Goal: Task Accomplishment & Management: Use online tool/utility

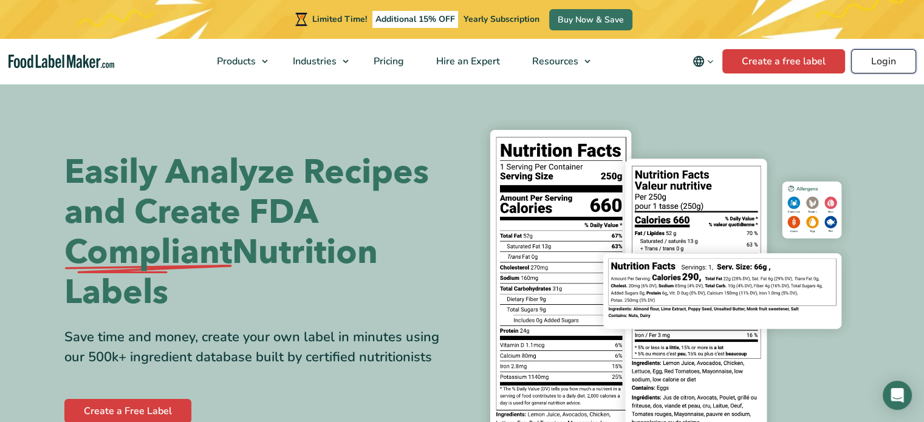
click at [872, 65] on link "Login" at bounding box center [883, 61] width 65 height 24
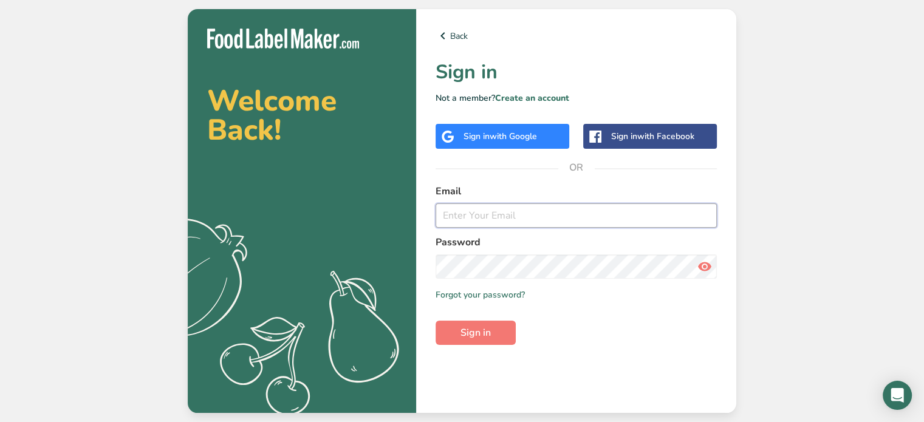
click at [460, 204] on input "email" at bounding box center [575, 215] width 281 height 24
type input "[EMAIL_ADDRESS][DOMAIN_NAME]"
click at [453, 332] on button "Sign in" at bounding box center [475, 333] width 80 height 24
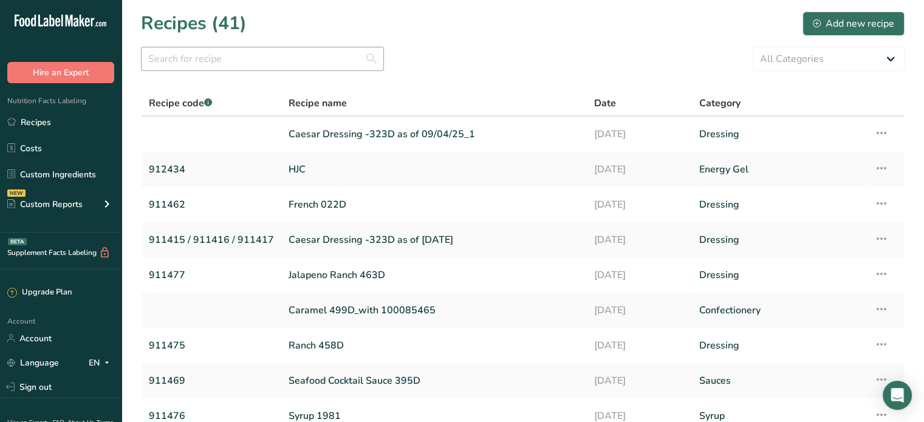
drag, startPoint x: 238, startPoint y: 43, endPoint x: 233, endPoint y: 51, distance: 9.3
click at [238, 43] on section "Recipes (41) Add new recipe All Categories Baked Goods [GEOGRAPHIC_DATA] Confec…" at bounding box center [522, 264] width 802 height 528
click at [231, 60] on input "text" at bounding box center [262, 59] width 243 height 24
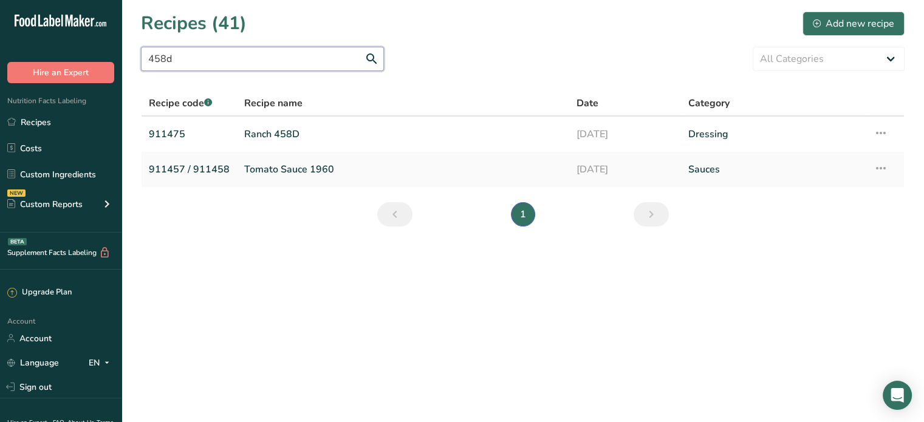
type input "458d"
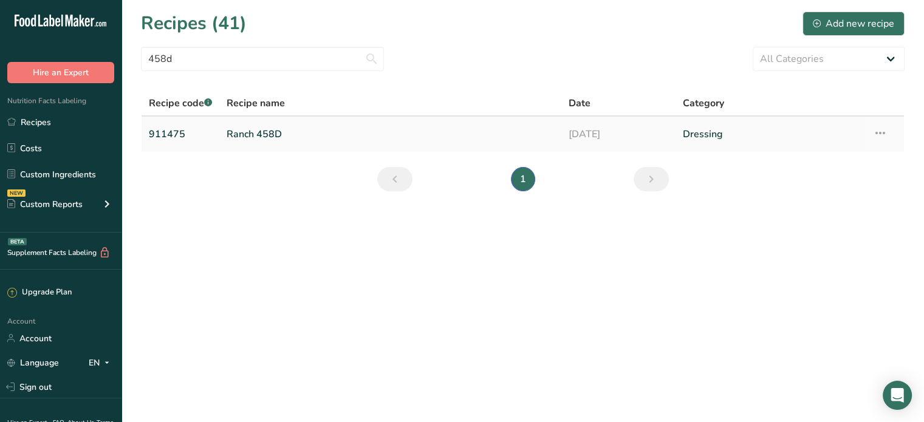
click at [244, 135] on link "Ranch 458D" at bounding box center [390, 134] width 327 height 26
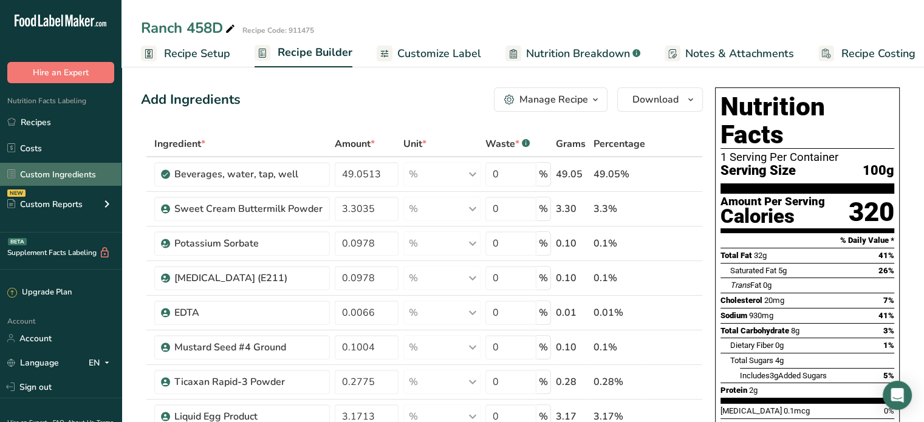
click at [45, 178] on link "Custom Ingredients" at bounding box center [60, 174] width 121 height 23
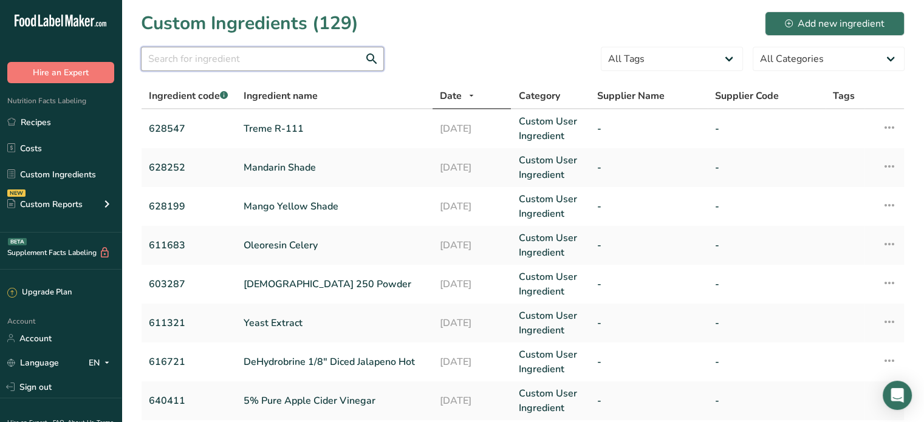
click at [217, 64] on input "text" at bounding box center [262, 59] width 243 height 24
type input "608870"
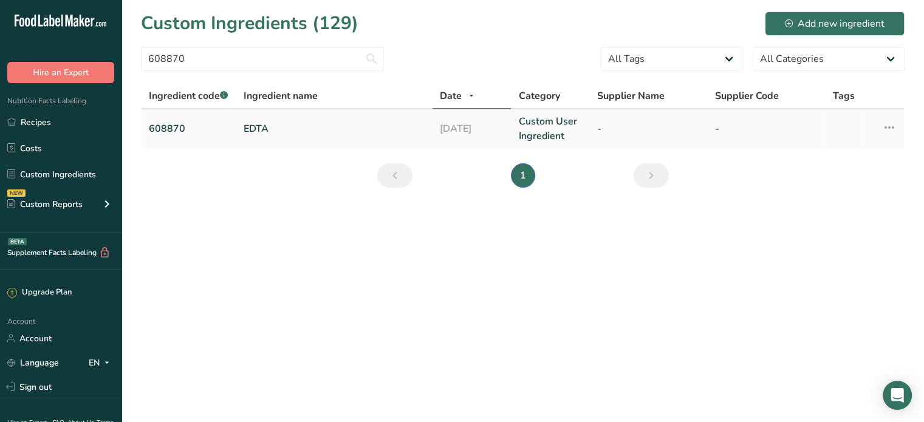
click at [158, 137] on td "608870" at bounding box center [189, 128] width 95 height 39
click at [163, 126] on link "608870" at bounding box center [189, 128] width 80 height 15
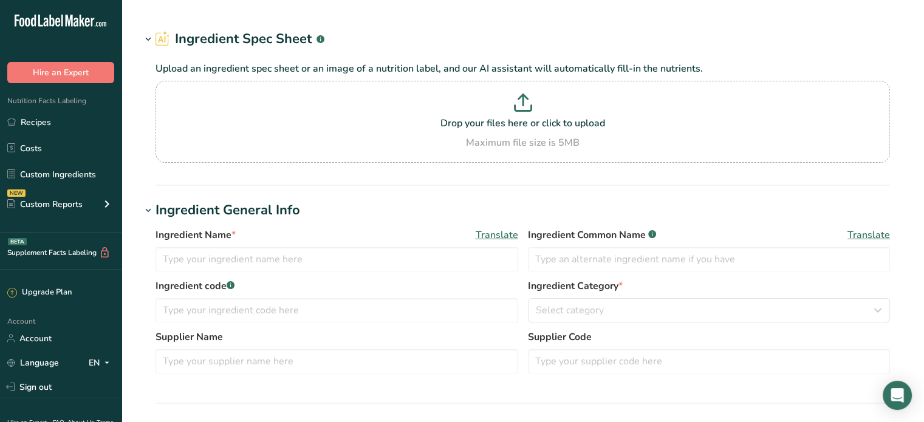
type input "EDTA"
type input "[MEDICAL_DATA]"
type input "608870"
type input "100"
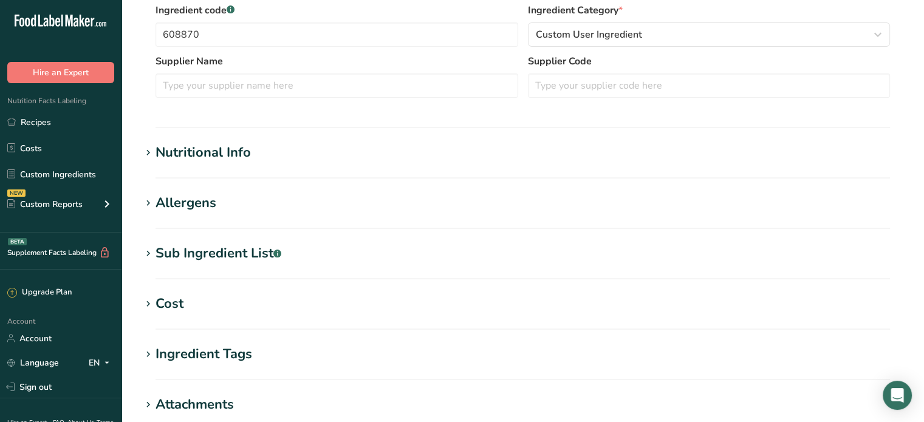
scroll to position [304, 0]
click at [186, 144] on div "Nutritional Info" at bounding box center [202, 152] width 95 height 20
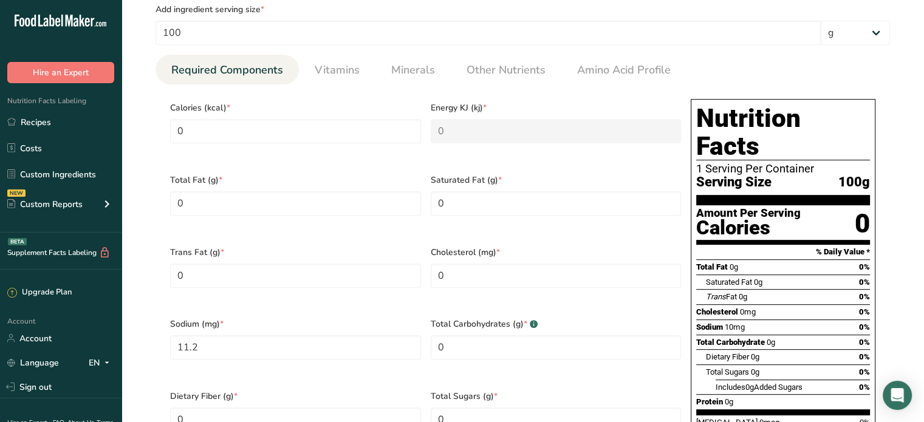
scroll to position [486, 0]
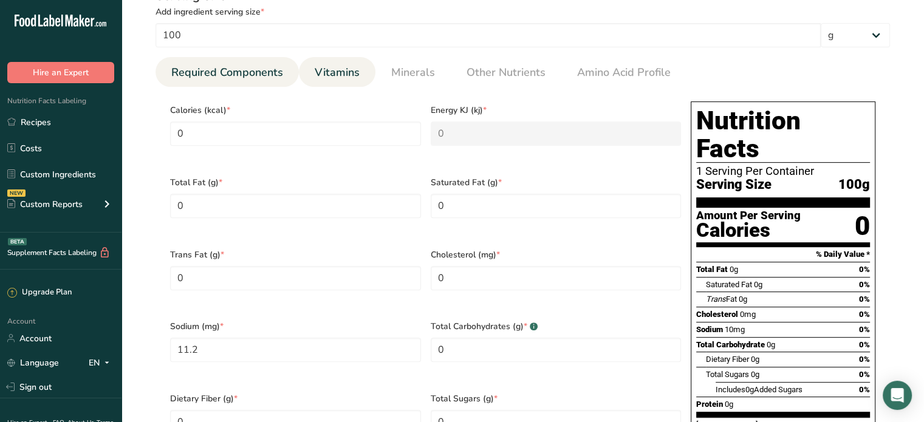
click at [323, 68] on span "Vitamins" at bounding box center [337, 72] width 45 height 16
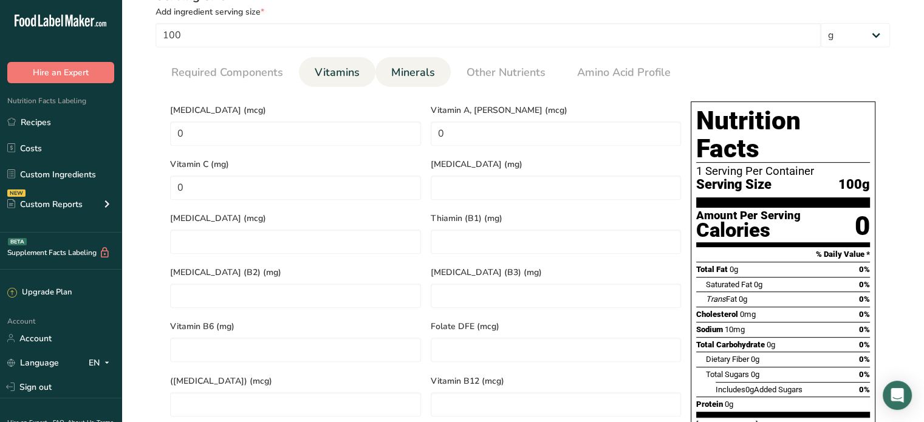
click at [403, 67] on span "Minerals" at bounding box center [413, 72] width 44 height 16
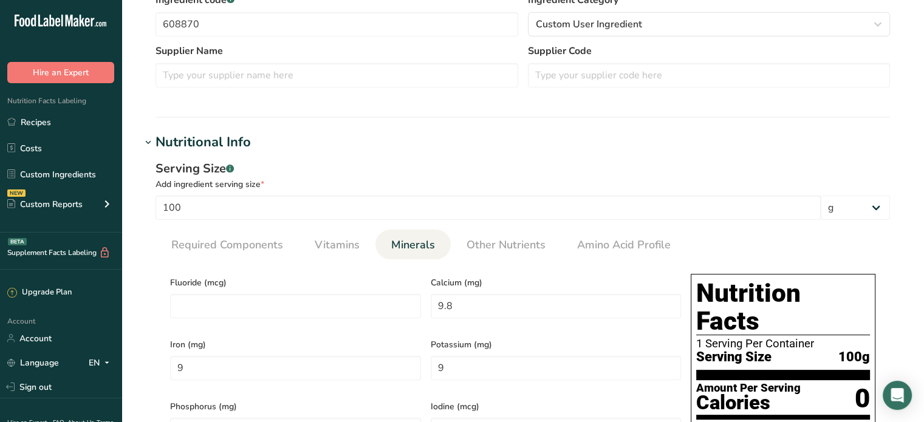
scroll to position [304, 0]
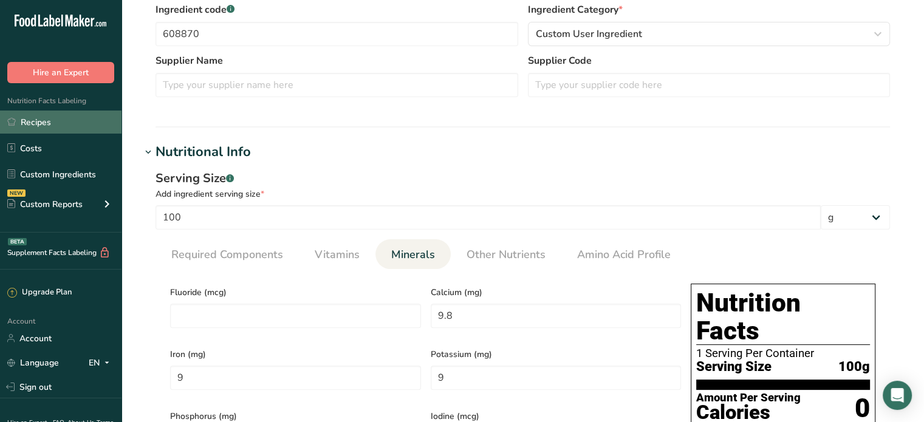
click at [32, 120] on link "Recipes" at bounding box center [60, 122] width 121 height 23
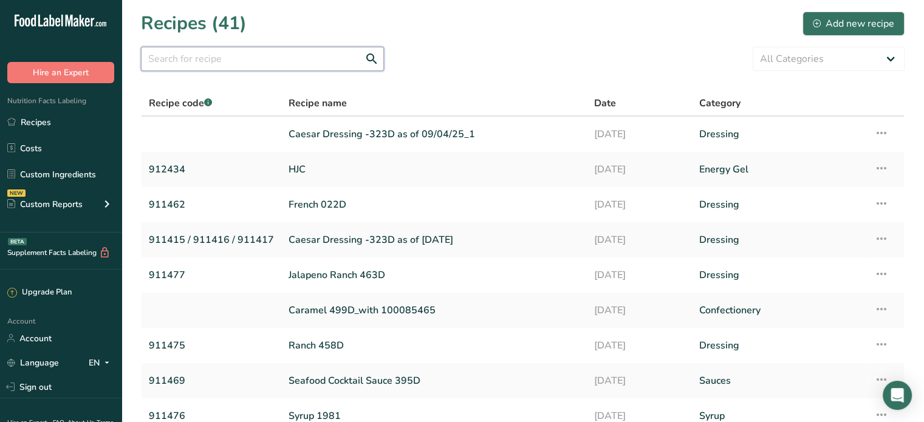
click at [236, 60] on input "text" at bounding box center [262, 59] width 243 height 24
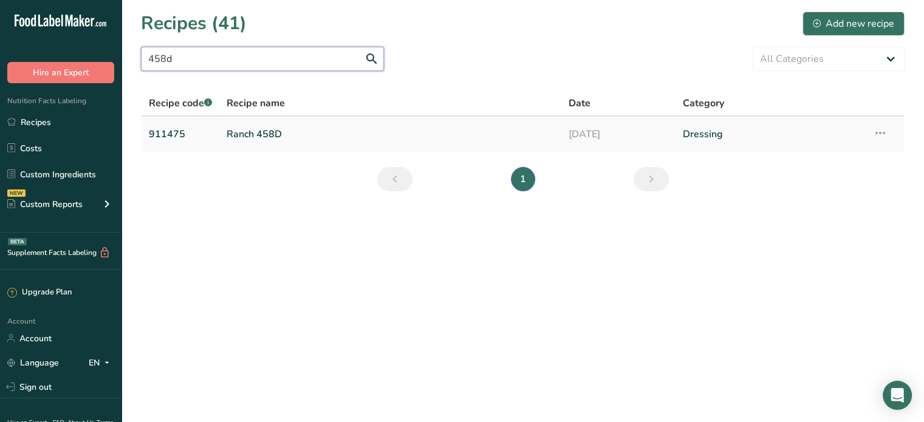
type input "458d"
click at [238, 137] on link "Ranch 458D" at bounding box center [390, 134] width 327 height 26
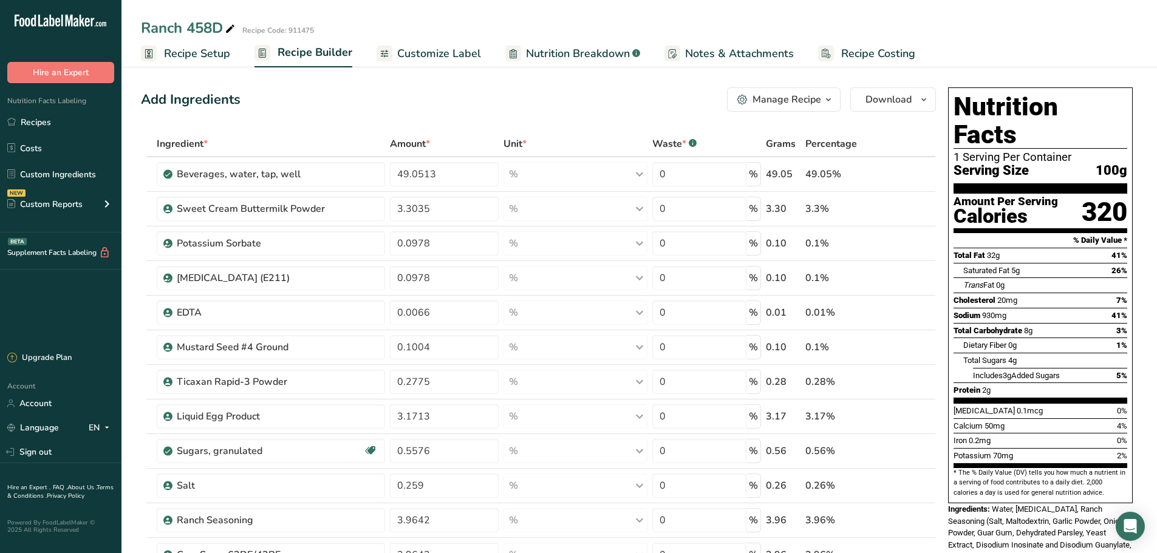
click at [618, 44] on link "Nutrition Breakdown .a-a{fill:#347362;}.b-a{fill:#fff;}" at bounding box center [572, 53] width 135 height 27
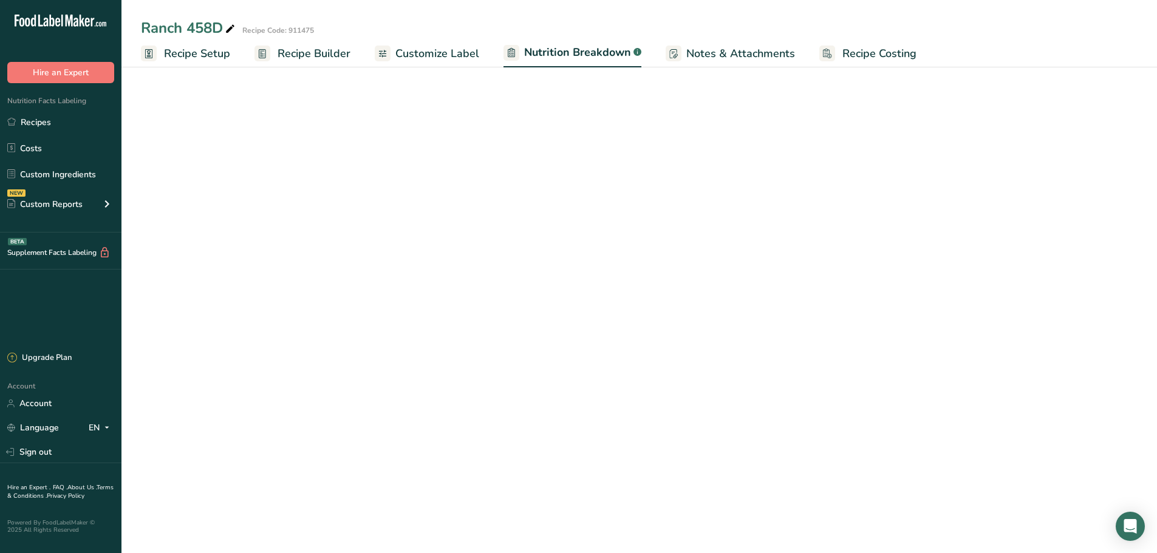
select select "Calories"
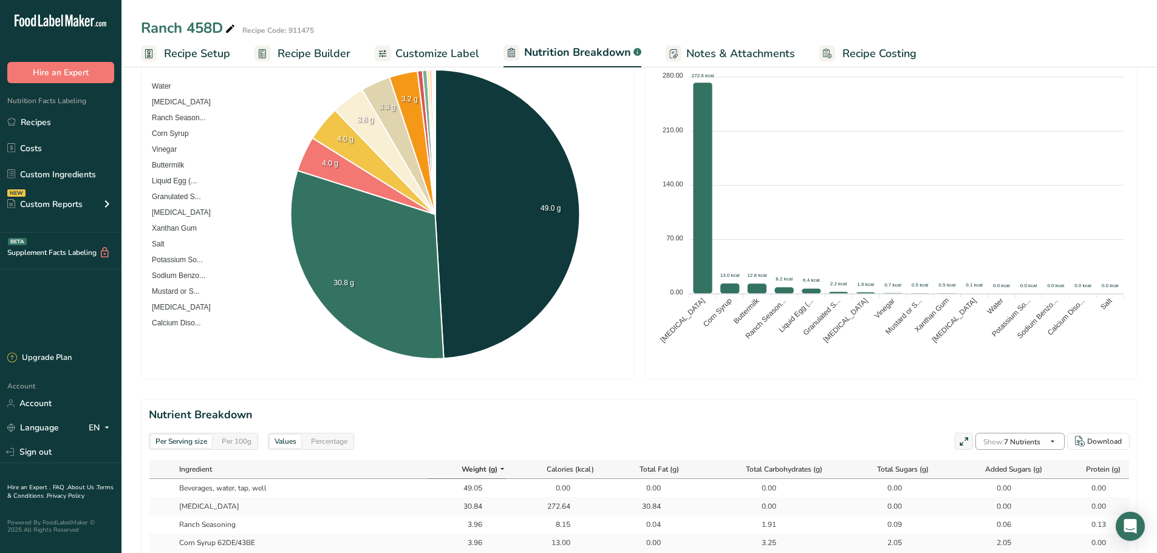
scroll to position [243, 0]
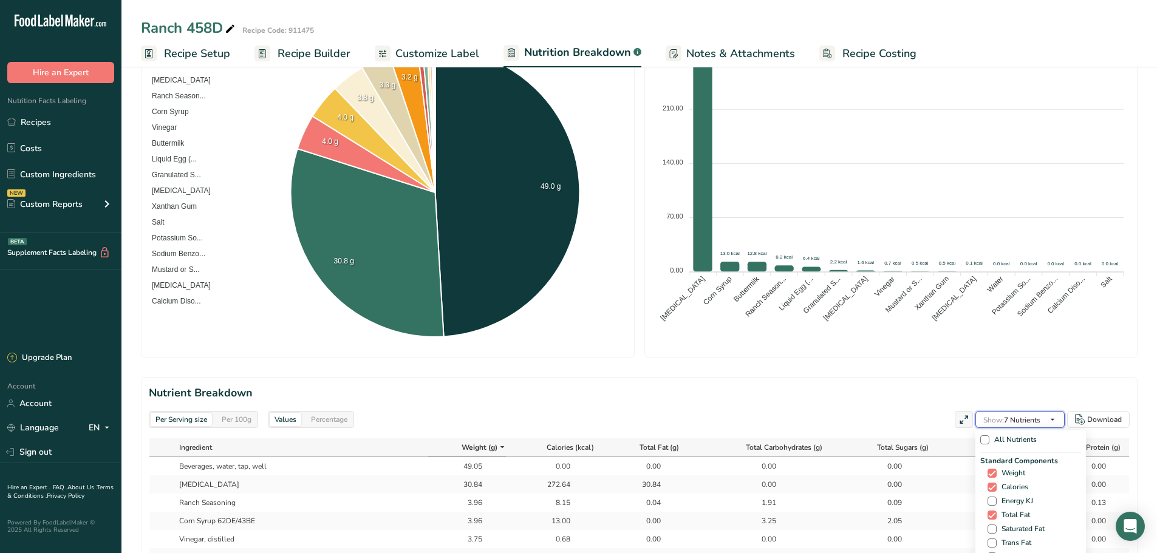
click at [923, 418] on button "Show: 7 Nutrients" at bounding box center [1019, 419] width 89 height 17
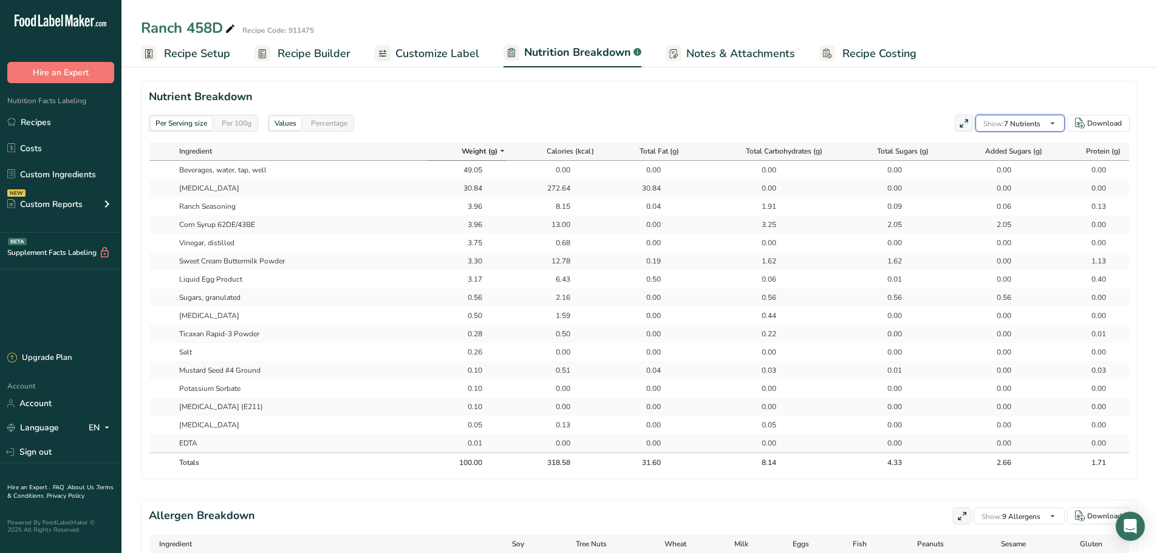
scroll to position [547, 0]
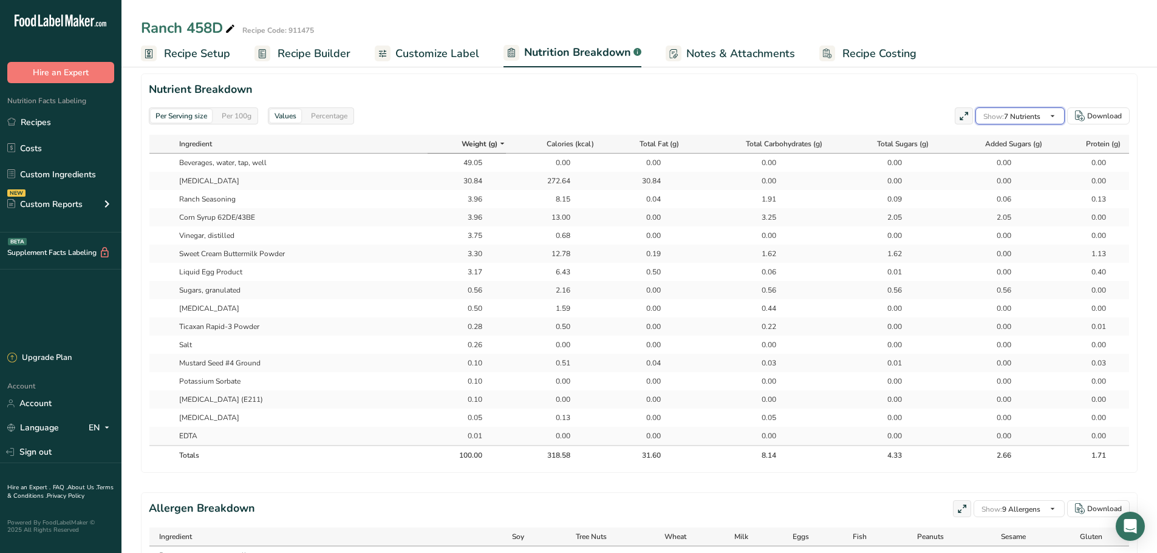
click at [923, 121] on span "Show: 7 Nutrients" at bounding box center [1011, 117] width 57 height 10
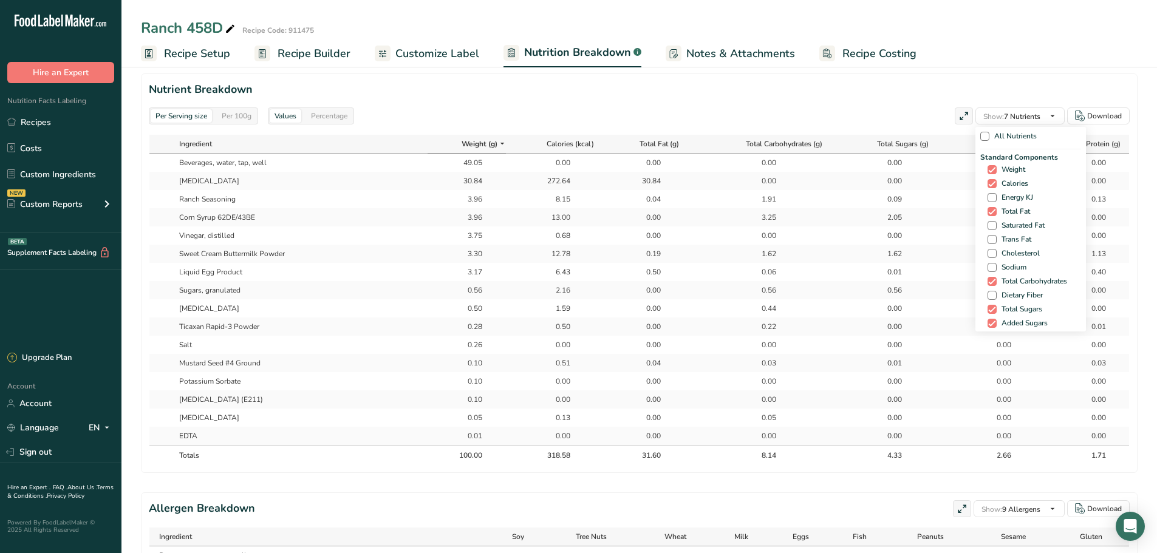
drag, startPoint x: 988, startPoint y: 188, endPoint x: 994, endPoint y: 203, distance: 16.4
click at [923, 189] on div "Standard Components Weight Calories Energy KJ Total Fat Saturated Fat Trans Fat…" at bounding box center [1030, 248] width 101 height 193
click at [923, 204] on div "Standard Components Weight Calories Energy KJ Total Fat Saturated Fat Trans Fat…" at bounding box center [1030, 248] width 101 height 193
click at [923, 200] on span "Energy KJ" at bounding box center [1015, 197] width 36 height 9
click at [923, 200] on input "Energy KJ" at bounding box center [992, 198] width 8 height 8
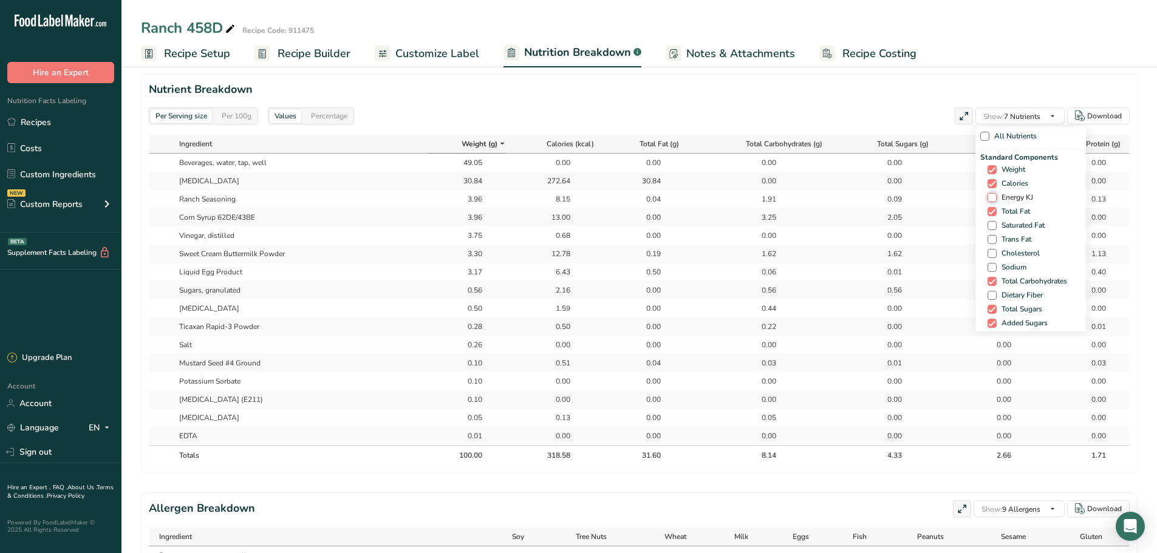
checkbox input "true"
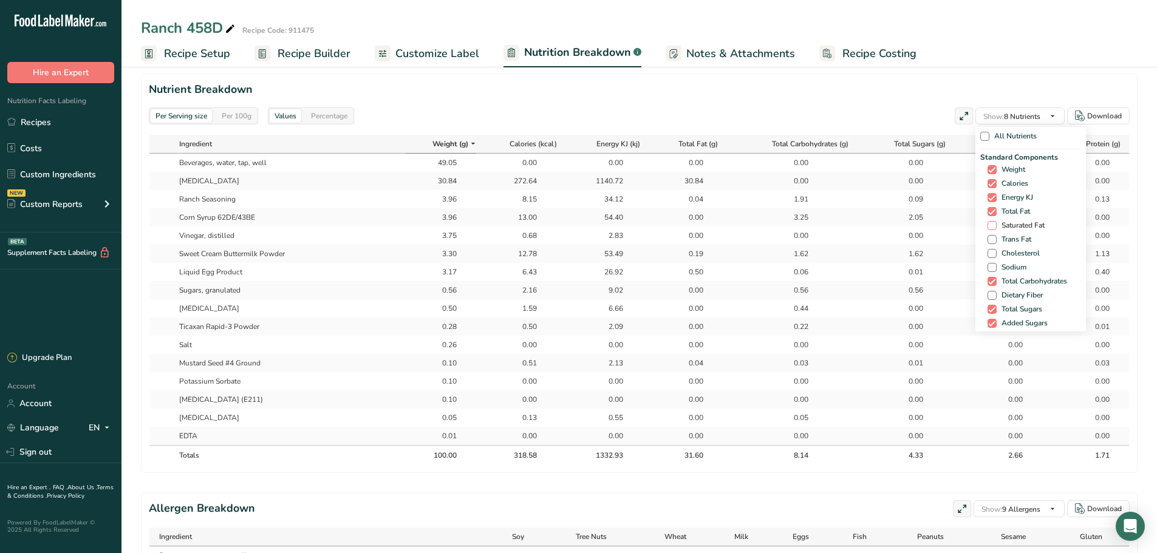
click at [923, 224] on span "Saturated Fat" at bounding box center [1021, 225] width 48 height 9
click at [923, 224] on input "Saturated Fat" at bounding box center [992, 226] width 8 height 8
checkbox input "true"
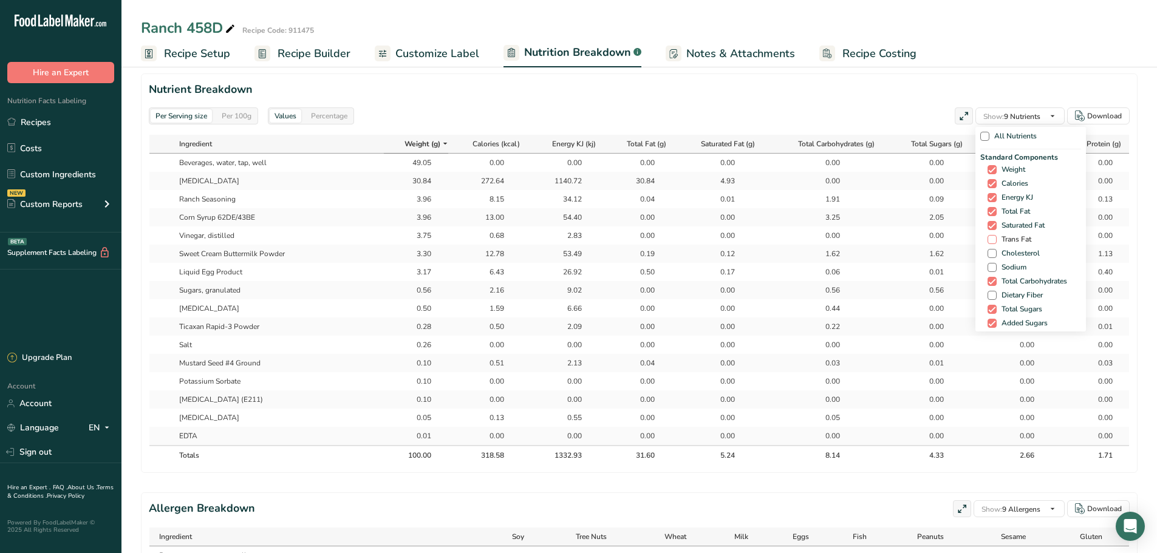
click at [923, 237] on span "Trans Fat" at bounding box center [1014, 239] width 35 height 9
click at [923, 237] on input "Trans Fat" at bounding box center [992, 240] width 8 height 8
checkbox input "true"
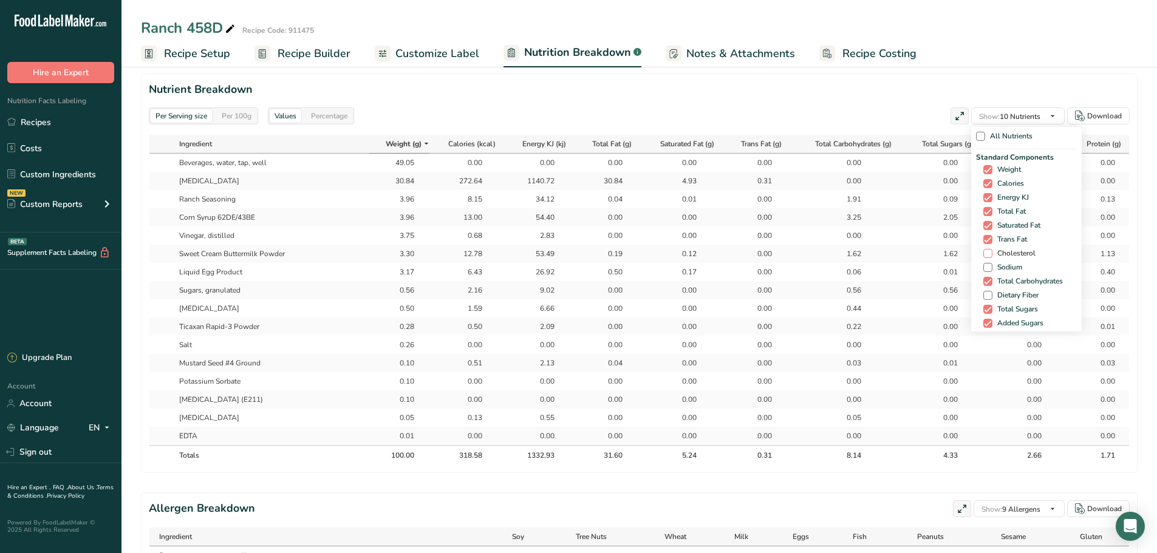
click at [923, 251] on span "Cholesterol" at bounding box center [1013, 253] width 43 height 9
click at [923, 251] on input "Cholesterol" at bounding box center [987, 254] width 8 height 8
checkbox input "true"
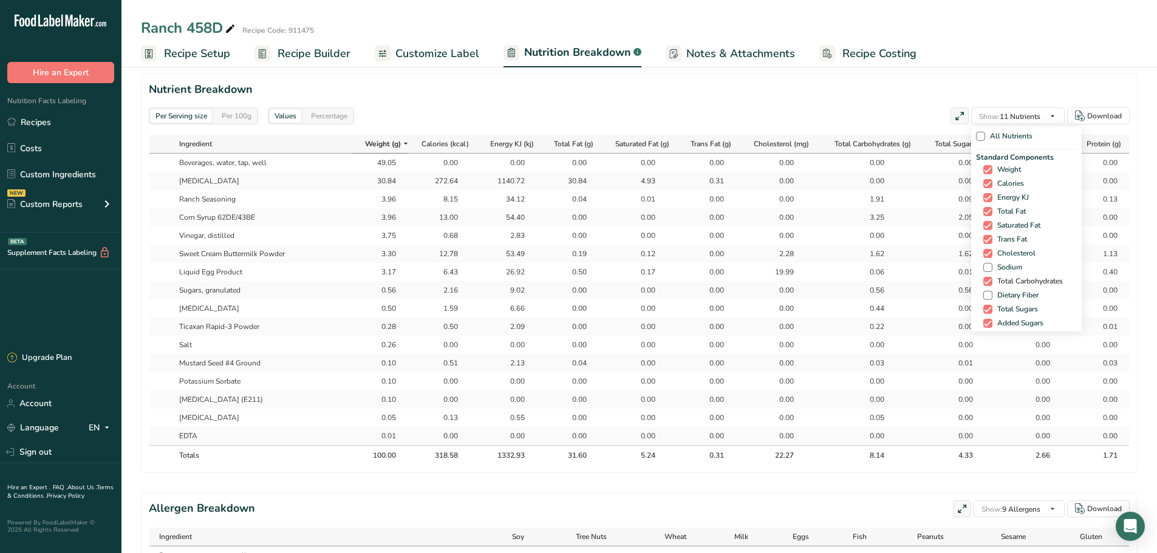
drag, startPoint x: 1004, startPoint y: 265, endPoint x: 1003, endPoint y: 278, distance: 13.4
click at [923, 267] on span "Sodium" at bounding box center [1007, 267] width 30 height 9
click at [923, 267] on input "Sodium" at bounding box center [987, 268] width 8 height 8
checkbox input "true"
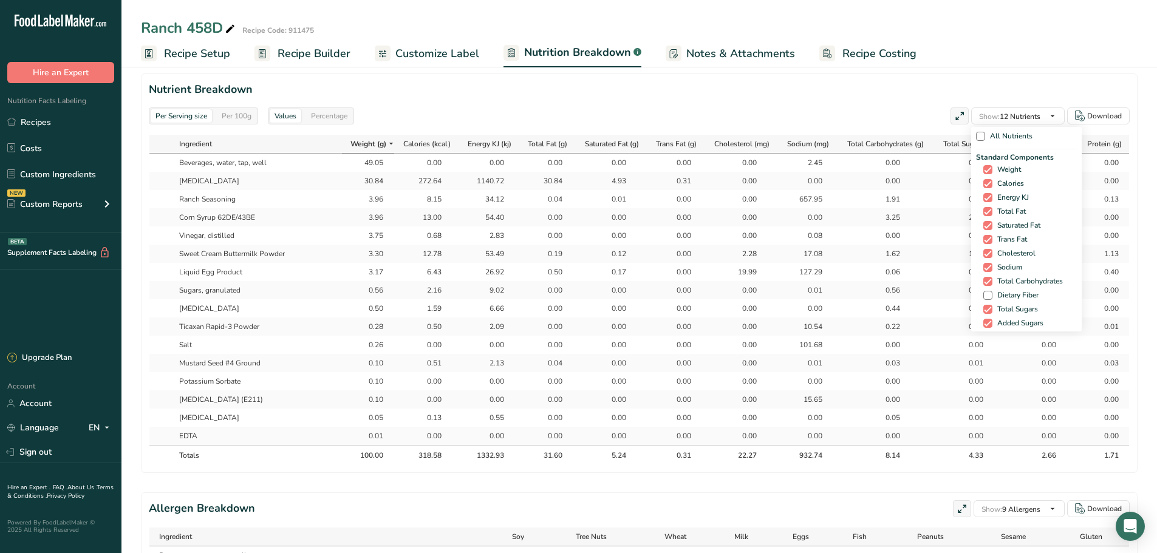
click at [923, 301] on div "Standard Components Weight Calories Energy KJ Total Fat Saturated Fat Trans Fat…" at bounding box center [1026, 248] width 101 height 193
click at [923, 295] on span "Dietary Fiber" at bounding box center [1015, 295] width 46 height 9
click at [923, 295] on input "Dietary Fiber" at bounding box center [987, 296] width 8 height 8
checkbox input "true"
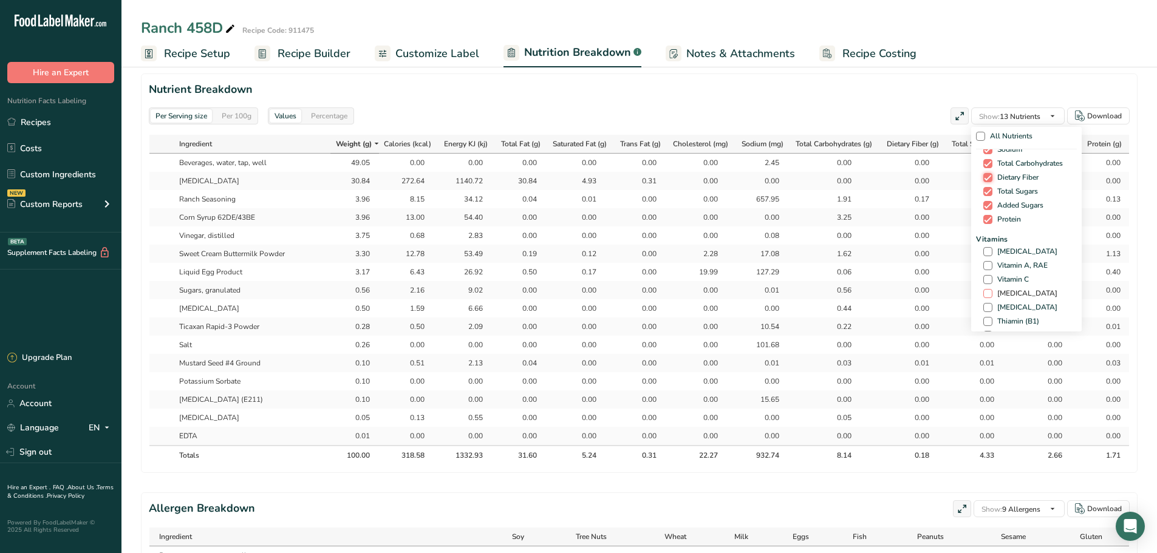
scroll to position [121, 0]
click at [923, 244] on span "[MEDICAL_DATA]" at bounding box center [1024, 248] width 65 height 9
click at [923, 244] on input "[MEDICAL_DATA]" at bounding box center [987, 248] width 8 height 8
checkbox input "true"
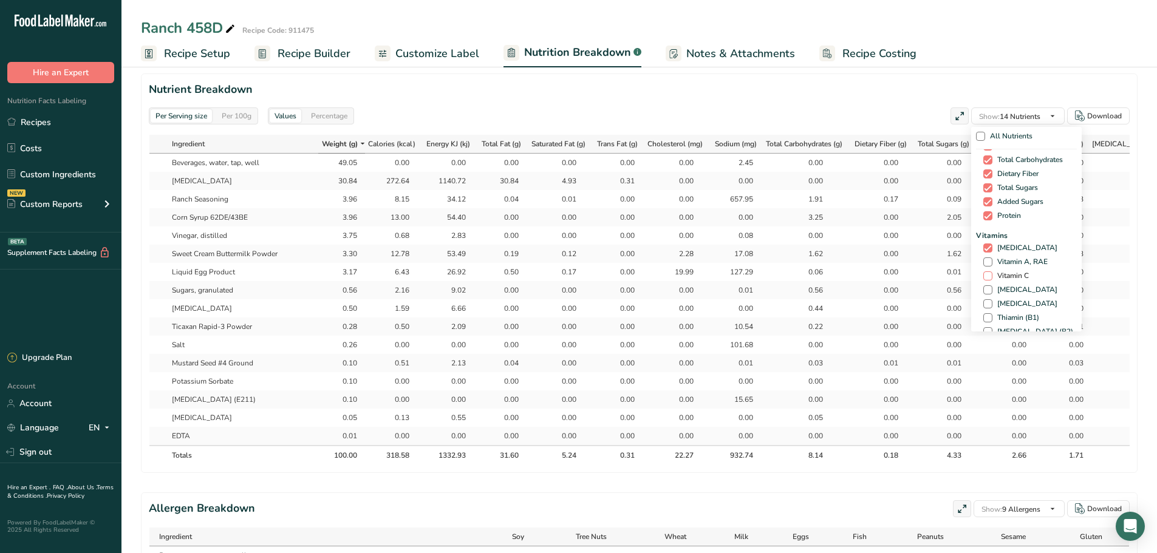
drag, startPoint x: 1003, startPoint y: 260, endPoint x: 1003, endPoint y: 272, distance: 12.1
click at [923, 264] on span "Vitamin A, RAE" at bounding box center [1019, 262] width 55 height 9
click at [923, 264] on input "Vitamin A, RAE" at bounding box center [987, 262] width 8 height 8
checkbox input "true"
click at [923, 276] on span "Vitamin C" at bounding box center [1010, 276] width 36 height 9
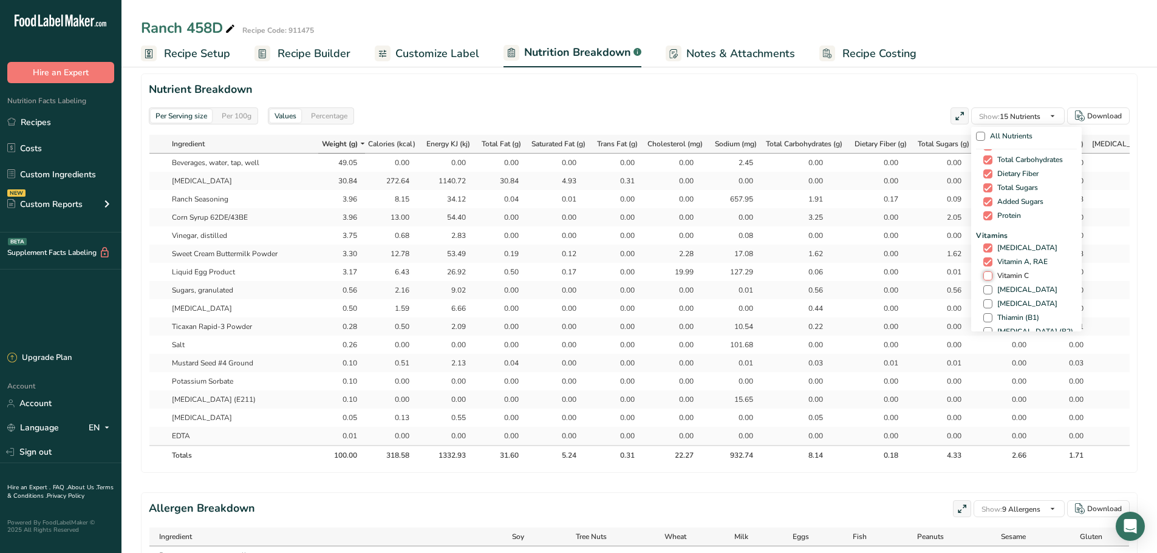
click at [923, 276] on input "Vitamin C" at bounding box center [987, 276] width 8 height 8
checkbox input "true"
drag, startPoint x: 999, startPoint y: 262, endPoint x: 999, endPoint y: 270, distance: 8.5
click at [923, 262] on span "Calcium" at bounding box center [1008, 260] width 32 height 9
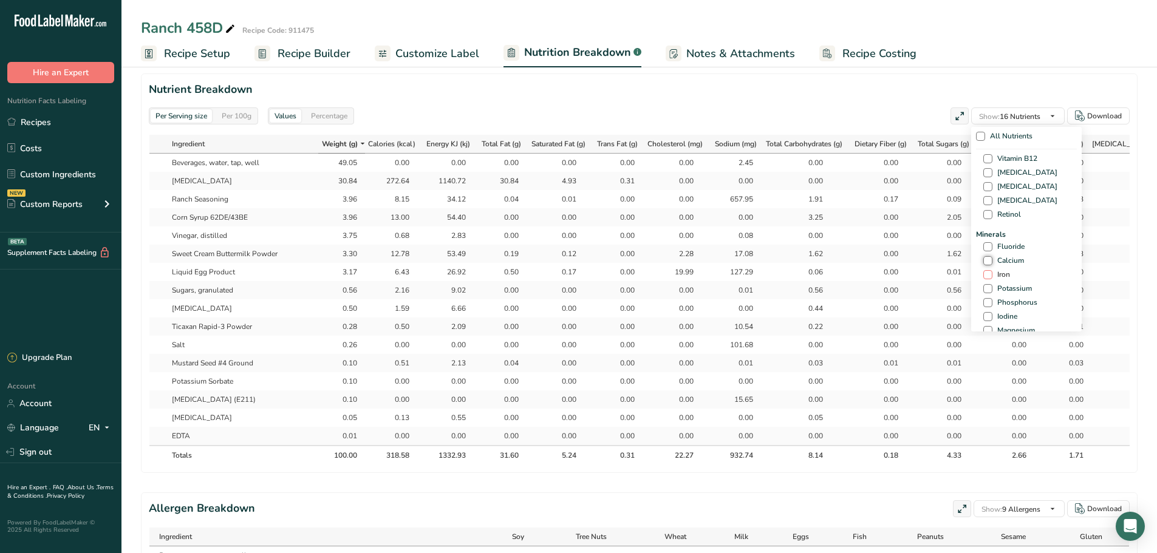
click at [923, 262] on input "Calcium" at bounding box center [987, 261] width 8 height 8
checkbox input "true"
click at [923, 274] on span "Iron" at bounding box center [1001, 274] width 18 height 9
click at [923, 274] on input "Iron" at bounding box center [987, 275] width 8 height 8
checkbox input "true"
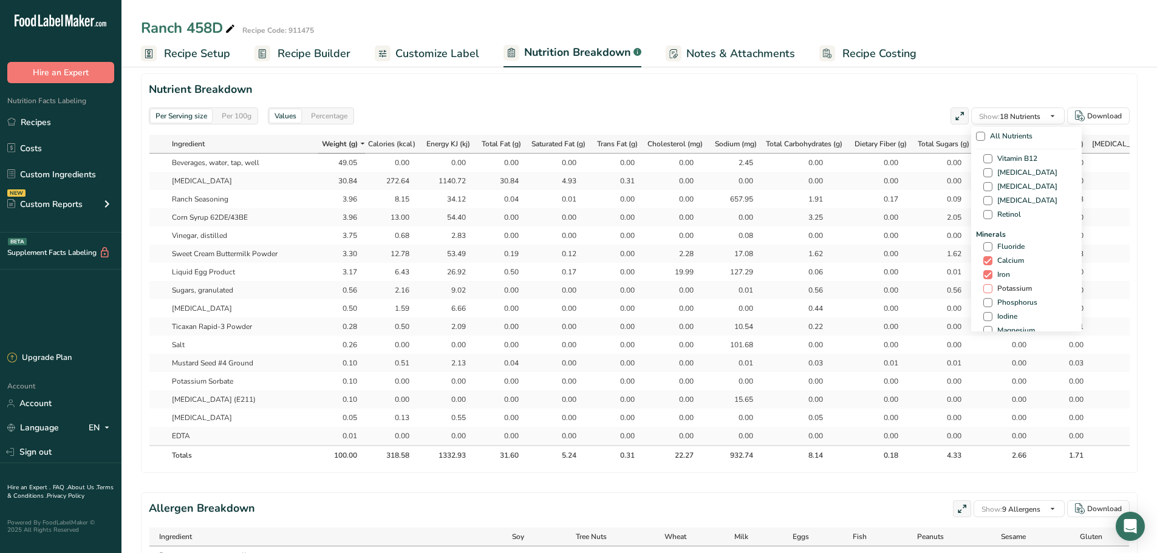
click at [923, 289] on span "Potassium" at bounding box center [1011, 288] width 39 height 9
click at [923, 289] on input "Potassium" at bounding box center [987, 289] width 8 height 8
checkbox input "true"
click at [923, 219] on span "Calories from Fat" at bounding box center [1022, 217] width 61 height 9
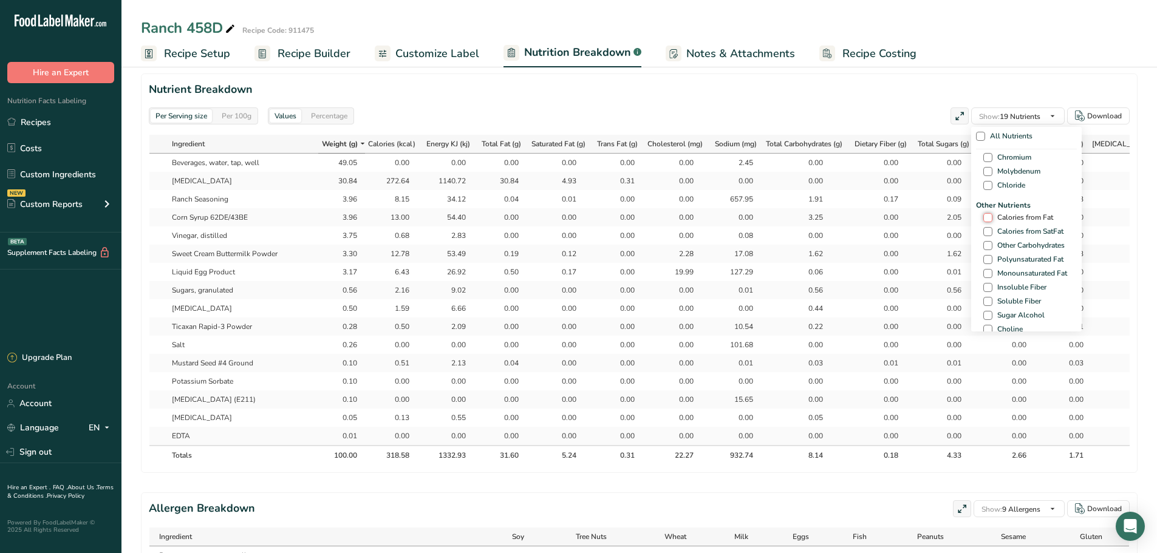
click at [923, 219] on input "Calories from Fat" at bounding box center [987, 218] width 8 height 8
checkbox input "true"
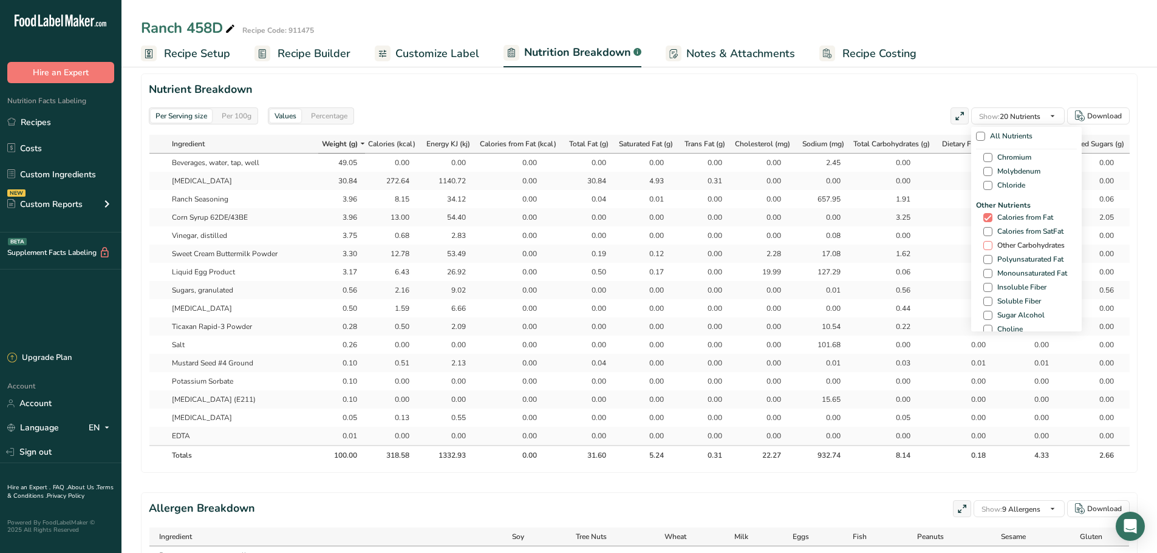
drag, startPoint x: 1001, startPoint y: 233, endPoint x: 1003, endPoint y: 245, distance: 11.7
click at [923, 234] on span "Calories from SatFat" at bounding box center [1027, 231] width 71 height 9
click at [923, 234] on input "Calories from SatFat" at bounding box center [987, 232] width 8 height 8
checkbox input "true"
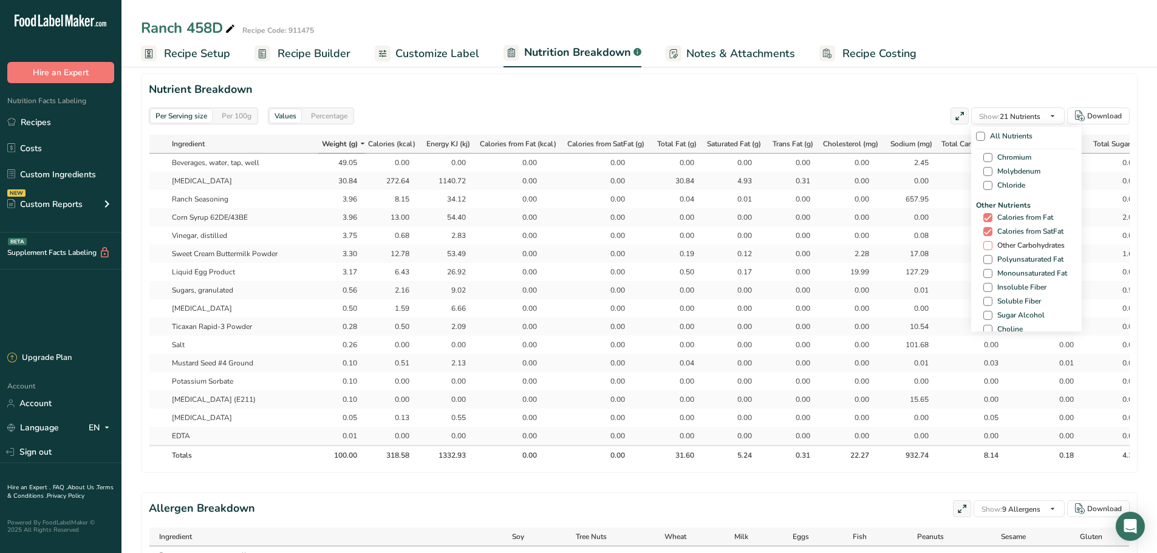
click at [923, 248] on span "Other Carbohydrates" at bounding box center [1028, 245] width 72 height 9
click at [923, 248] on input "Other Carbohydrates" at bounding box center [987, 246] width 8 height 8
checkbox input "true"
drag, startPoint x: 1005, startPoint y: 261, endPoint x: 1006, endPoint y: 270, distance: 9.2
click at [923, 262] on span "Polyunsaturated Fat" at bounding box center [1027, 259] width 71 height 9
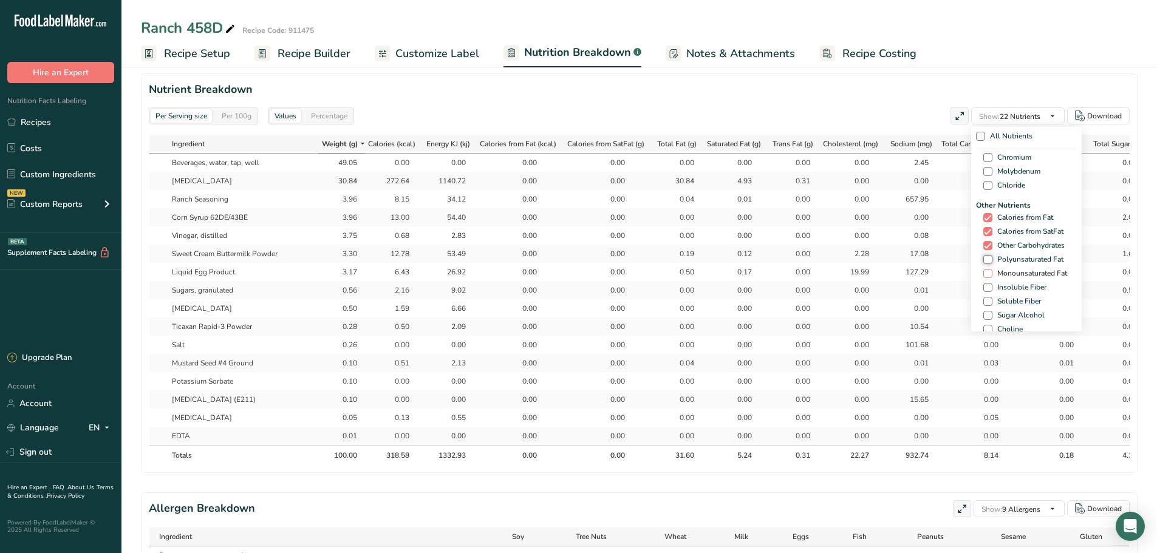
click at [923, 262] on input "Polyunsaturated Fat" at bounding box center [987, 260] width 8 height 8
checkbox input "true"
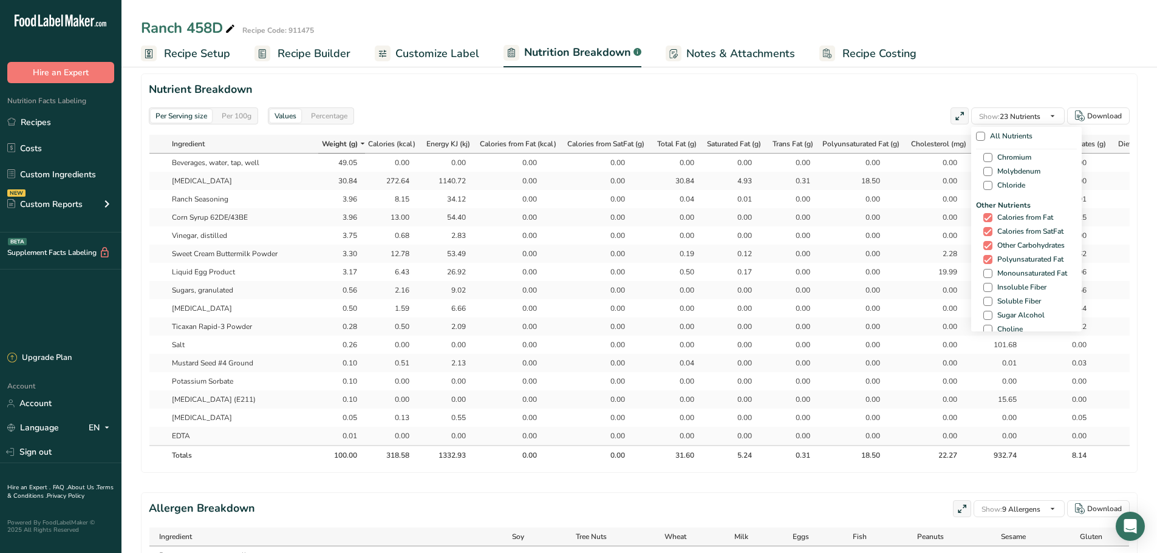
click at [923, 278] on div "Other Nutrients Calories from Fat Calories from SatFat Other Carbohydrates Poly…" at bounding box center [1026, 359] width 101 height 318
click at [923, 275] on span "Monounsaturated Fat" at bounding box center [1029, 273] width 75 height 9
click at [923, 275] on input "Monounsaturated Fat" at bounding box center [987, 274] width 8 height 8
checkbox input "true"
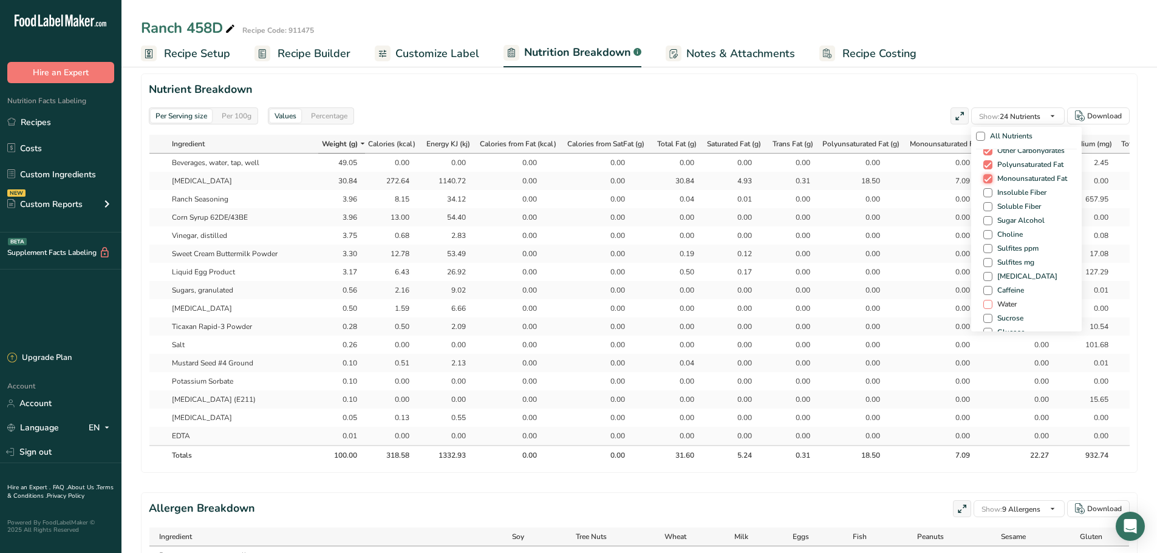
scroll to position [729, 0]
click at [923, 277] on span "Water" at bounding box center [1004, 277] width 24 height 9
click at [923, 277] on input "Water" at bounding box center [987, 278] width 8 height 8
checkbox input "true"
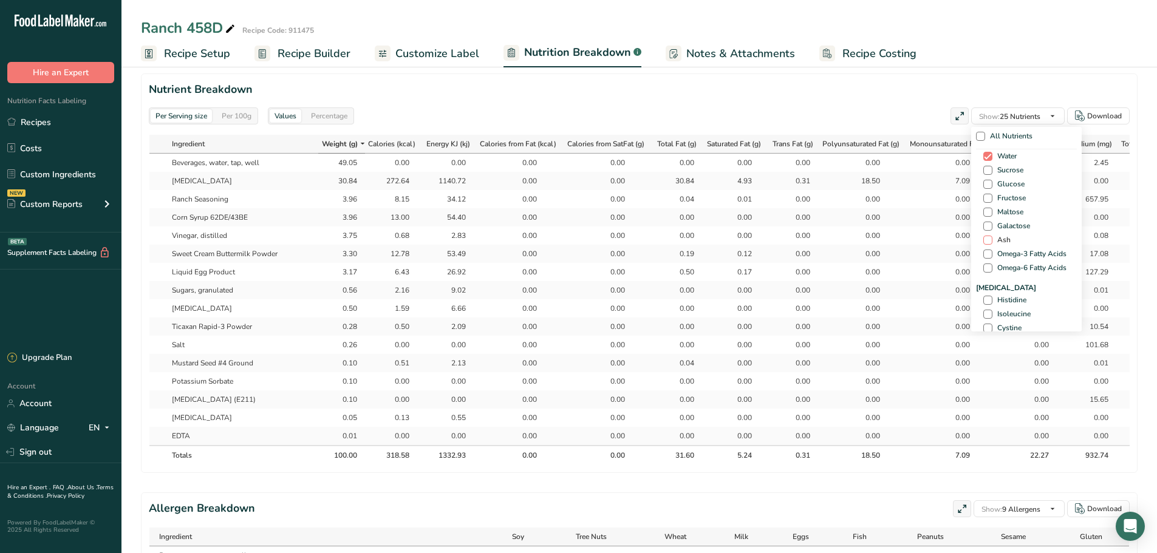
click at [923, 238] on span "Ash" at bounding box center [1001, 240] width 18 height 9
click at [923, 238] on input "Ash" at bounding box center [987, 240] width 8 height 8
checkbox input "true"
click at [923, 117] on div "Download" at bounding box center [1104, 116] width 35 height 11
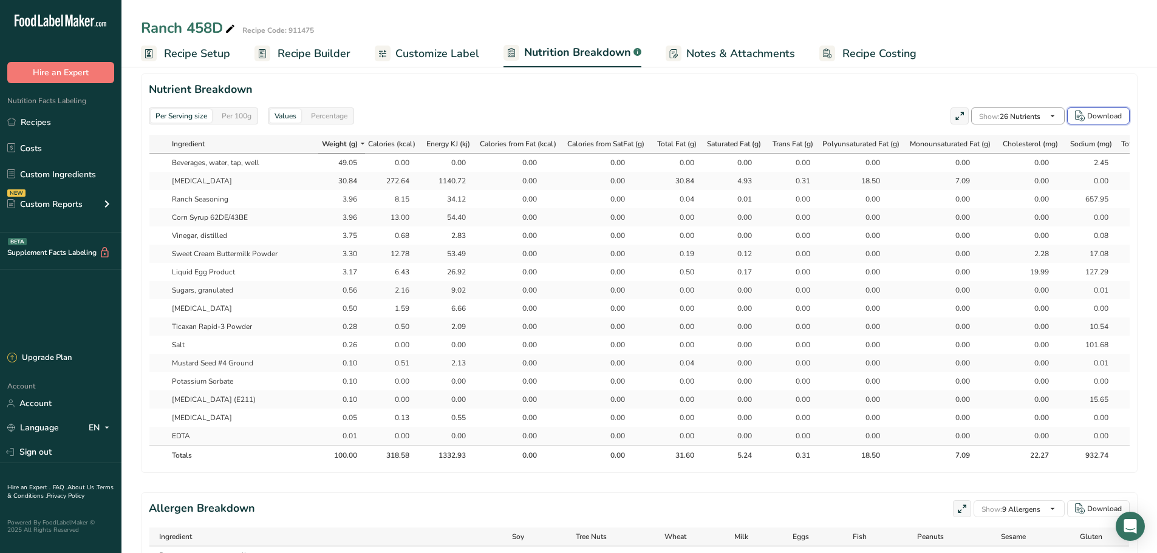
scroll to position [759, 0]
click at [414, 51] on span "Customize Label" at bounding box center [437, 54] width 84 height 16
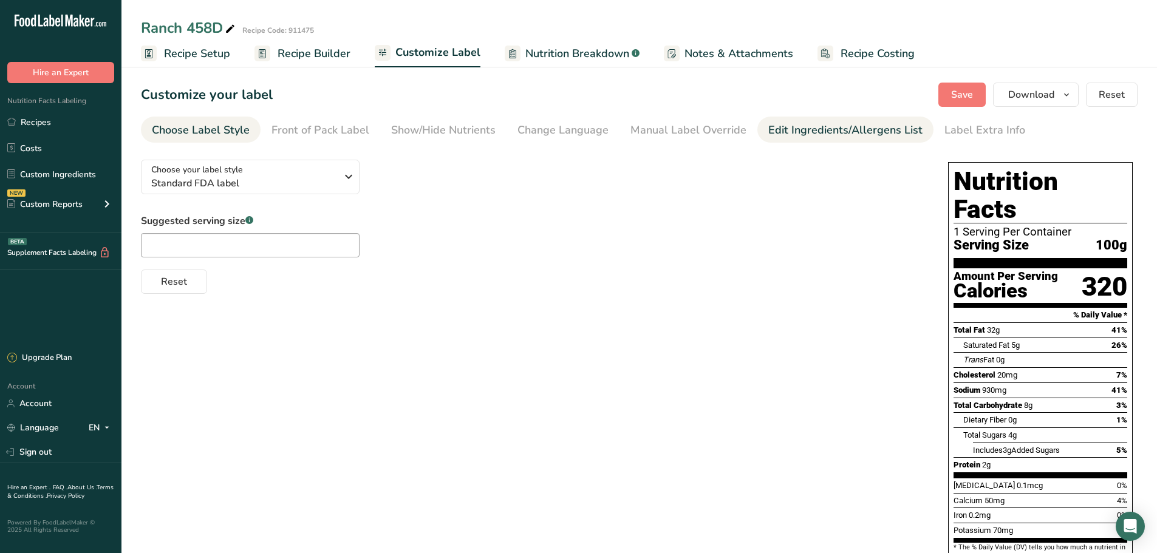
click at [802, 139] on link "Edit Ingredients/Allergens List" at bounding box center [845, 130] width 154 height 27
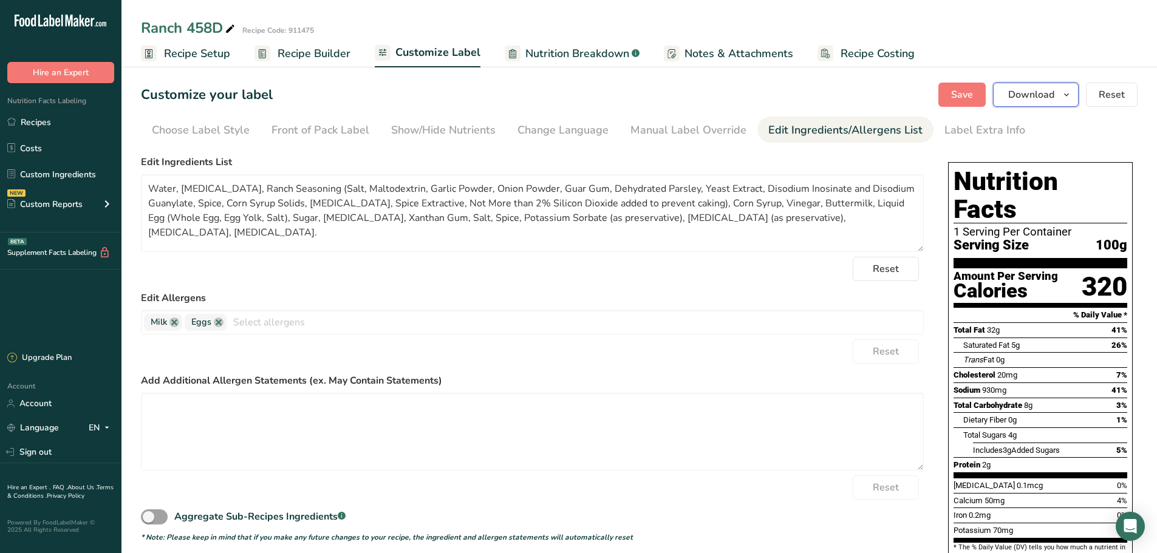
click at [923, 89] on span "button" at bounding box center [1066, 94] width 15 height 15
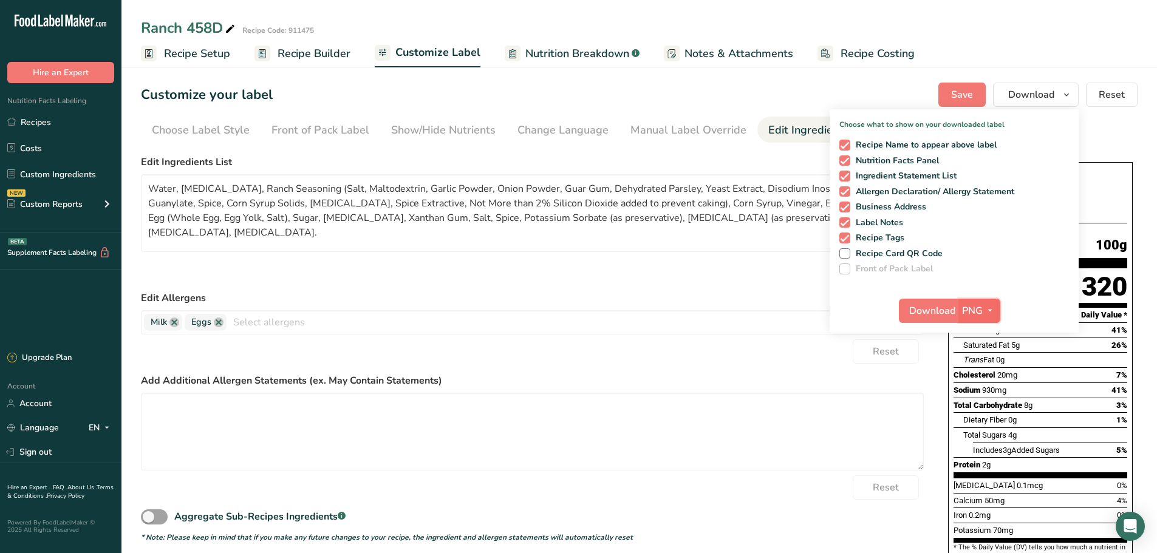
click at [923, 312] on span "PNG" at bounding box center [972, 311] width 21 height 15
click at [923, 389] on link "PDF" at bounding box center [980, 396] width 39 height 20
click at [923, 311] on span "Download" at bounding box center [933, 311] width 46 height 15
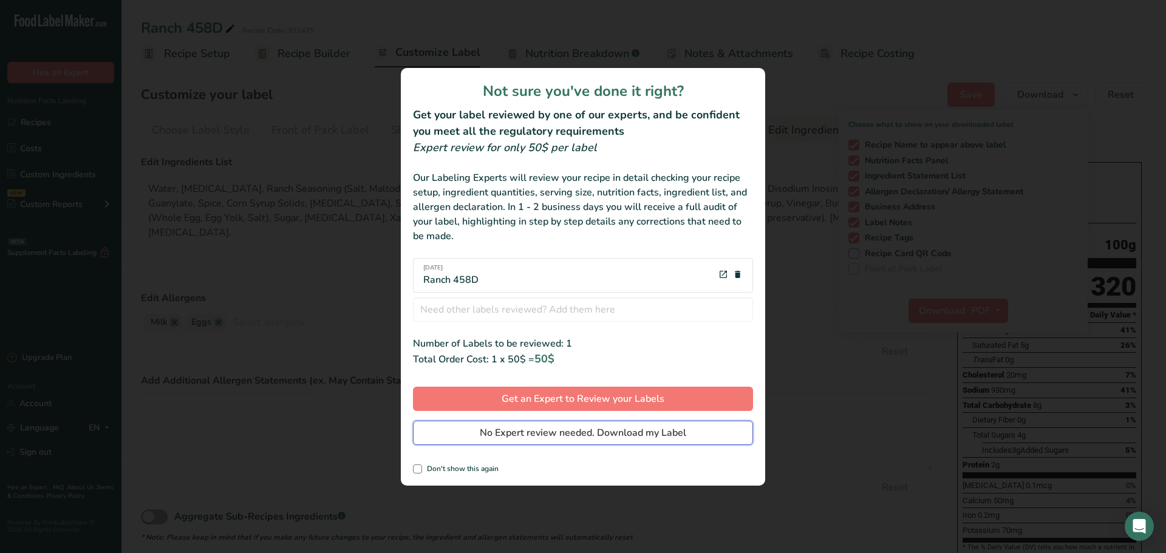
click at [569, 422] on span "No Expert review needed. Download my Label" at bounding box center [583, 433] width 207 height 15
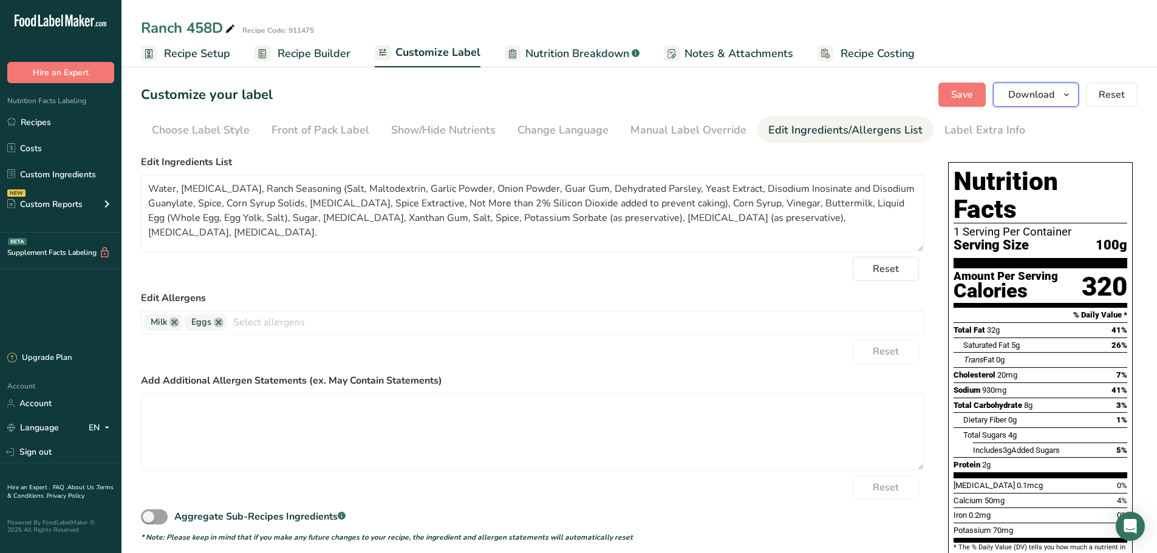
click at [923, 97] on icon "button" at bounding box center [1067, 94] width 10 height 15
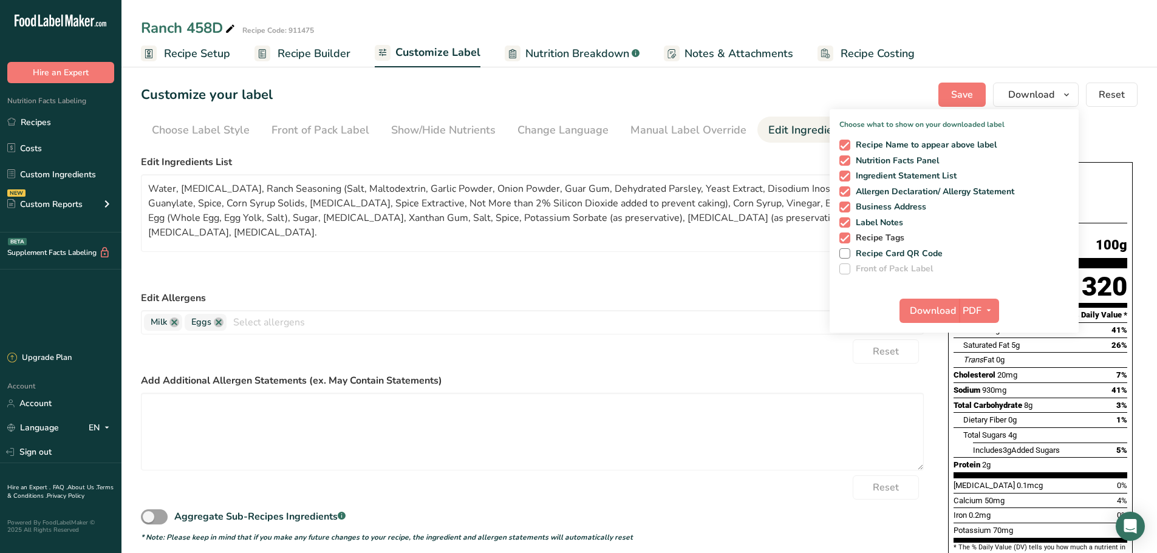
click at [892, 235] on span "Recipe Tags" at bounding box center [877, 238] width 55 height 11
click at [847, 235] on input "Recipe Tags" at bounding box center [843, 238] width 8 height 8
checkbox input "false"
click at [889, 228] on span "Label Notes" at bounding box center [876, 222] width 53 height 11
click at [847, 227] on input "Label Notes" at bounding box center [843, 223] width 8 height 8
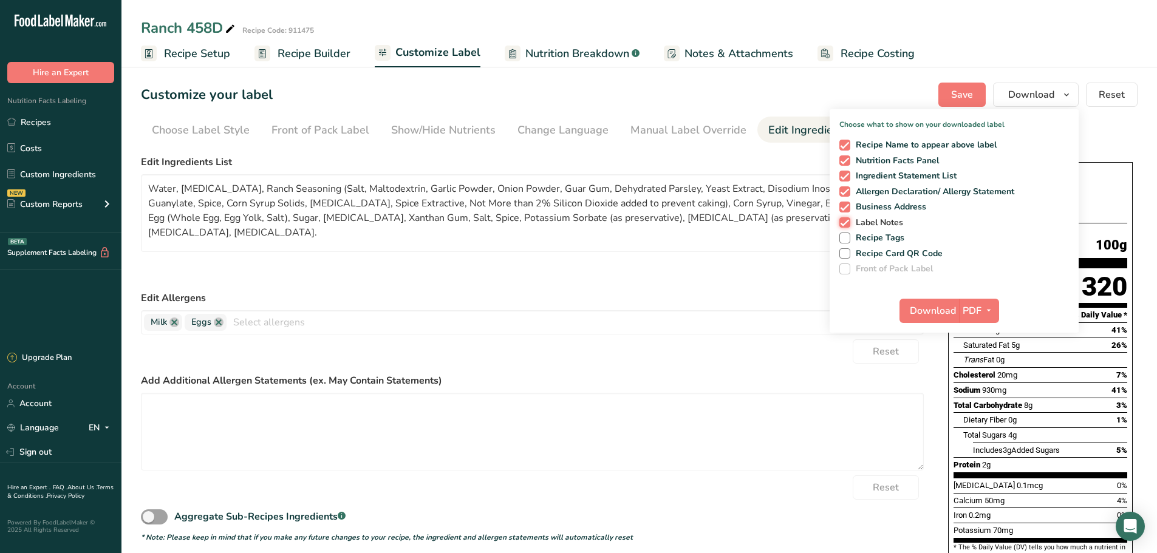
checkbox input "false"
click at [893, 208] on span "Business Address" at bounding box center [888, 207] width 77 height 11
click at [847, 208] on input "Business Address" at bounding box center [843, 207] width 8 height 8
checkbox input "false"
click at [923, 311] on span "Download" at bounding box center [933, 311] width 46 height 15
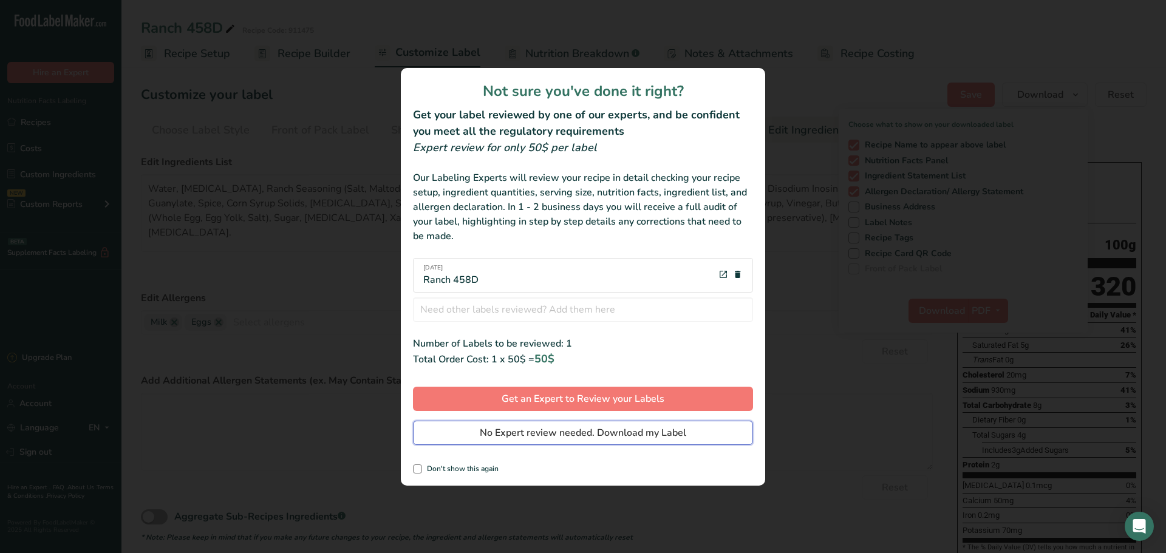
click at [612, 422] on span "No Expert review needed. Download my Label" at bounding box center [583, 433] width 207 height 15
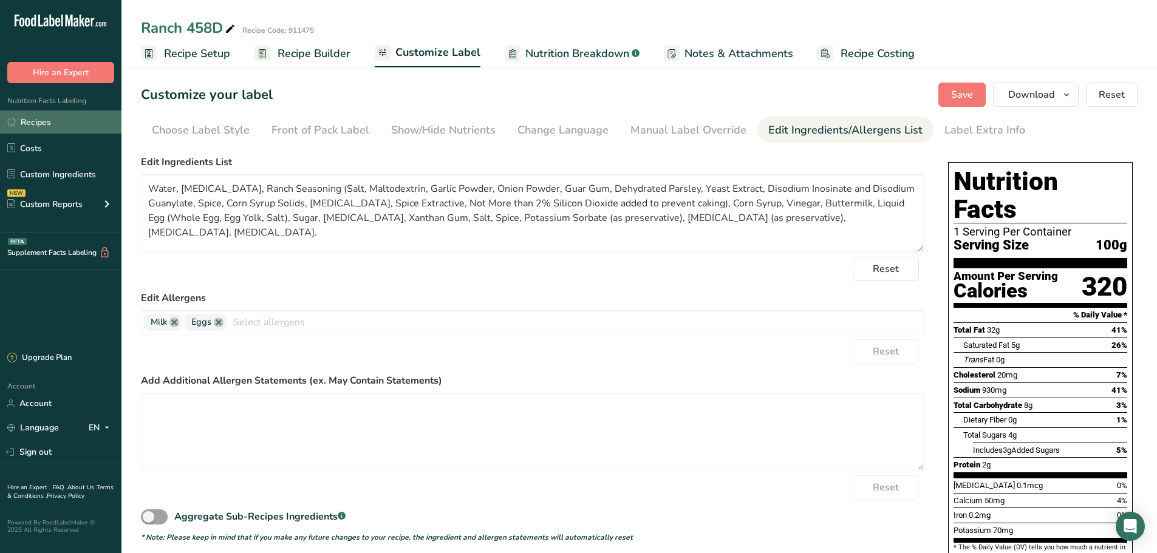
click at [41, 126] on link "Recipes" at bounding box center [60, 122] width 121 height 23
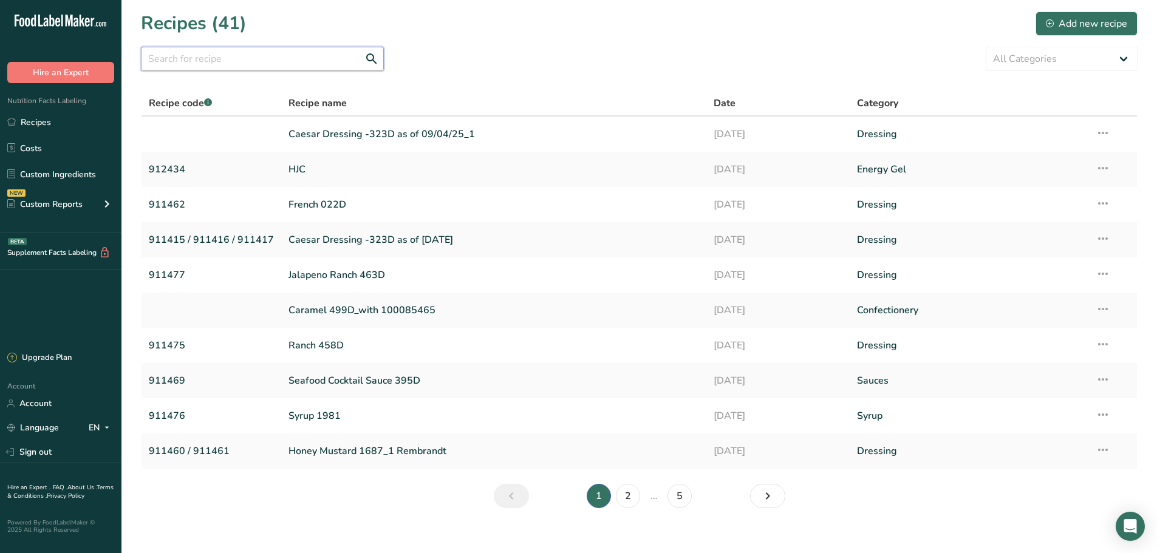
click at [241, 65] on input "text" at bounding box center [262, 59] width 243 height 24
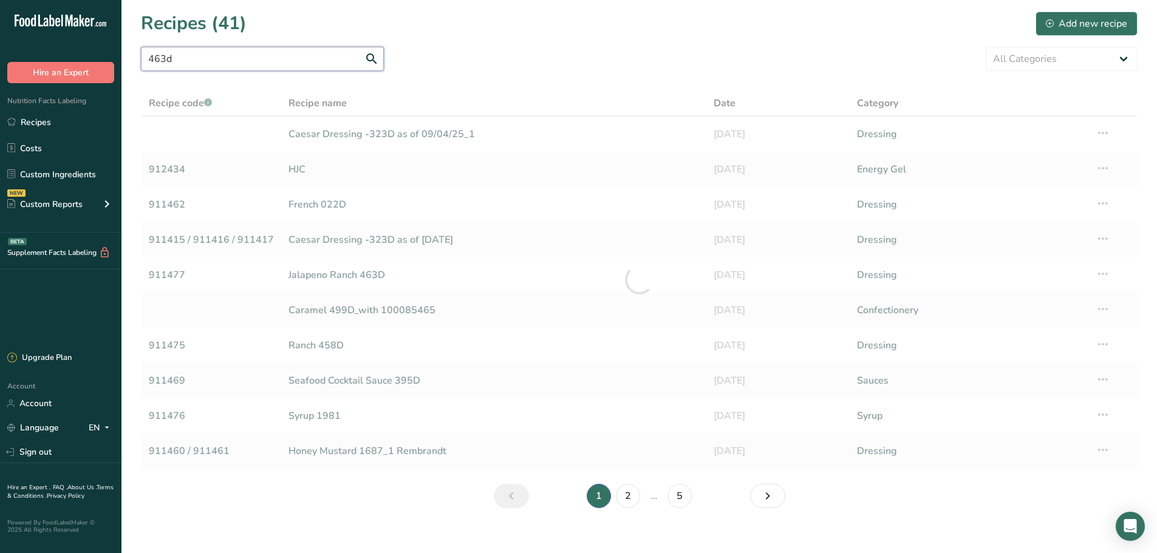
type input "463d"
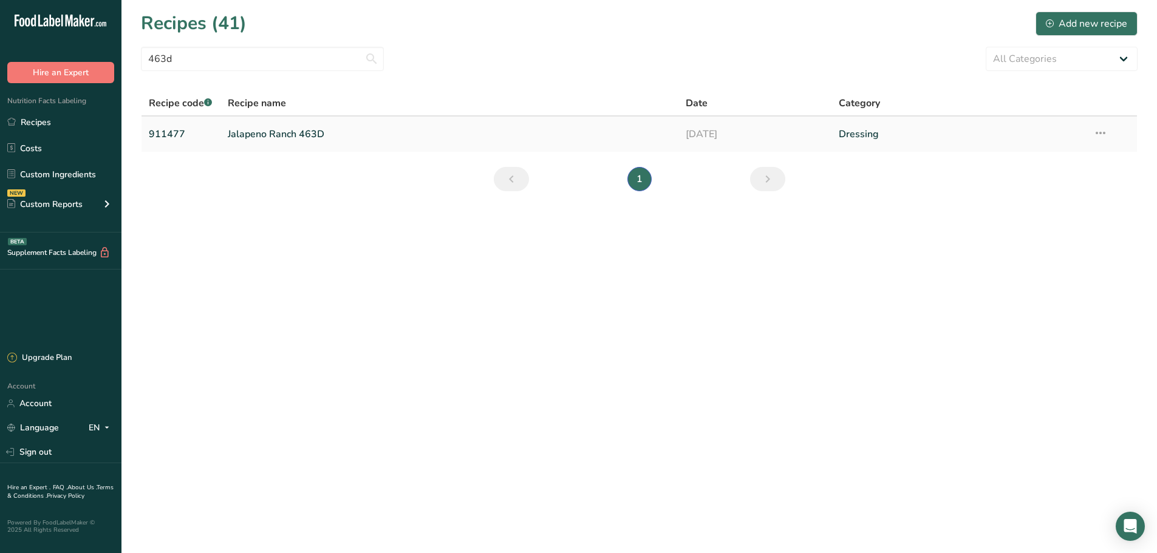
click at [276, 140] on link "Jalapeno Ranch 463D" at bounding box center [450, 134] width 444 height 26
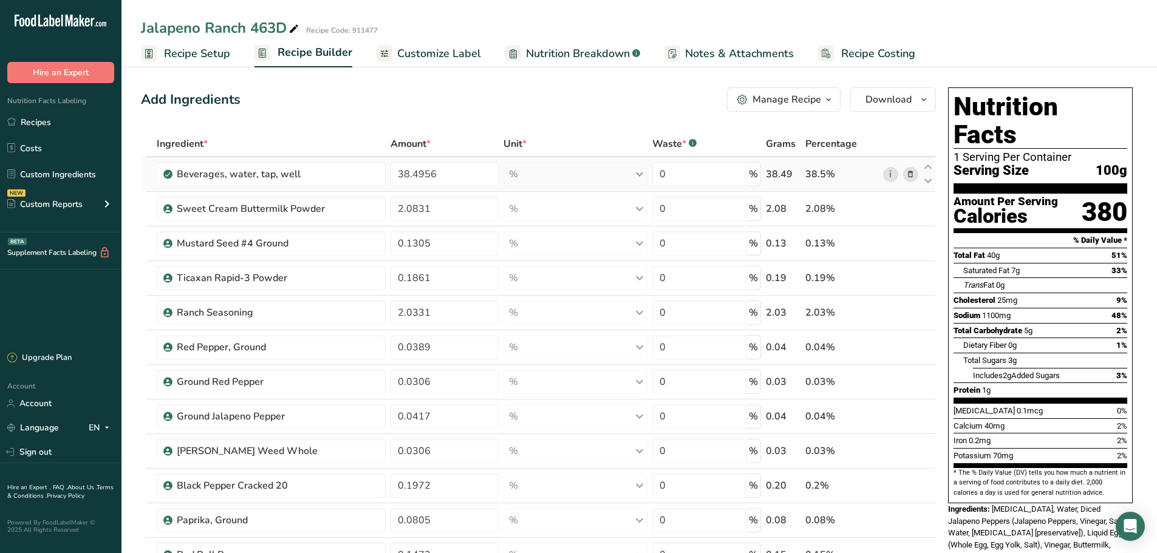
drag, startPoint x: 59, startPoint y: 169, endPoint x: 148, endPoint y: 185, distance: 90.2
click at [59, 169] on link "Custom Ingredients" at bounding box center [60, 174] width 121 height 23
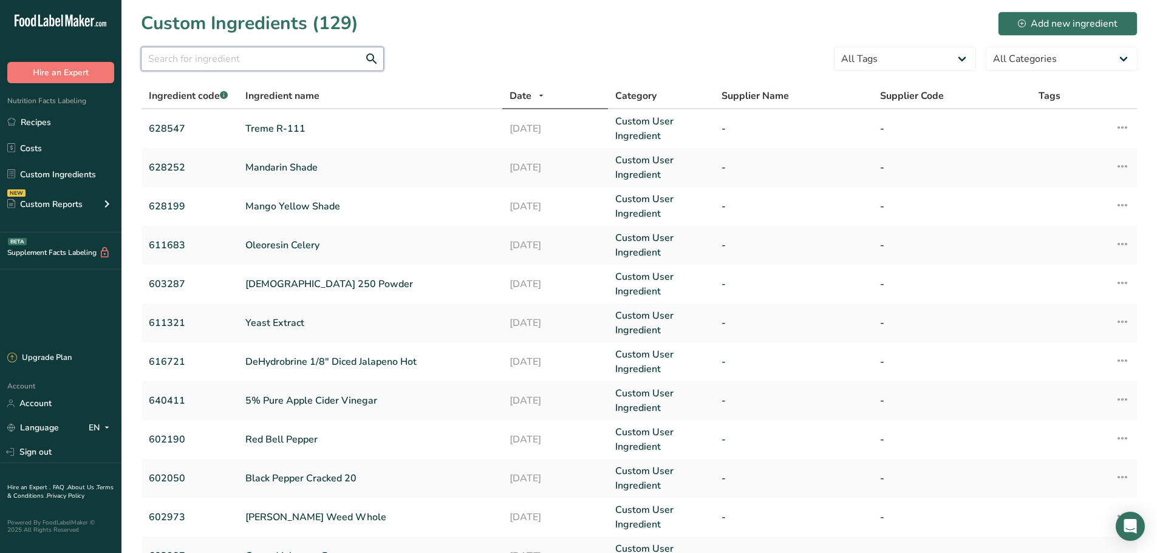
click at [215, 59] on input "text" at bounding box center [262, 59] width 243 height 24
type input "616721"
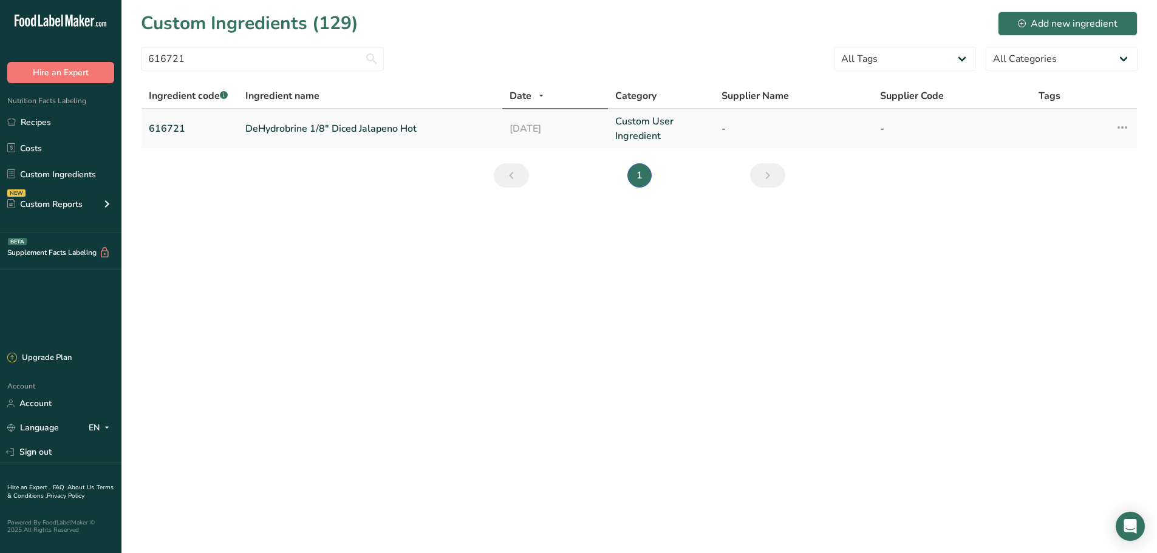
click at [258, 124] on link "DeHydrobrine 1/8" Diced Jalapeno Hot" at bounding box center [370, 128] width 250 height 15
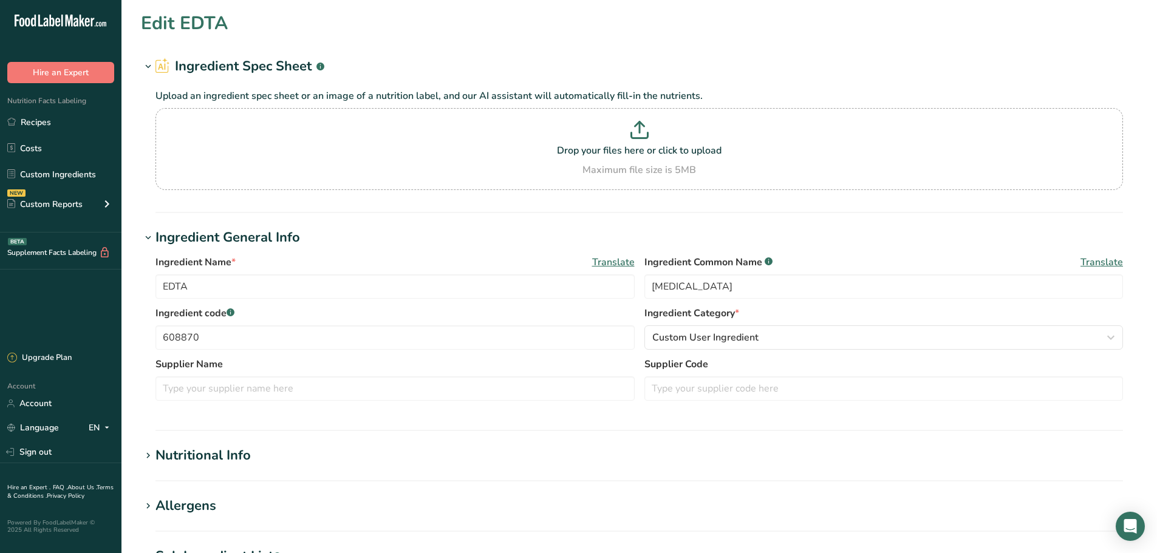
type input "DeHydrobrine 1/8" Diced Jalapeno Hot"
type input "Diced Jalapeno Peppers (Jalapeno Peppers, Vinegar, Salt, Water, [MEDICAL_DATA] …"
type input "616721"
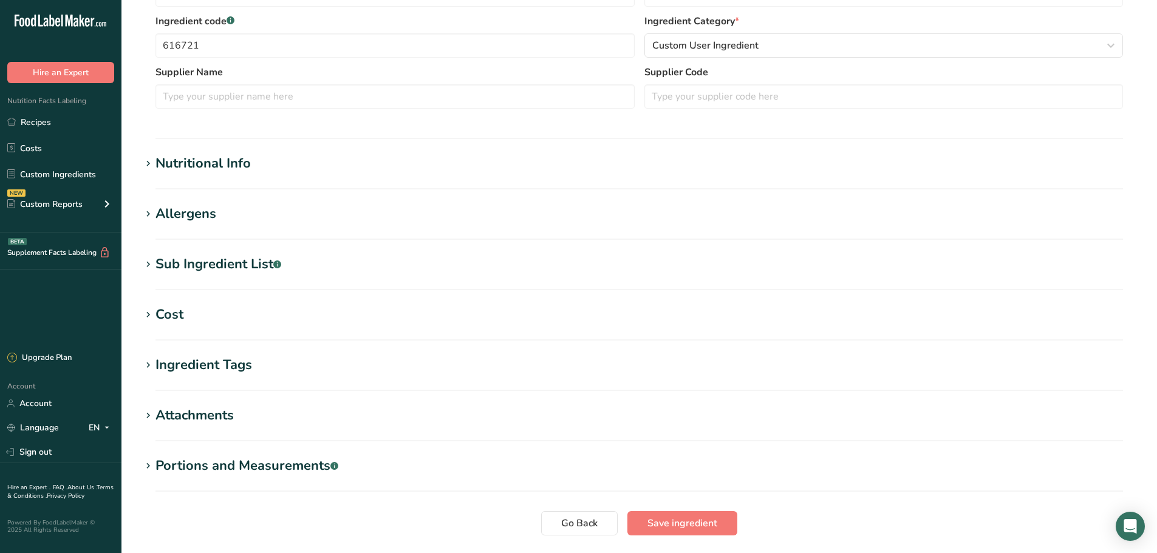
scroll to position [304, 0]
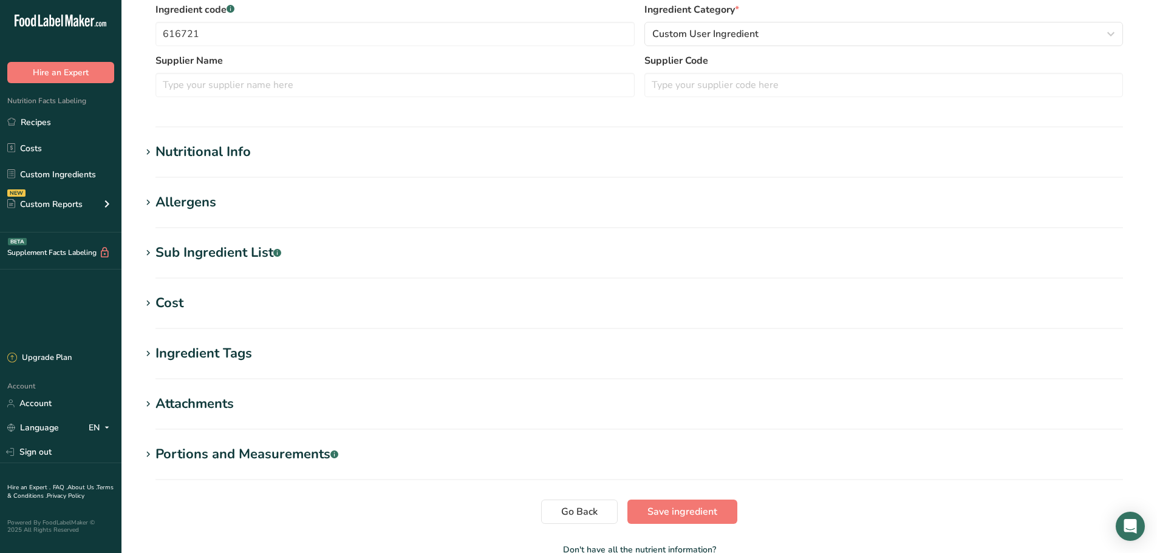
click at [200, 200] on div "Allergens" at bounding box center [185, 203] width 61 height 20
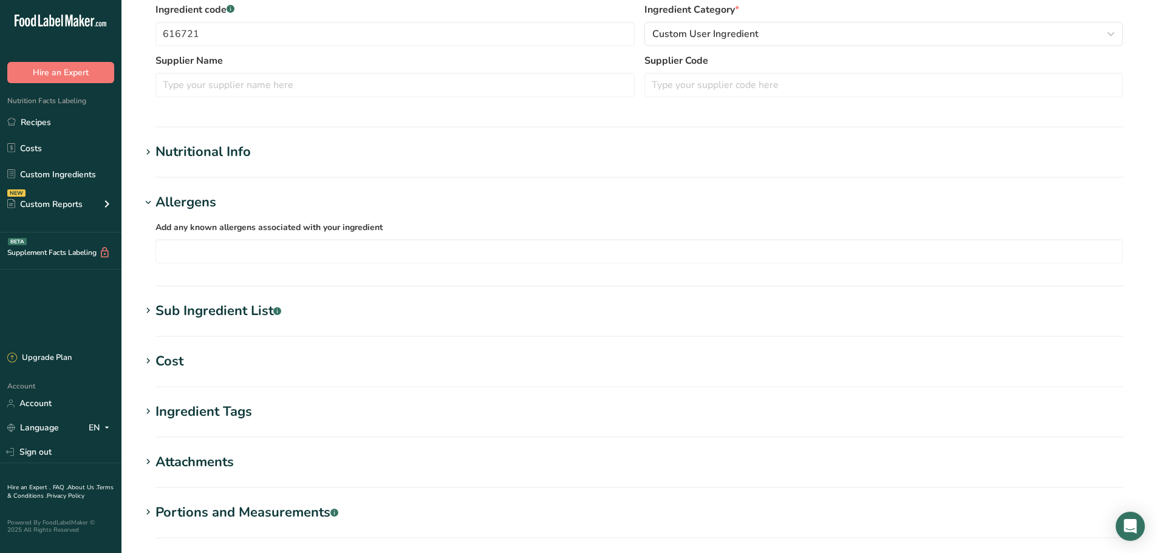
click at [210, 162] on section "Nutritional Info Serving Size .a-a{fill:#347362;}.b-a{fill:#fff;} Add ingredien…" at bounding box center [639, 160] width 997 height 36
click at [221, 145] on div "Nutritional Info" at bounding box center [202, 152] width 95 height 20
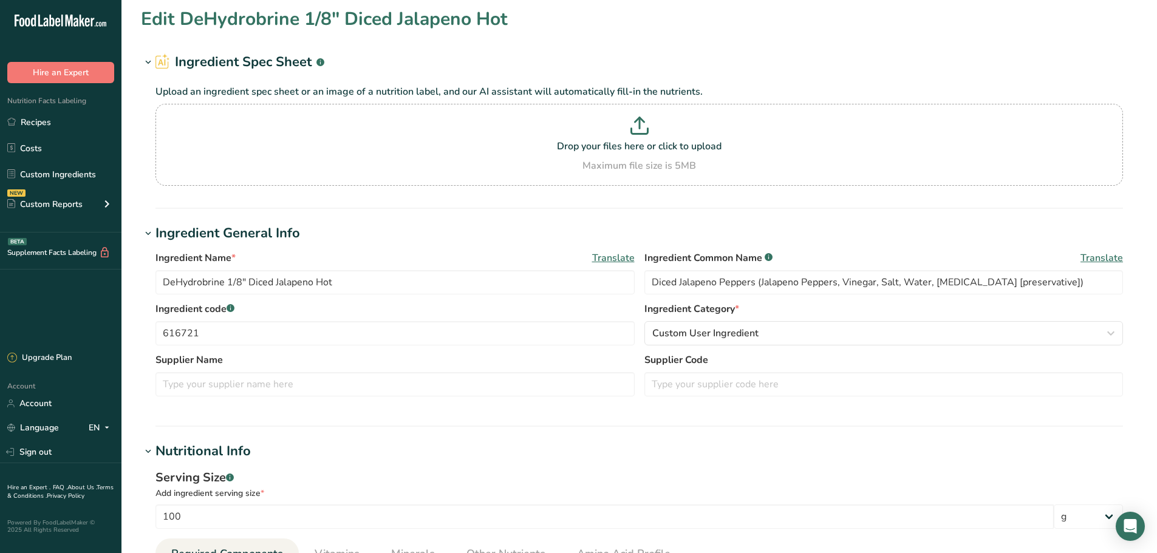
scroll to position [0, 0]
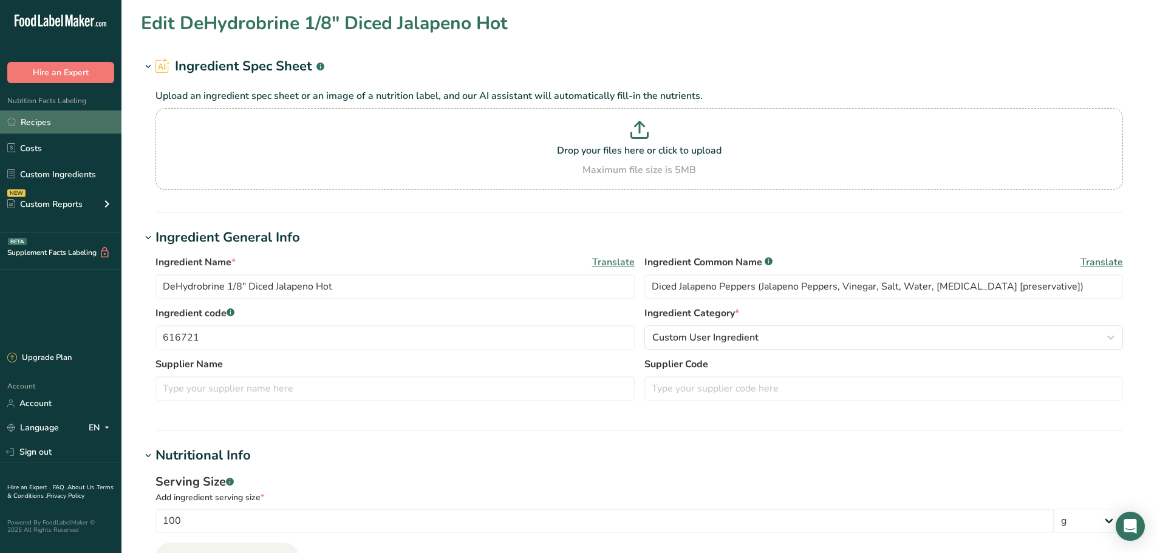
click at [21, 127] on link "Recipes" at bounding box center [60, 122] width 121 height 23
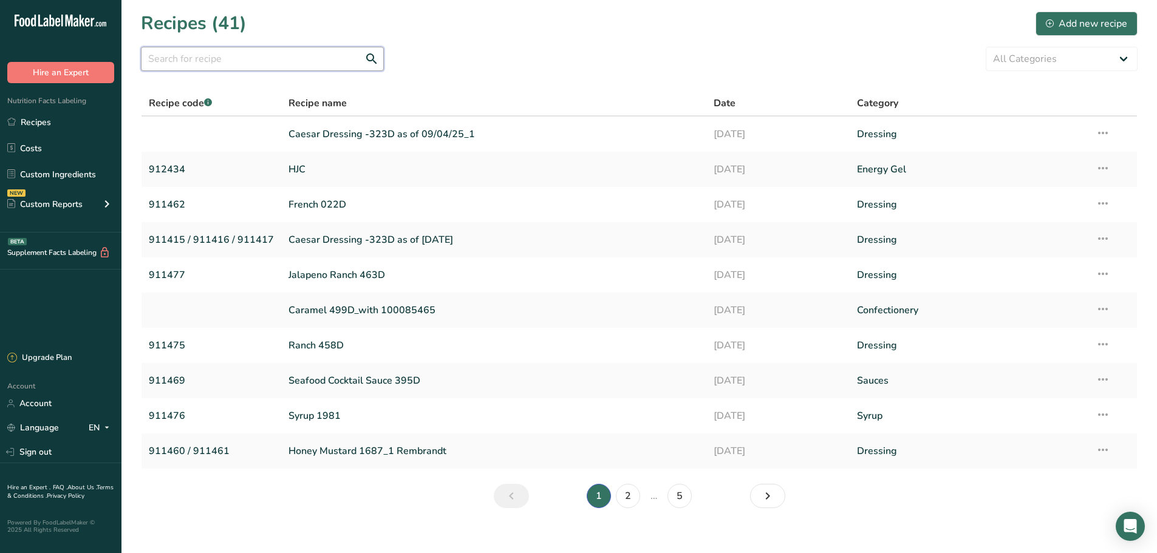
click at [194, 64] on input "text" at bounding box center [262, 59] width 243 height 24
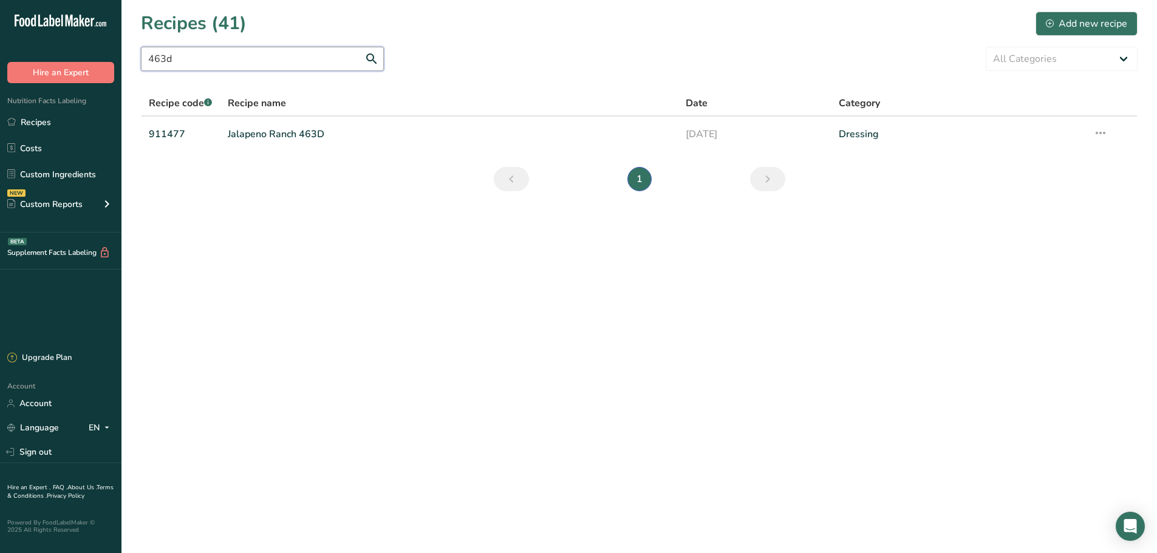
type input "463d"
click at [266, 140] on link "Jalapeno Ranch 463D" at bounding box center [450, 134] width 444 height 26
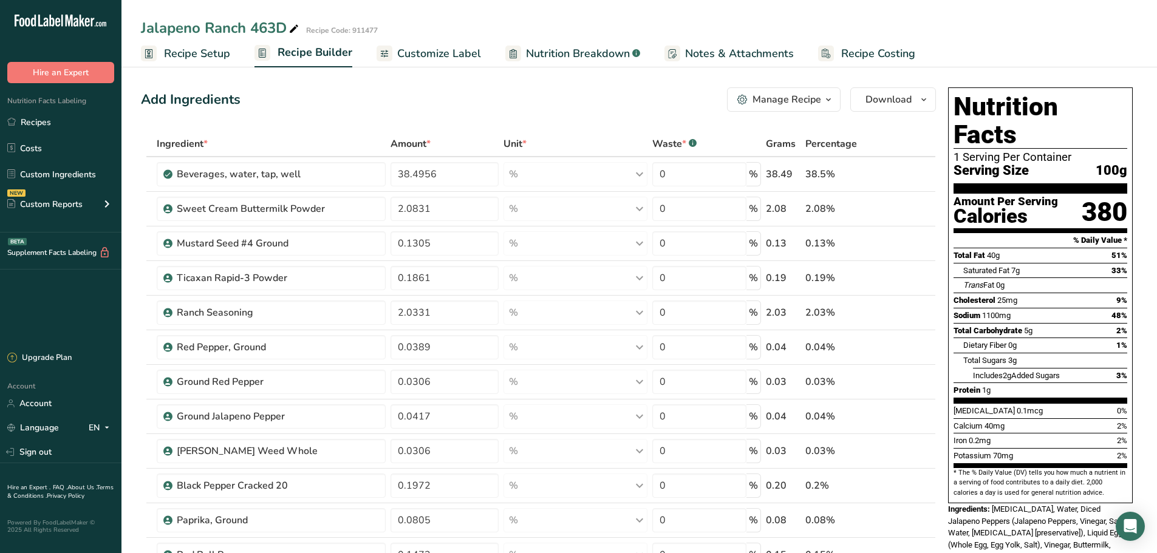
click at [567, 63] on link "Nutrition Breakdown .a-a{fill:#347362;}.b-a{fill:#fff;}" at bounding box center [572, 53] width 135 height 27
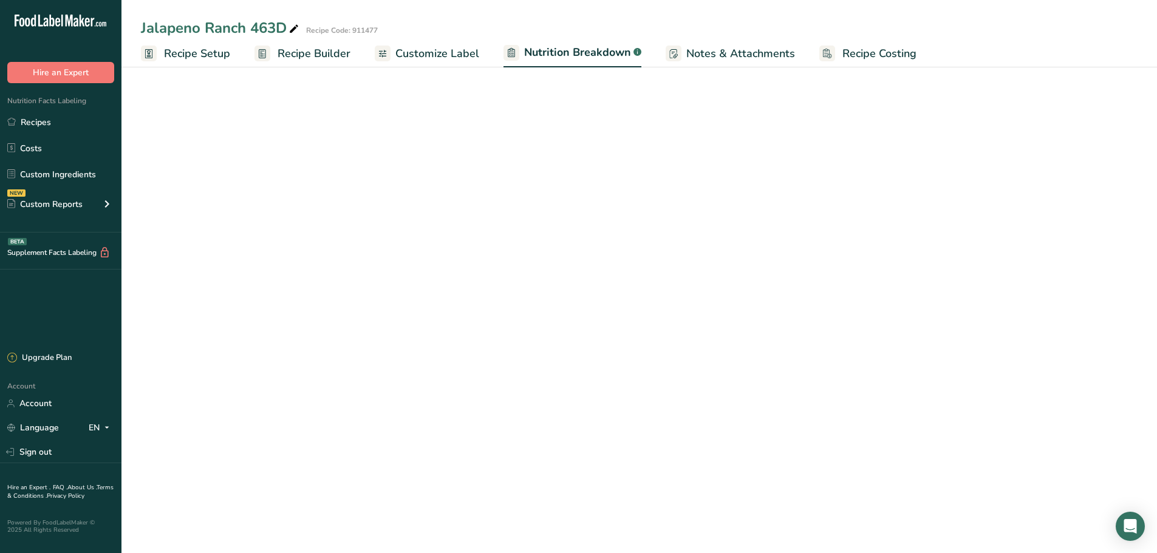
select select "Calories"
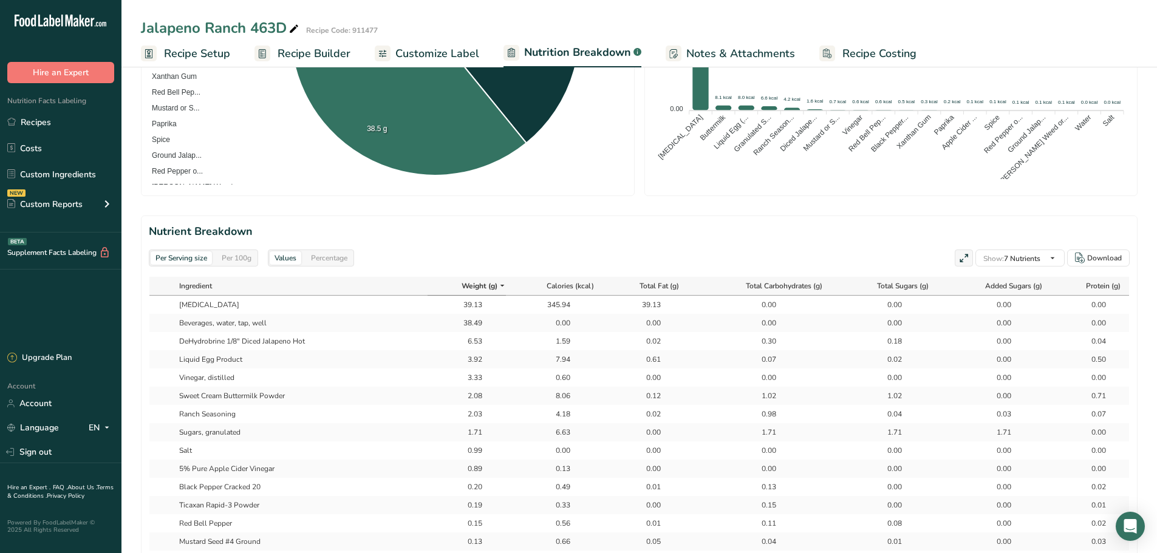
scroll to position [425, 0]
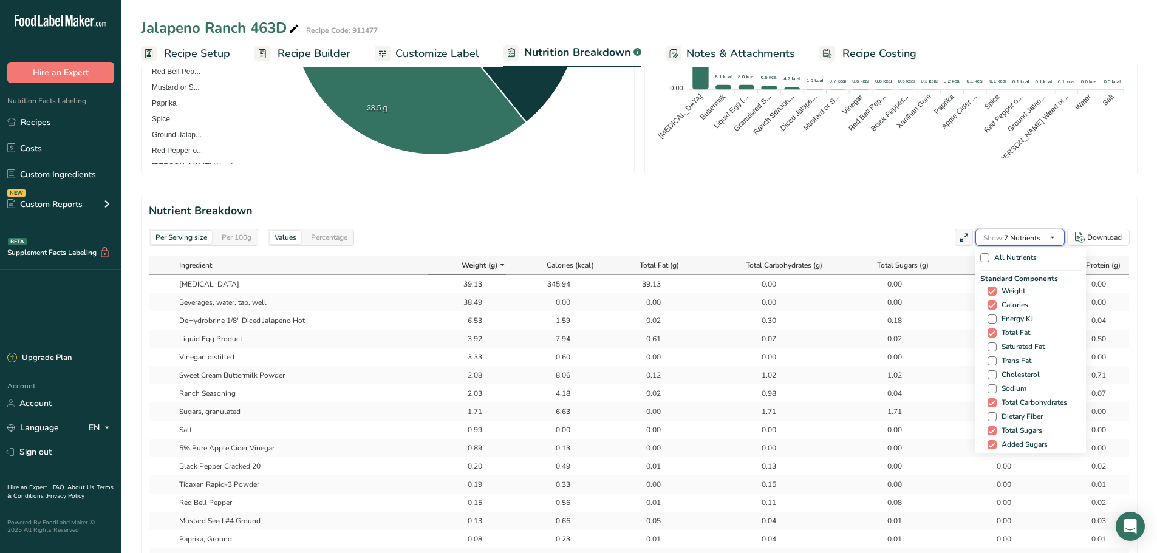
click at [923, 237] on span "Show: 7 Nutrients" at bounding box center [1011, 238] width 57 height 10
click at [923, 319] on span "Energy KJ" at bounding box center [1015, 319] width 36 height 9
click at [923, 319] on input "Energy KJ" at bounding box center [992, 319] width 8 height 8
checkbox input "true"
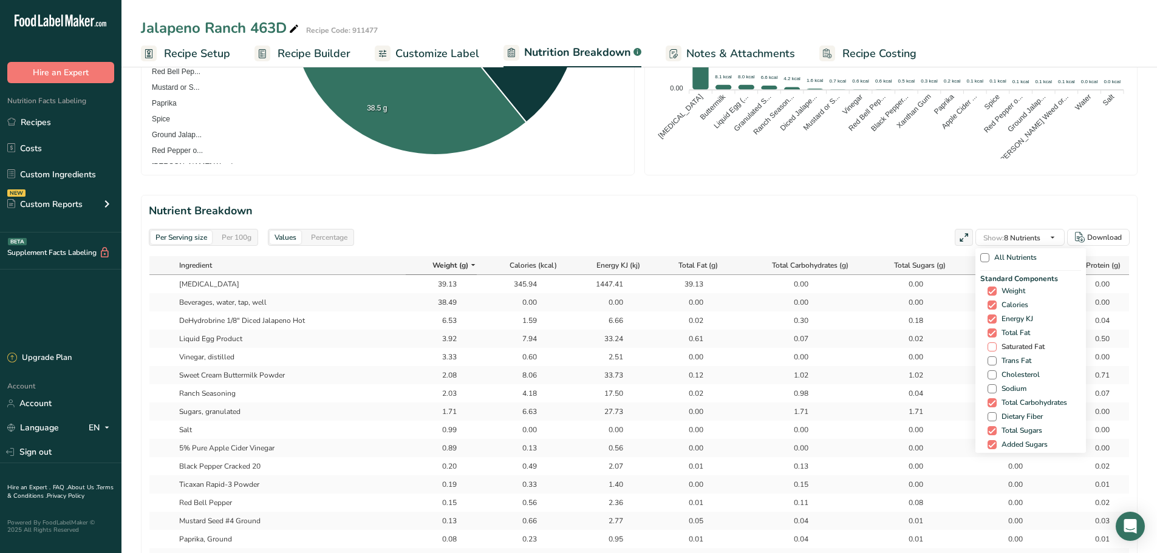
click at [923, 351] on span "Saturated Fat" at bounding box center [1021, 347] width 48 height 9
click at [923, 351] on input "Saturated Fat" at bounding box center [992, 347] width 8 height 8
checkbox input "true"
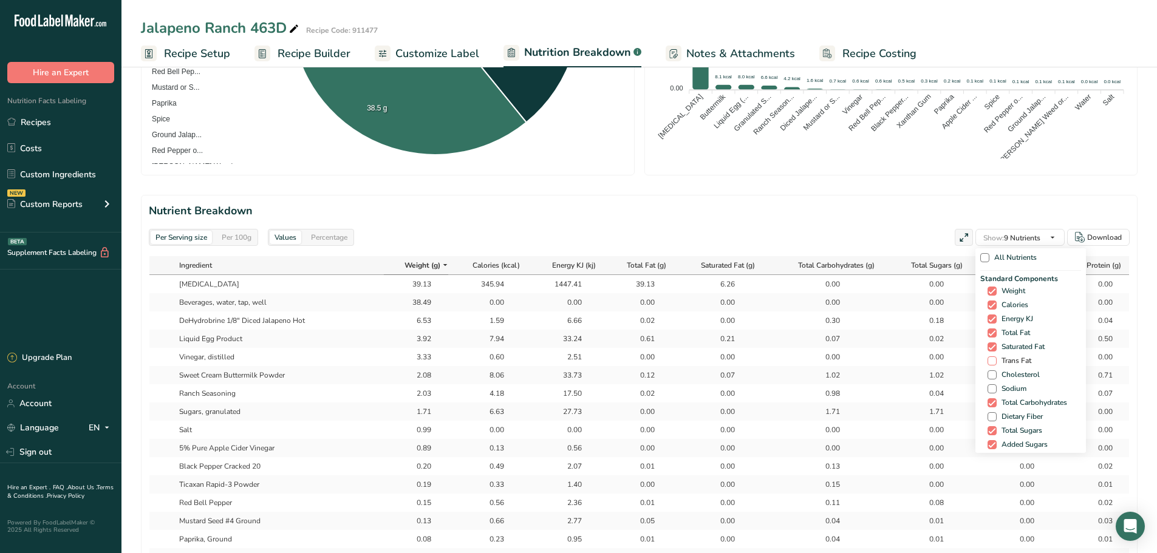
click at [923, 364] on span "Trans Fat" at bounding box center [1014, 361] width 35 height 9
click at [923, 364] on input "Trans Fat" at bounding box center [992, 361] width 8 height 8
checkbox input "true"
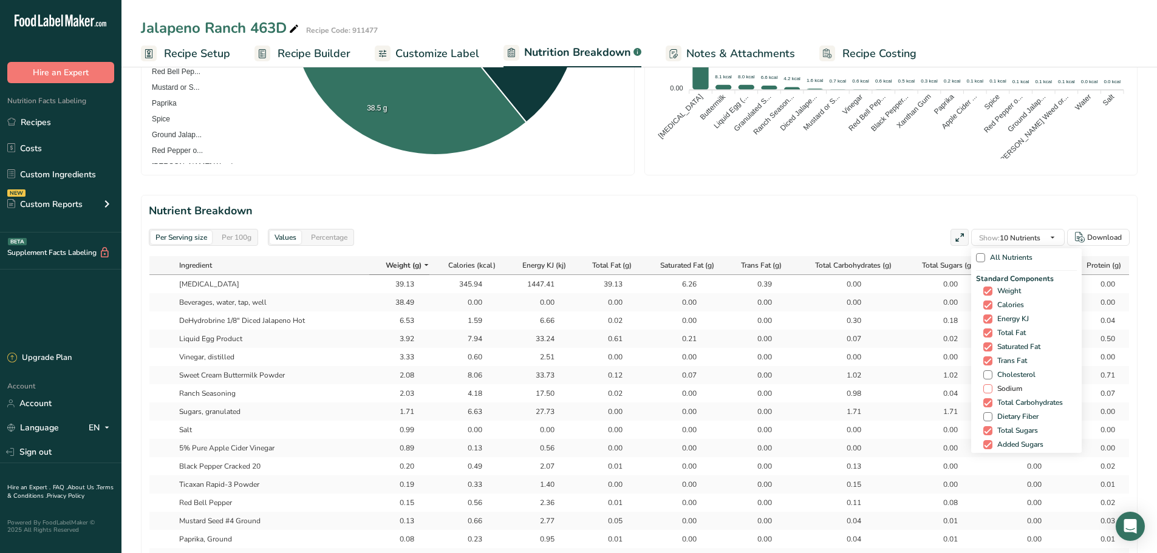
drag, startPoint x: 1006, startPoint y: 378, endPoint x: 1004, endPoint y: 384, distance: 6.9
click at [923, 378] on span "Cholesterol" at bounding box center [1013, 375] width 43 height 9
click at [923, 378] on input "Cholesterol" at bounding box center [987, 375] width 8 height 8
checkbox input "true"
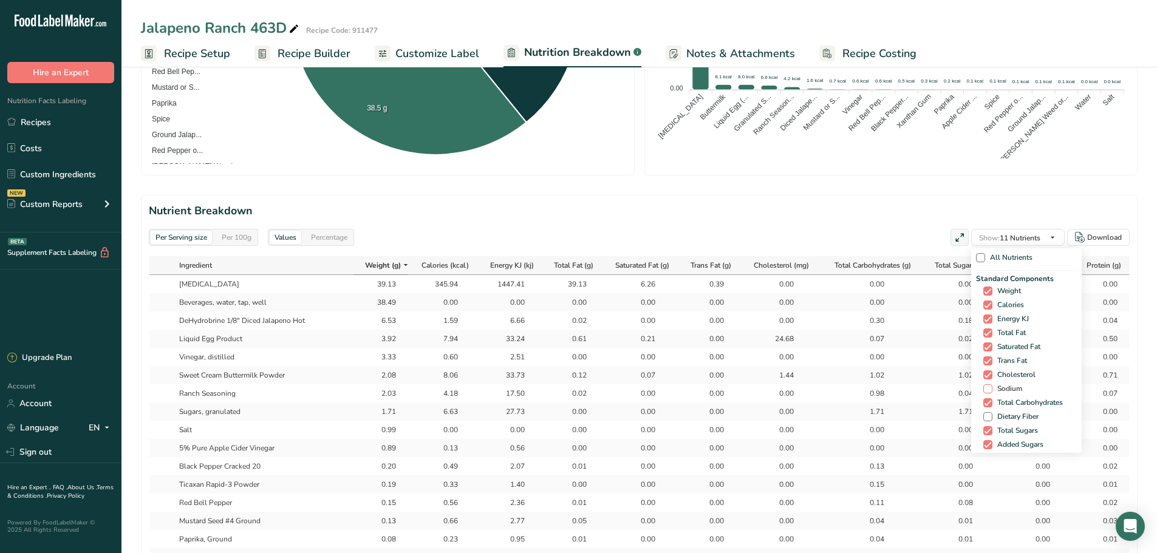
click at [923, 389] on span "Sodium" at bounding box center [1007, 388] width 30 height 9
click at [923, 389] on input "Sodium" at bounding box center [987, 389] width 8 height 8
checkbox input "true"
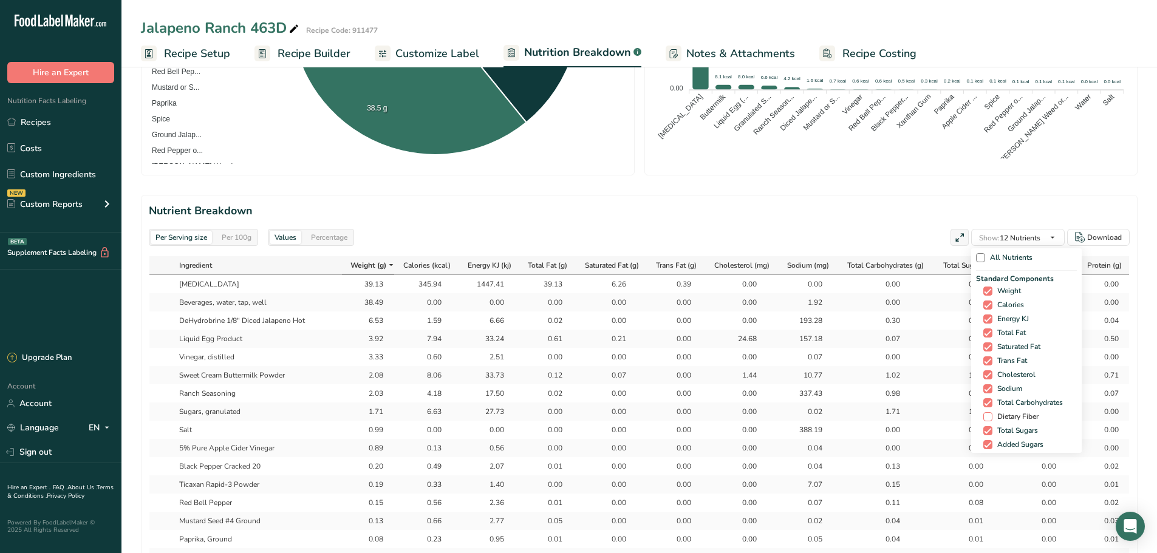
click at [923, 412] on span "Dietary Fiber" at bounding box center [1015, 416] width 46 height 9
click at [923, 413] on input "Dietary Fiber" at bounding box center [987, 417] width 8 height 8
checkbox input "true"
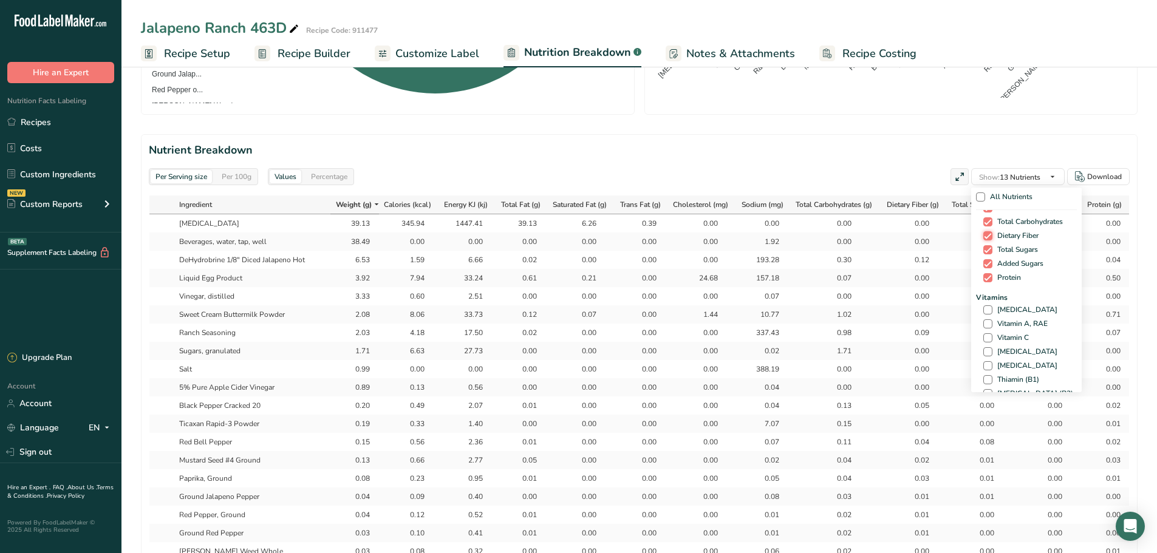
scroll to position [121, 0]
click at [923, 313] on span "[MEDICAL_DATA]" at bounding box center [1024, 308] width 65 height 9
click at [923, 313] on input "[MEDICAL_DATA]" at bounding box center [987, 309] width 8 height 8
checkbox input "true"
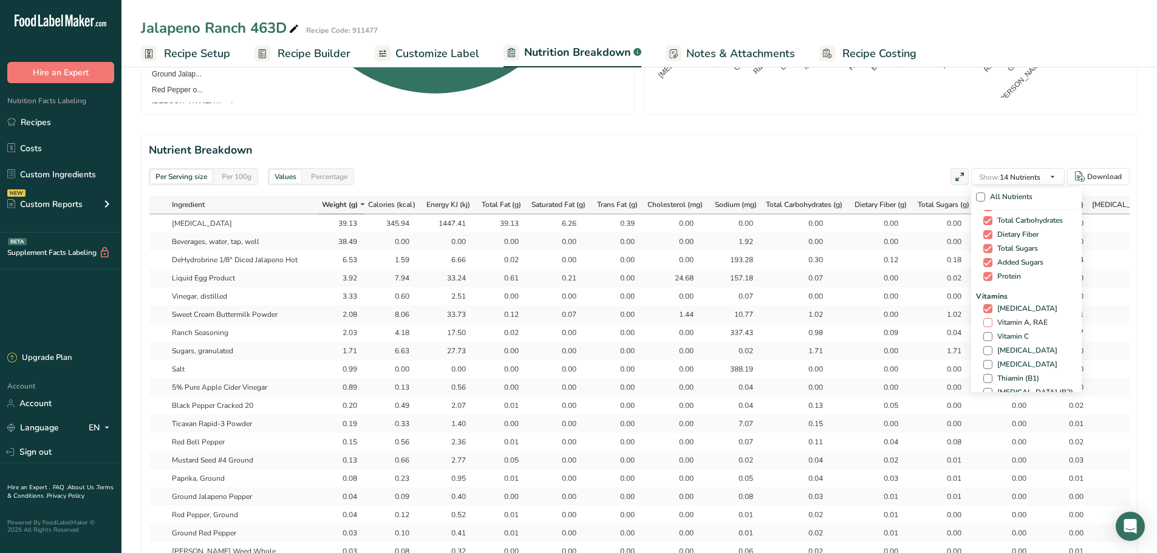
click at [923, 324] on span "Vitamin A, RAE" at bounding box center [1019, 322] width 55 height 9
click at [923, 324] on input "Vitamin A, RAE" at bounding box center [987, 323] width 8 height 8
checkbox input "true"
click at [923, 336] on span "Vitamin C" at bounding box center [1010, 336] width 36 height 9
click at [923, 336] on input "Vitamin C" at bounding box center [987, 337] width 8 height 8
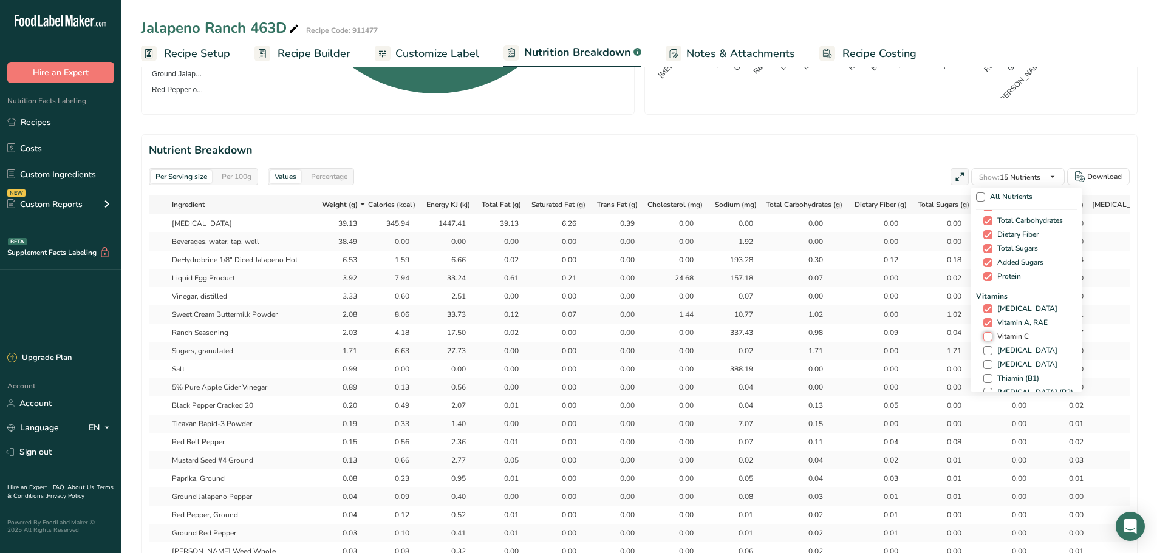
checkbox input "true"
click at [923, 264] on span "Calcium" at bounding box center [1008, 260] width 32 height 9
click at [923, 264] on input "Calcium" at bounding box center [987, 261] width 8 height 8
checkbox input "true"
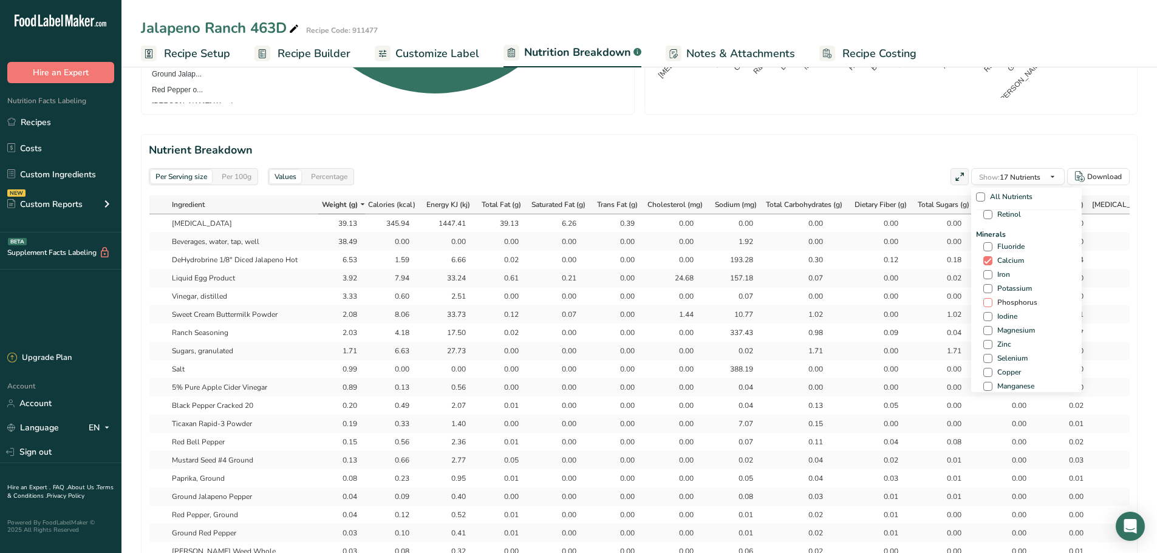
drag, startPoint x: 1000, startPoint y: 273, endPoint x: 1008, endPoint y: 299, distance: 28.0
click at [923, 273] on span "Iron" at bounding box center [1001, 274] width 18 height 9
click at [923, 273] on input "Iron" at bounding box center [987, 275] width 8 height 8
checkbox input "true"
click at [923, 288] on span "Potassium" at bounding box center [1011, 288] width 39 height 9
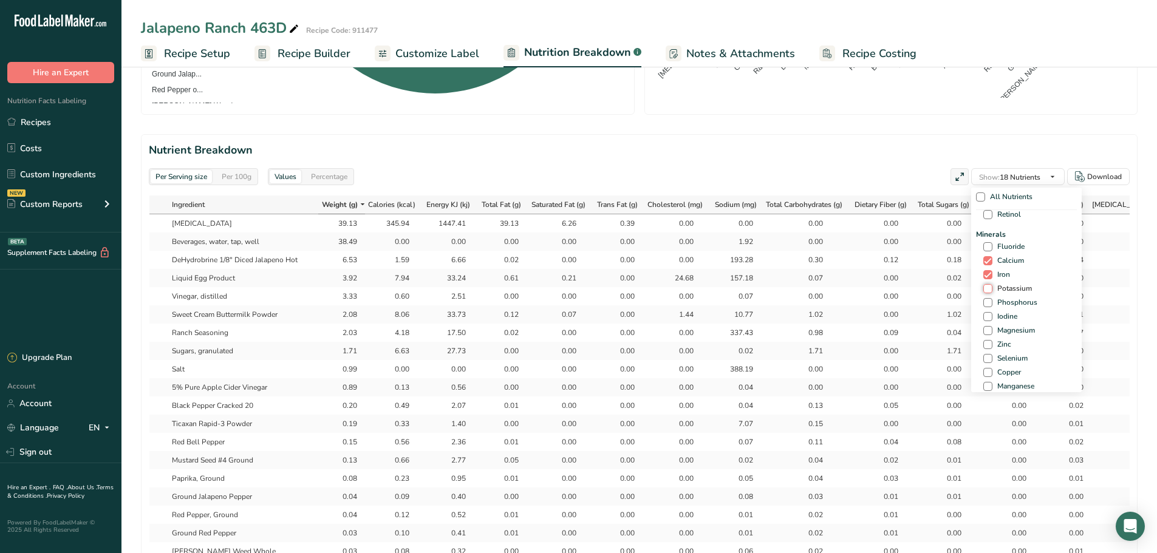
click at [923, 288] on input "Potassium" at bounding box center [987, 289] width 8 height 8
checkbox input "true"
click at [923, 182] on span "Show: 19 Nutrients" at bounding box center [1009, 177] width 61 height 10
click at [923, 284] on span "Calories from Fat" at bounding box center [1022, 287] width 61 height 9
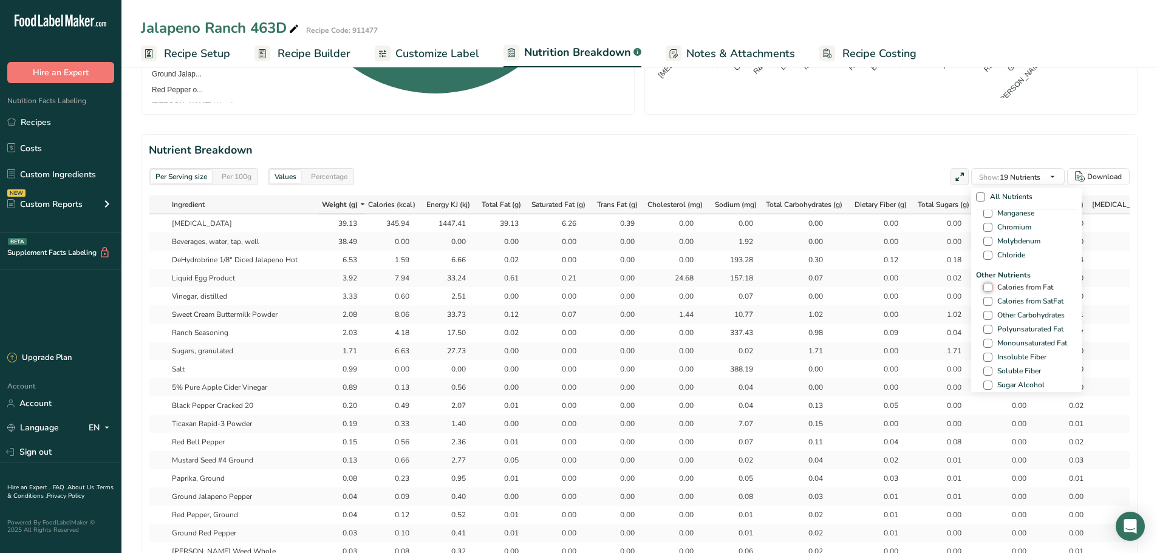
click at [923, 284] on input "Calories from Fat" at bounding box center [987, 288] width 8 height 8
checkbox input "true"
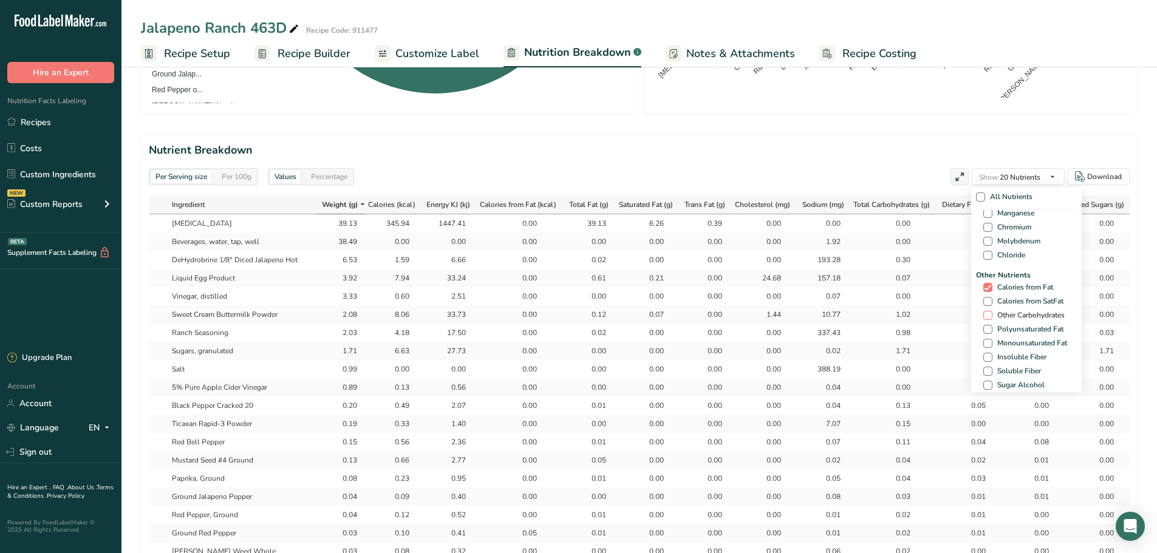
drag, startPoint x: 1005, startPoint y: 301, endPoint x: 1001, endPoint y: 312, distance: 11.2
click at [923, 302] on span "Calories from SatFat" at bounding box center [1027, 301] width 71 height 9
click at [923, 302] on input "Calories from SatFat" at bounding box center [987, 302] width 8 height 8
checkbox input "true"
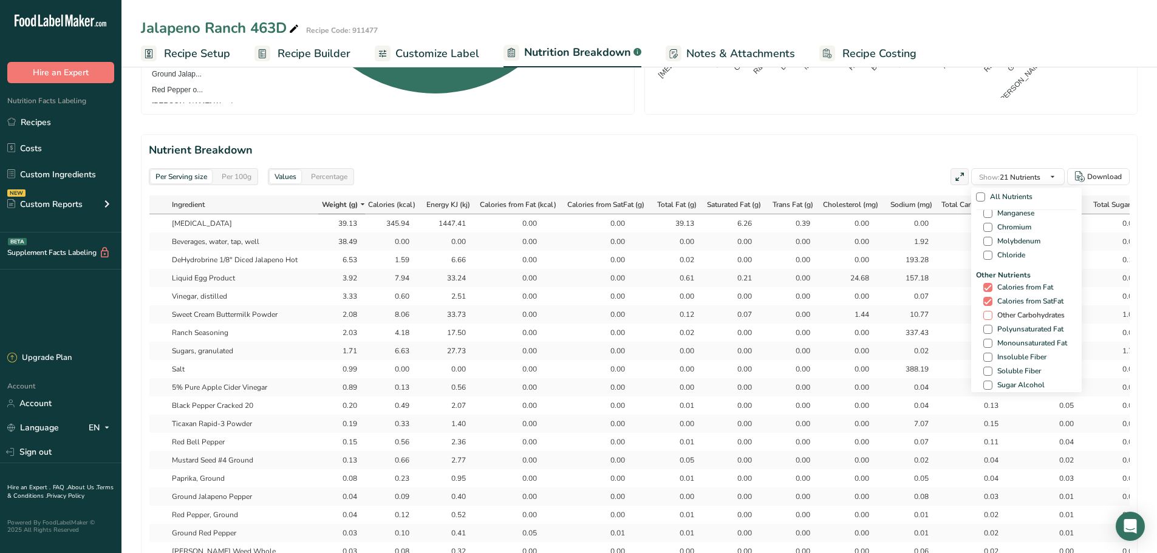
click at [923, 312] on span "Other Carbohydrates" at bounding box center [1028, 315] width 72 height 9
click at [923, 312] on input "Other Carbohydrates" at bounding box center [987, 316] width 8 height 8
checkbox input "true"
click at [923, 328] on span "Polyunsaturated Fat" at bounding box center [1027, 329] width 71 height 9
click at [923, 328] on input "Polyunsaturated Fat" at bounding box center [987, 330] width 8 height 8
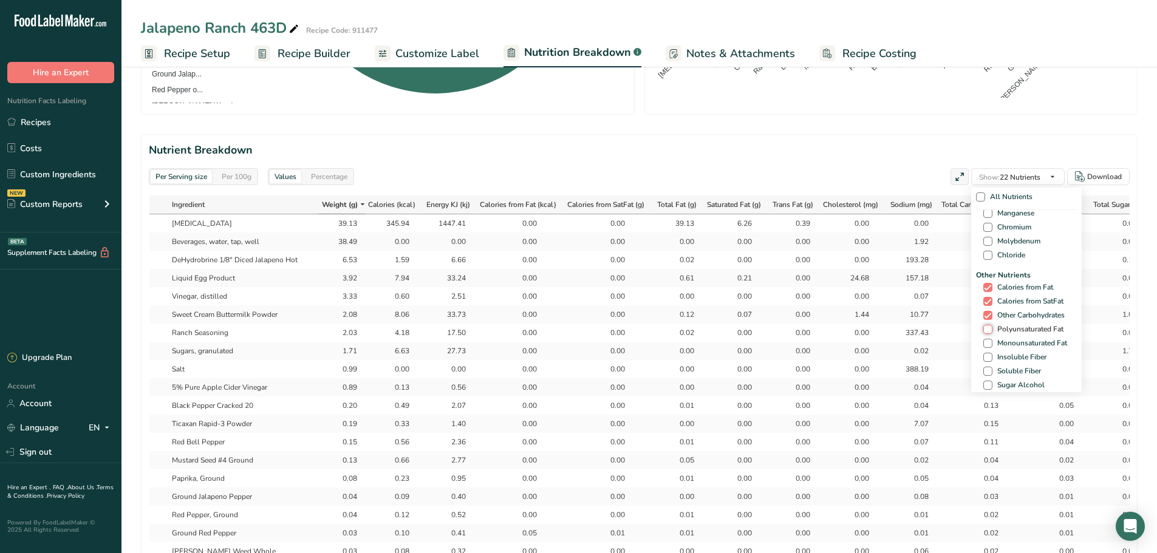
checkbox input "true"
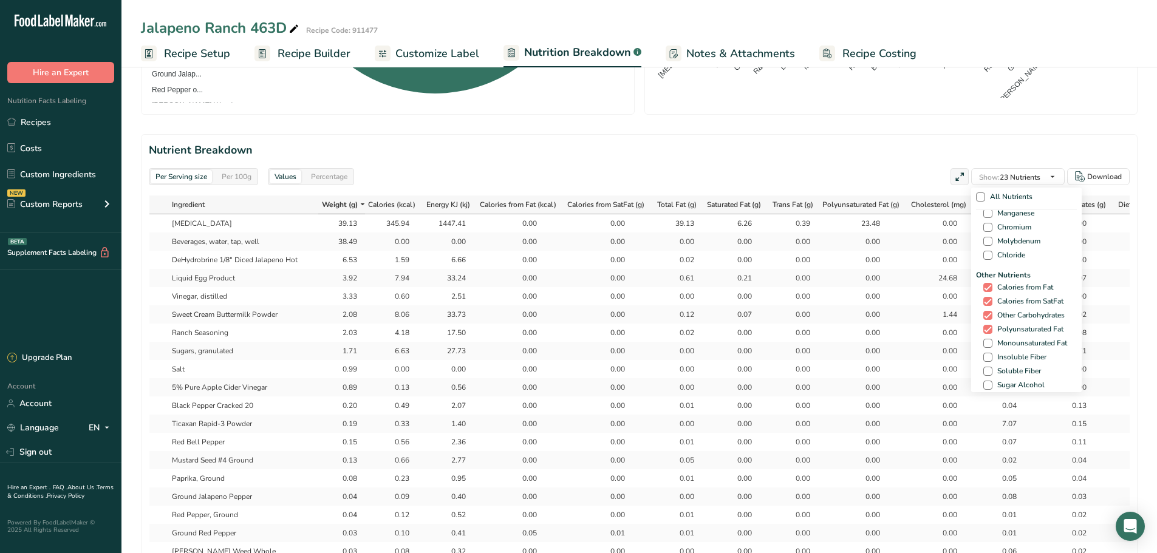
drag, startPoint x: 1000, startPoint y: 344, endPoint x: 1003, endPoint y: 349, distance: 6.3
click at [923, 344] on span "Monounsaturated Fat" at bounding box center [1029, 343] width 75 height 9
click at [923, 344] on input "Monounsaturated Fat" at bounding box center [987, 344] width 8 height 8
checkbox input "true"
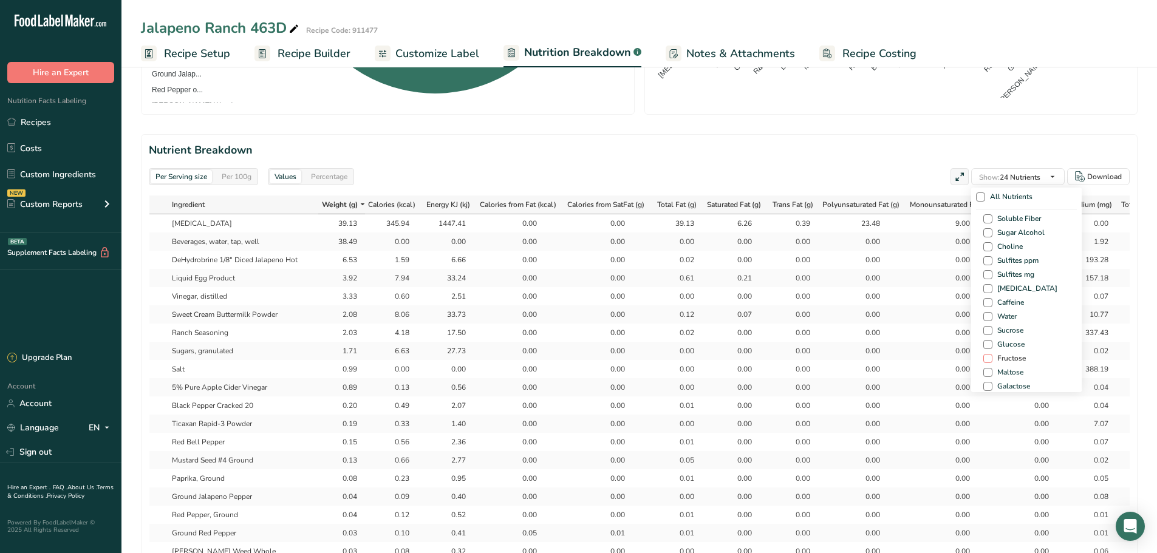
scroll to position [780, 0]
click at [923, 288] on span "Water" at bounding box center [1004, 286] width 24 height 9
click at [923, 288] on input "Water" at bounding box center [987, 287] width 8 height 8
checkbox input "true"
click at [923, 369] on span at bounding box center [987, 370] width 9 height 9
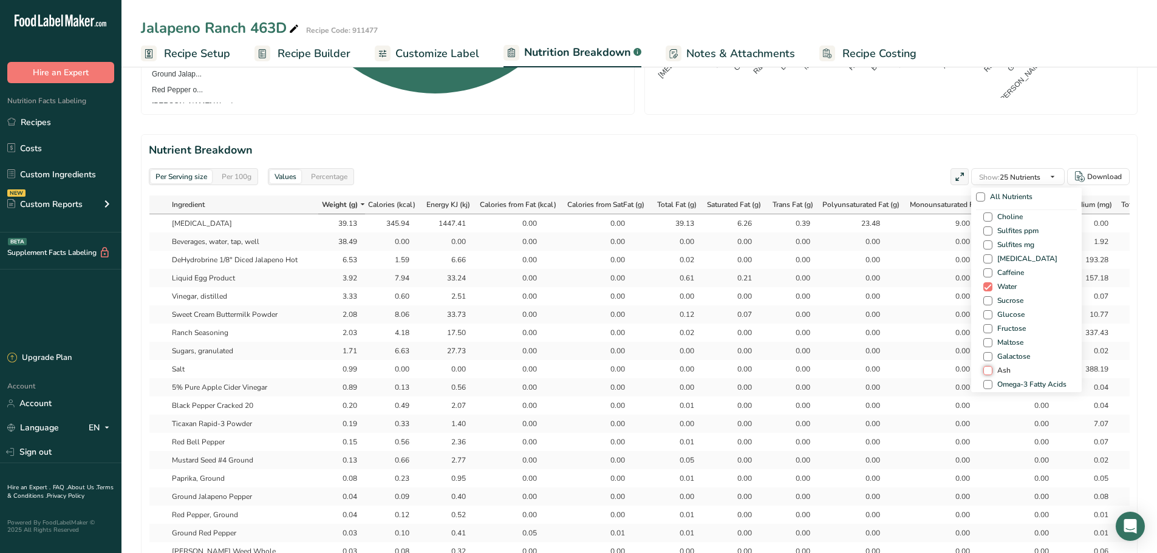
click at [923, 369] on input "Ash" at bounding box center [987, 371] width 8 height 8
checkbox input "true"
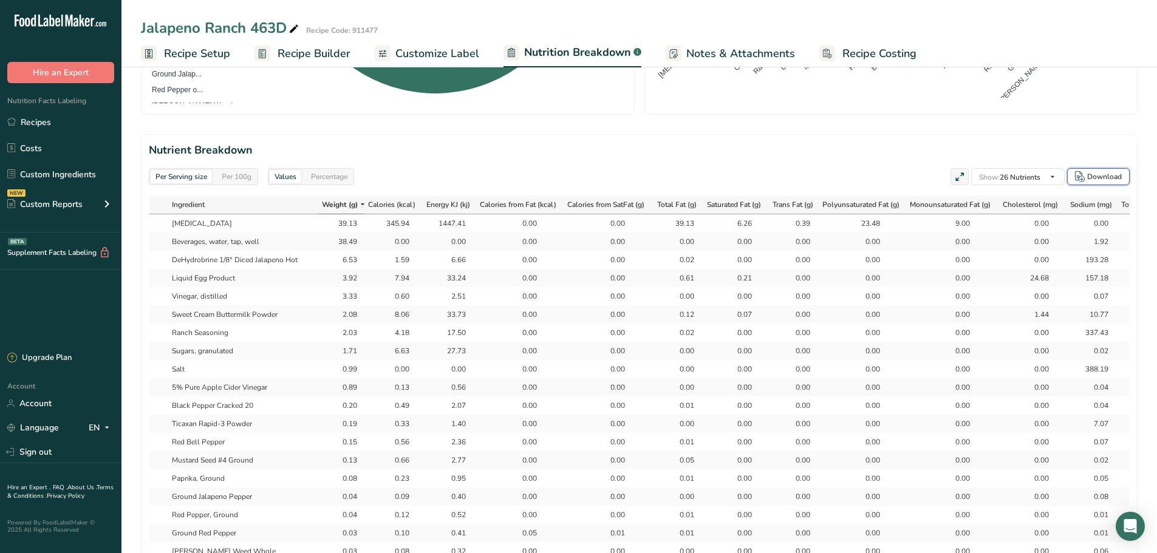
click at [923, 171] on div "Download" at bounding box center [1104, 176] width 35 height 11
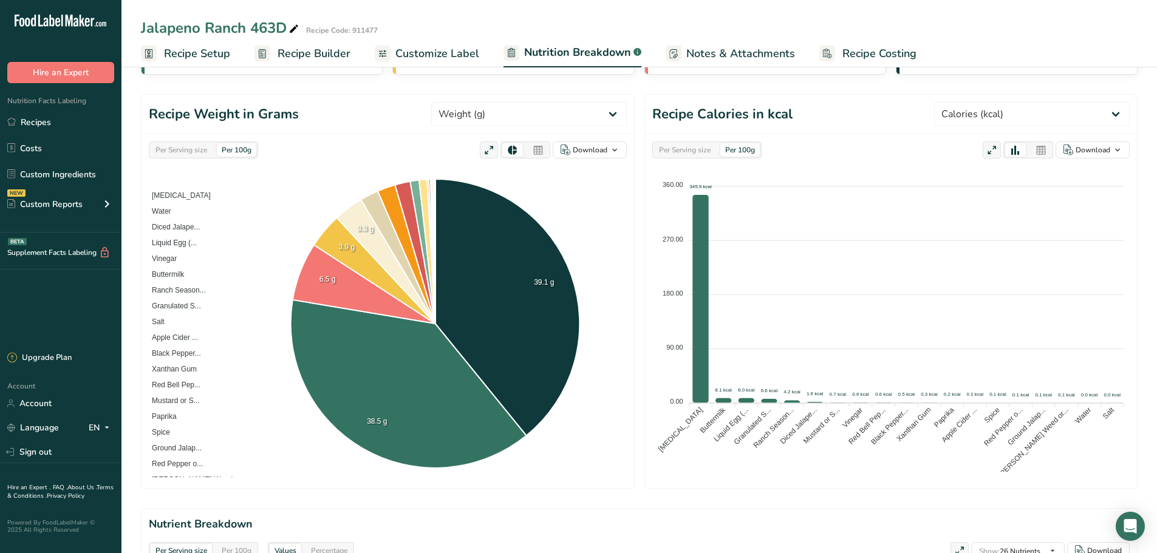
scroll to position [0, 0]
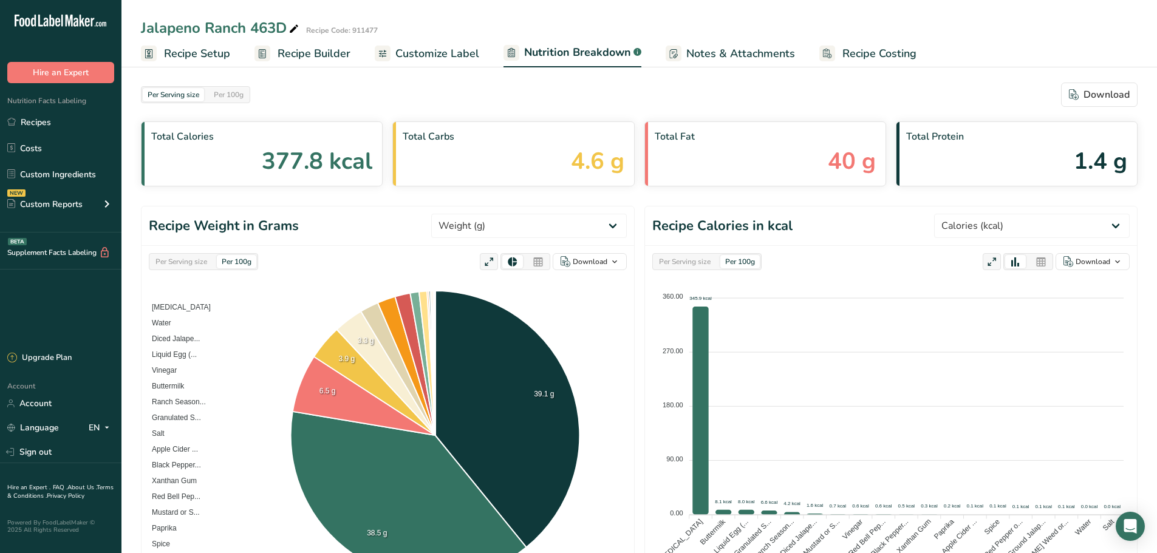
click at [408, 49] on span "Customize Label" at bounding box center [437, 54] width 84 height 16
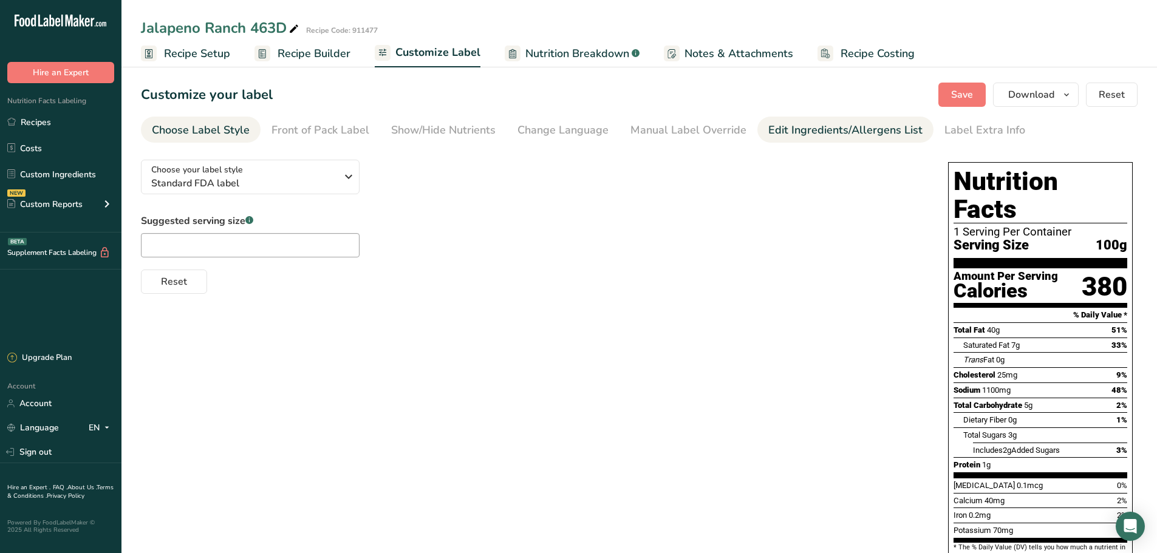
click at [862, 126] on div "Edit Ingredients/Allergens List" at bounding box center [845, 130] width 154 height 16
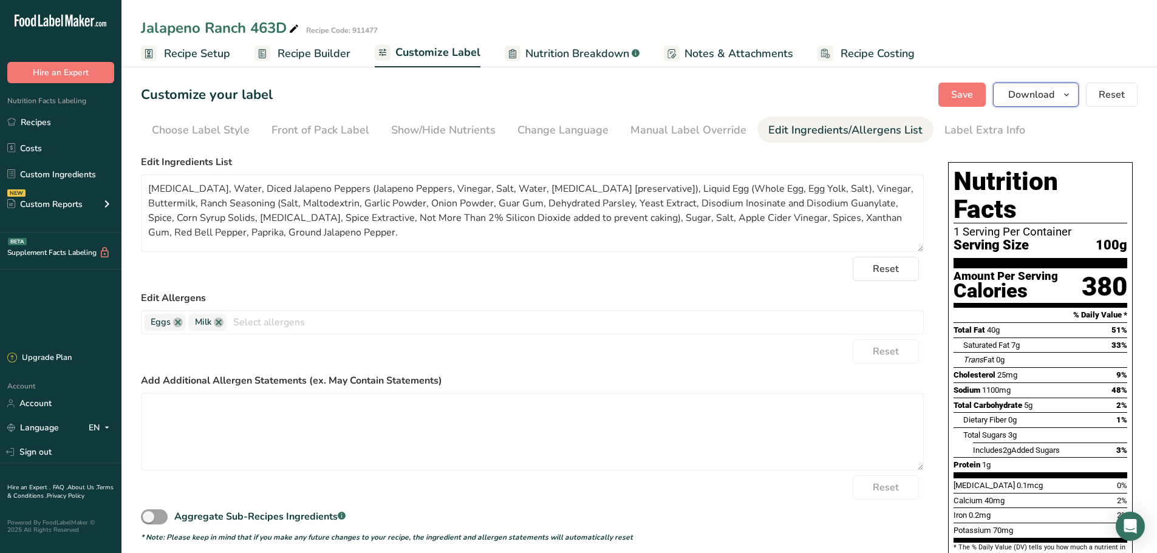
click at [923, 99] on button "Download" at bounding box center [1036, 95] width 86 height 24
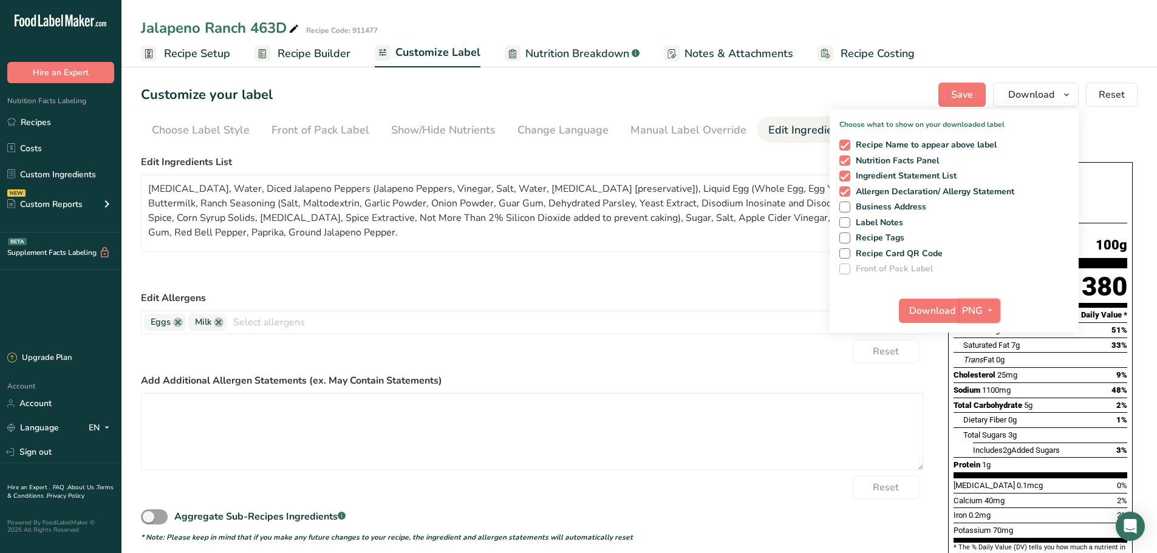
drag, startPoint x: 990, startPoint y: 312, endPoint x: 987, endPoint y: 327, distance: 15.5
click at [923, 312] on icon "button" at bounding box center [990, 310] width 10 height 15
click at [923, 400] on link "PDF" at bounding box center [980, 396] width 39 height 20
click at [923, 308] on span "Download" at bounding box center [933, 311] width 46 height 15
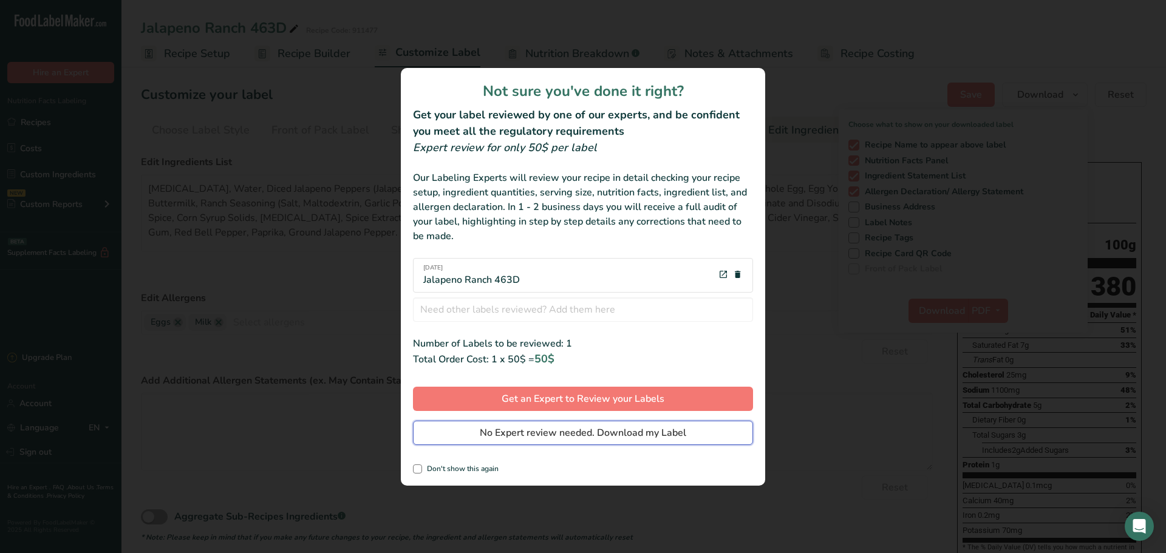
drag, startPoint x: 483, startPoint y: 433, endPoint x: 425, endPoint y: 420, distance: 59.8
click at [483, 422] on span "No Expert review needed. Download my Label" at bounding box center [583, 433] width 207 height 15
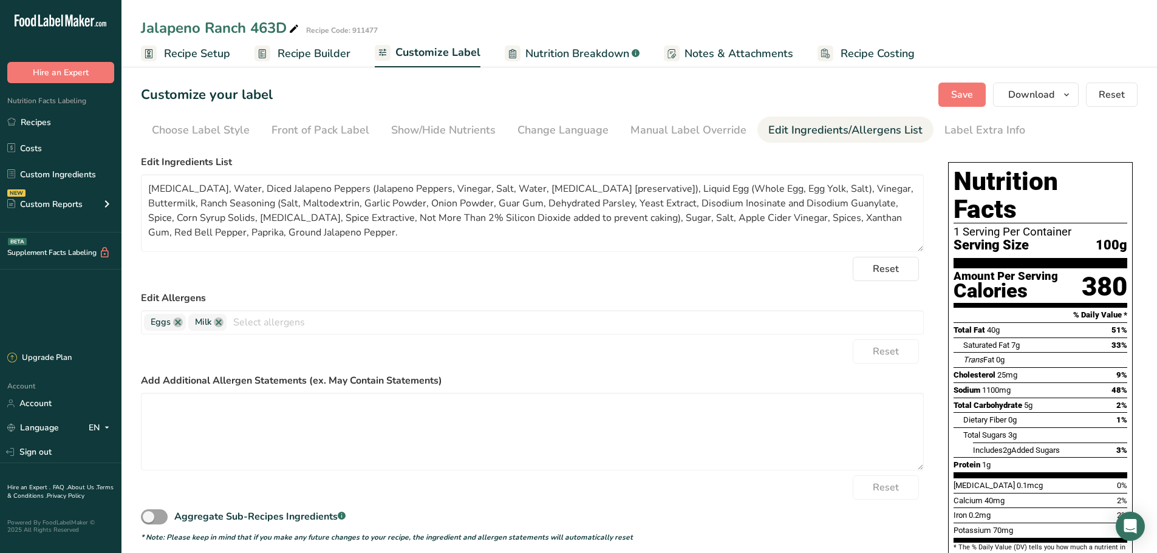
click at [337, 51] on span "Recipe Builder" at bounding box center [314, 54] width 73 height 16
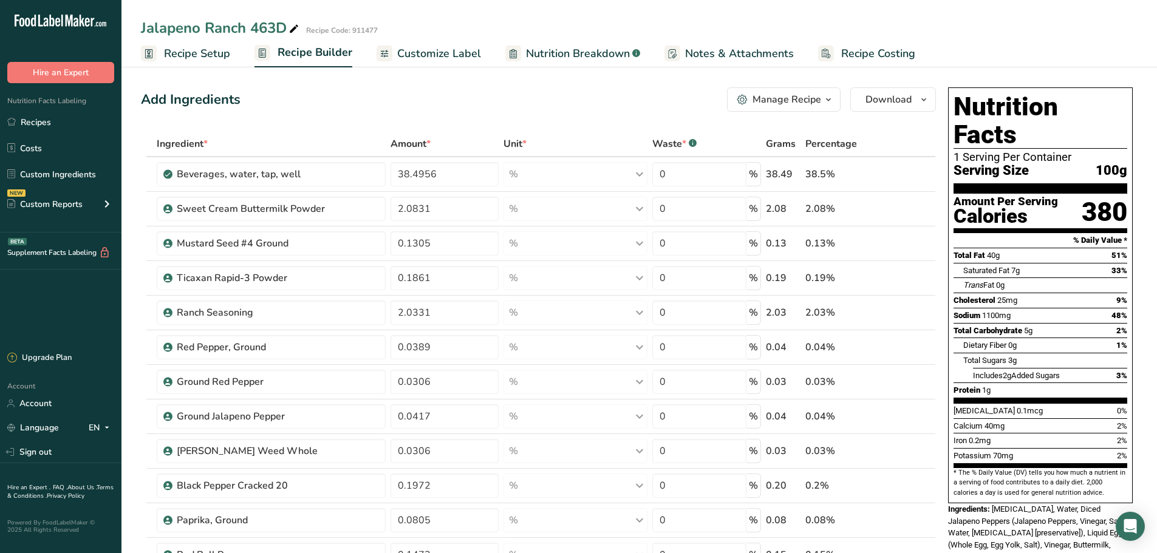
click at [216, 53] on span "Recipe Setup" at bounding box center [197, 54] width 66 height 16
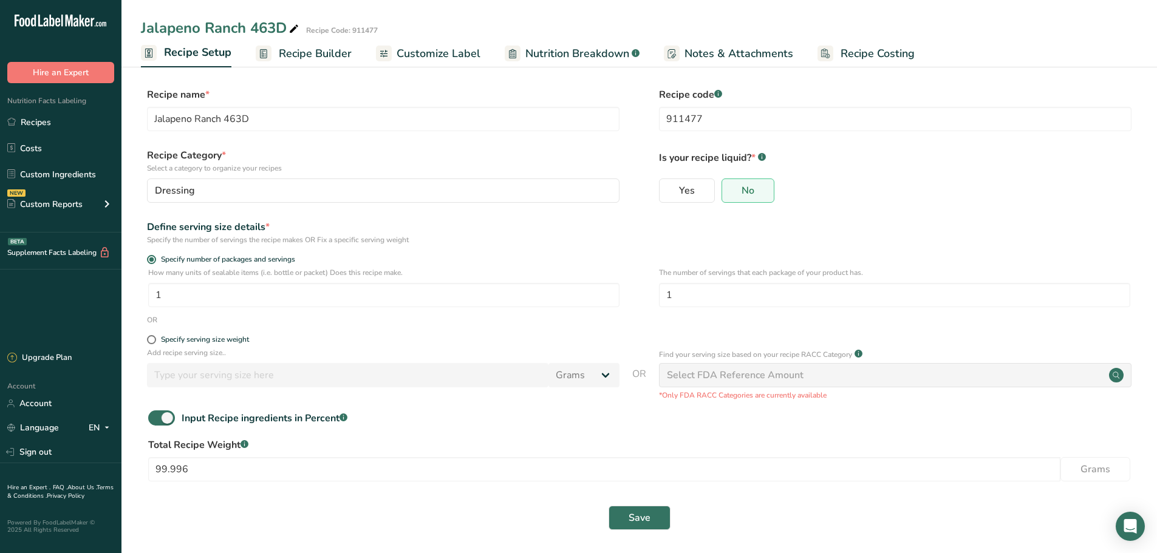
click at [297, 63] on link "Recipe Builder" at bounding box center [304, 53] width 96 height 27
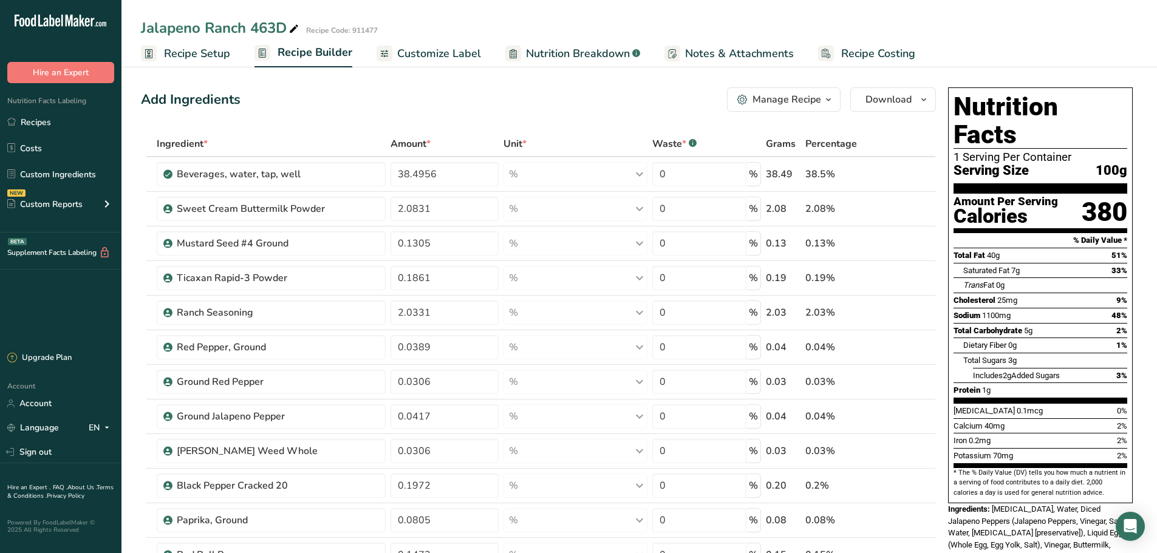
click at [215, 59] on span "Recipe Setup" at bounding box center [197, 54] width 66 height 16
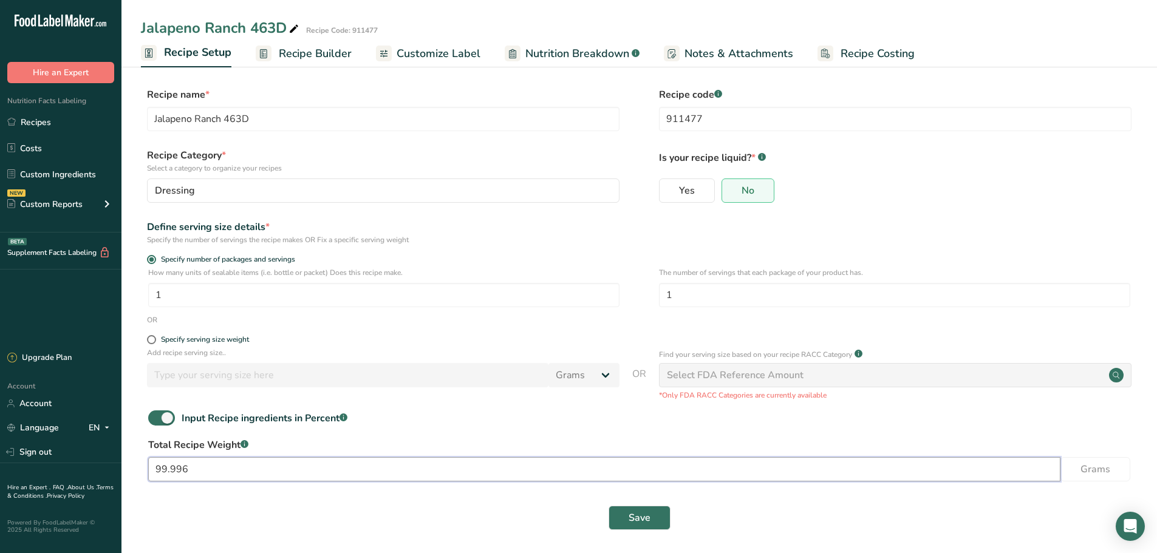
click at [211, 475] on input "99.996" at bounding box center [604, 469] width 912 height 24
drag, startPoint x: 194, startPoint y: 472, endPoint x: 93, endPoint y: 449, distance: 103.9
click at [95, 453] on div ".a-20{fill:#fff;} Hire an Expert Nutrition Facts Labeling Recipes Costs Custom …" at bounding box center [578, 278] width 1157 height 557
type input "100"
drag, startPoint x: 658, startPoint y: 514, endPoint x: 559, endPoint y: 420, distance: 136.6
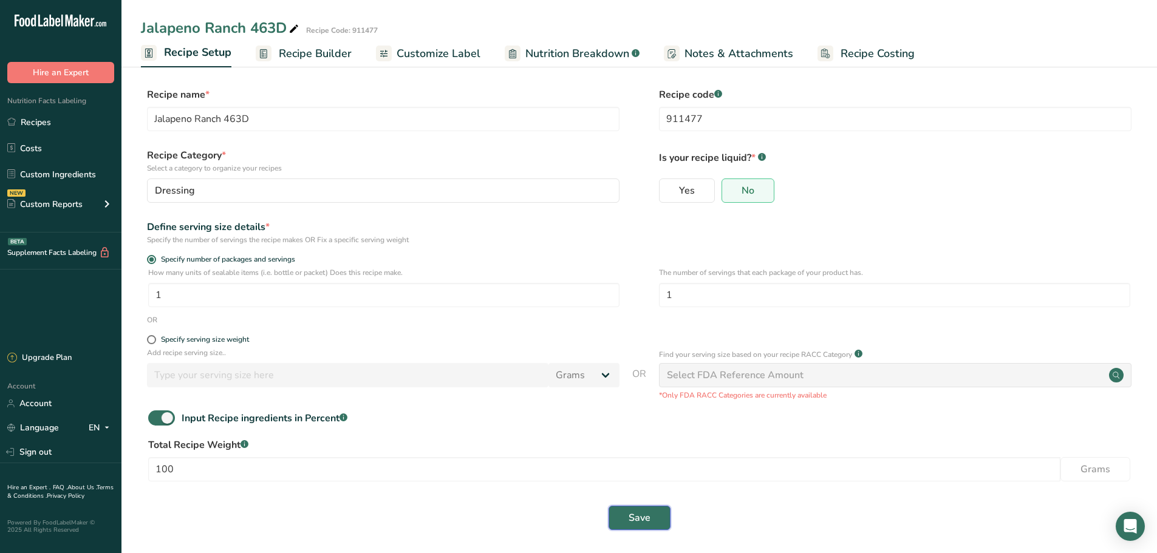
click at [656, 514] on button "Save" at bounding box center [640, 518] width 62 height 24
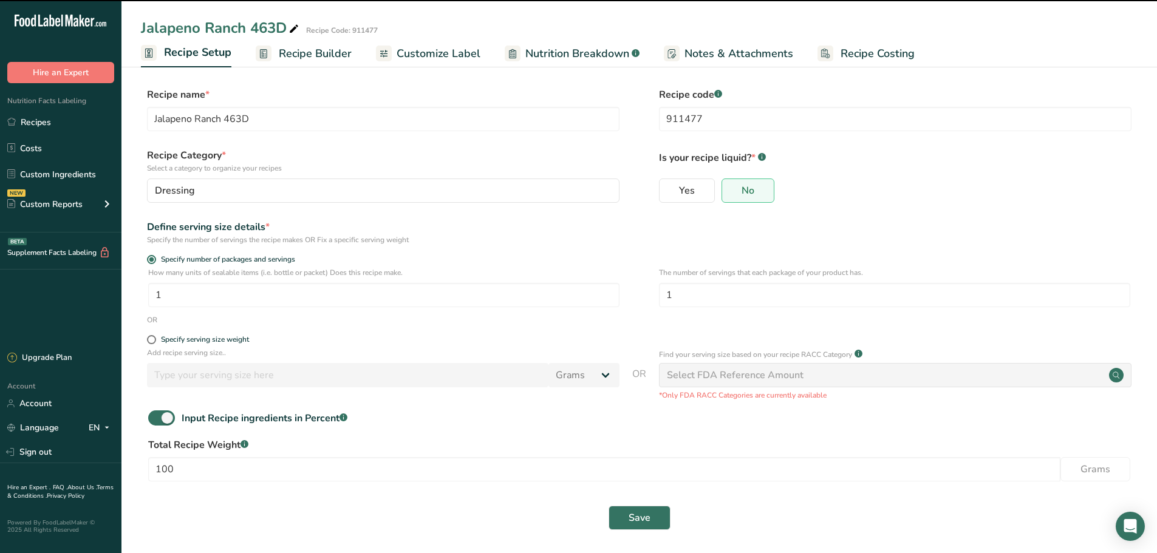
click at [292, 56] on span "Recipe Builder" at bounding box center [315, 54] width 73 height 16
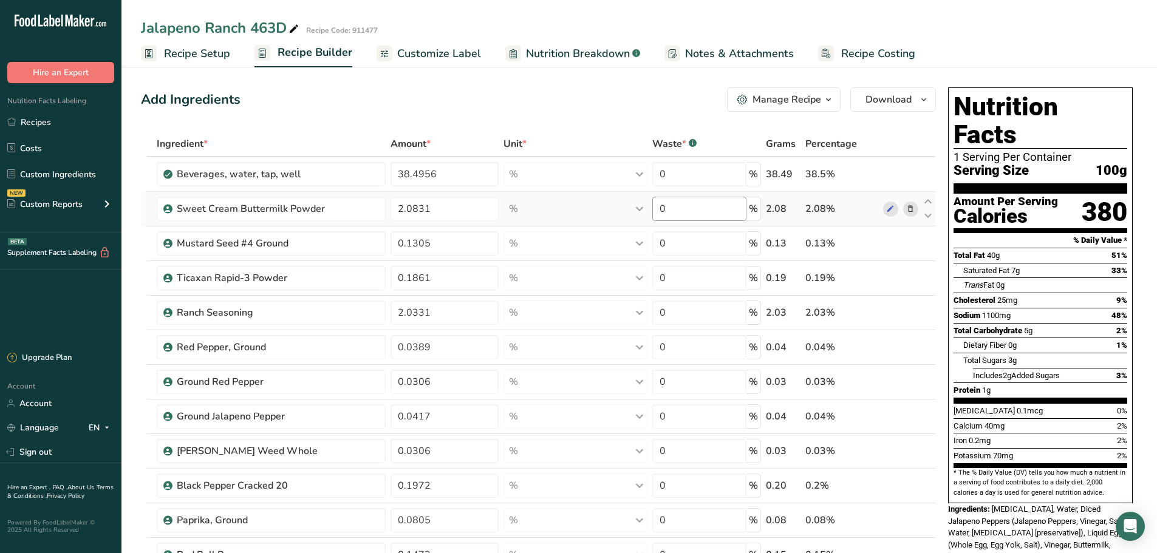
type input "38.5"
type input "2.08"
type input "0.13"
type input "0.19"
type input "2.03"
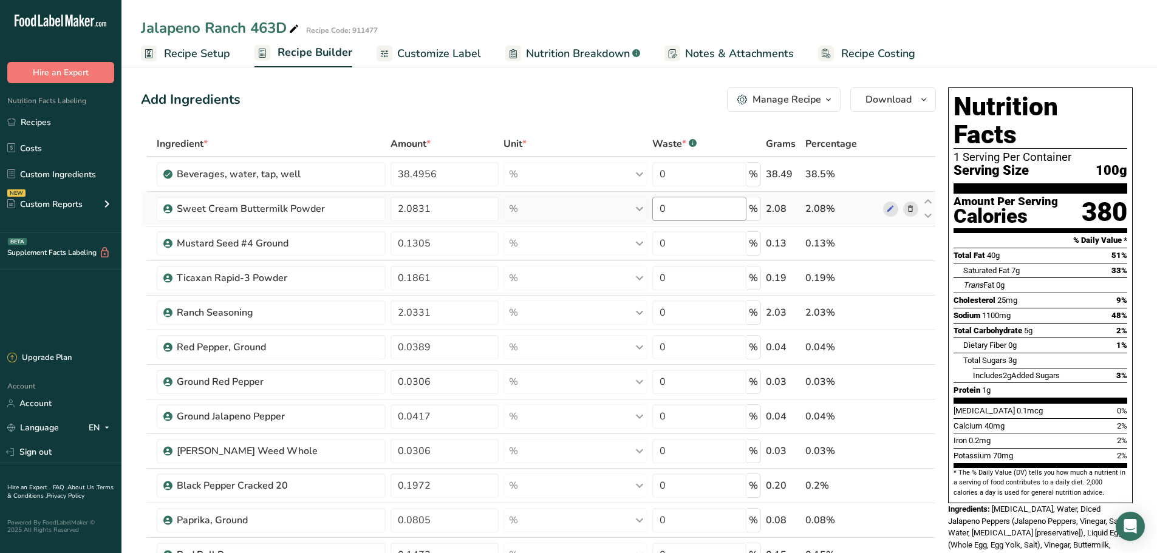
type input "0.04"
type input "0.03"
type input "0.04"
type input "0.03"
type input "0.2"
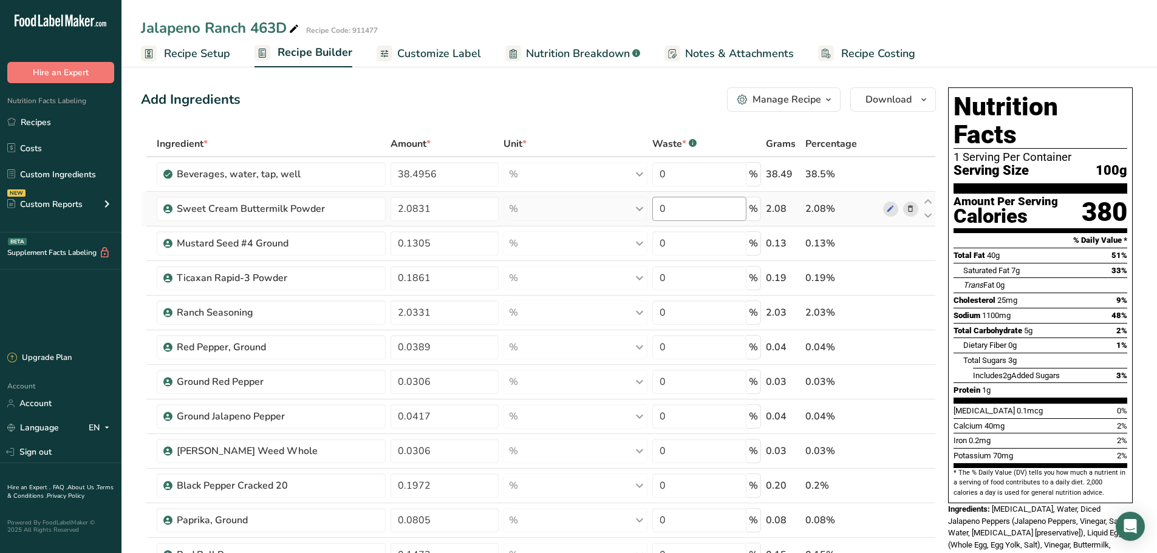
type input "0.08"
type input "0.15"
type input "3.92"
type input "1.71"
type input "0.99"
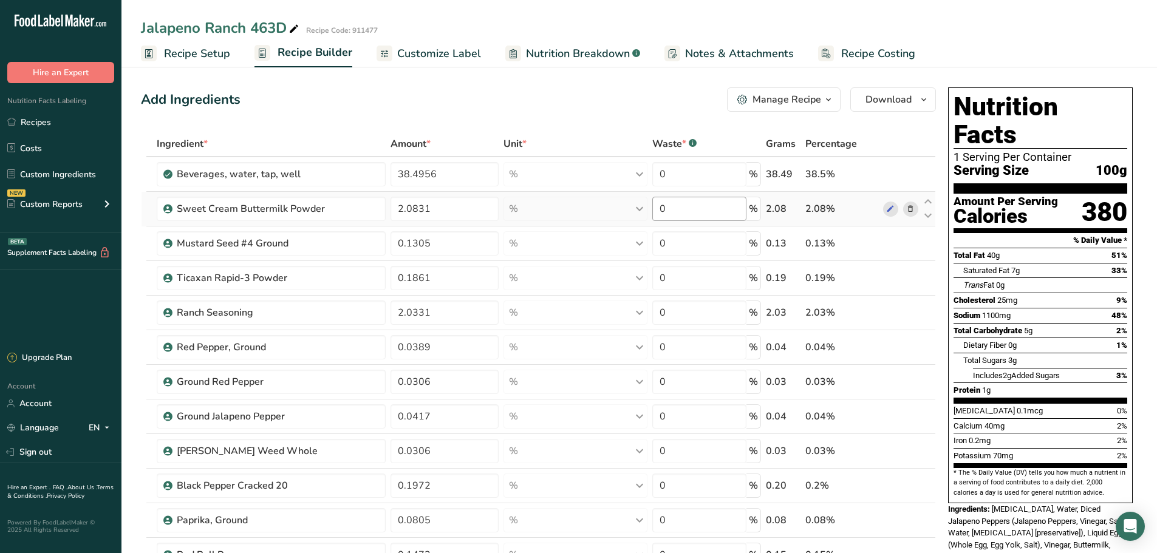
type input "39.13"
type input "0.89"
type input "3.33"
type input "6.53"
drag, startPoint x: 436, startPoint y: 174, endPoint x: 369, endPoint y: 177, distance: 67.5
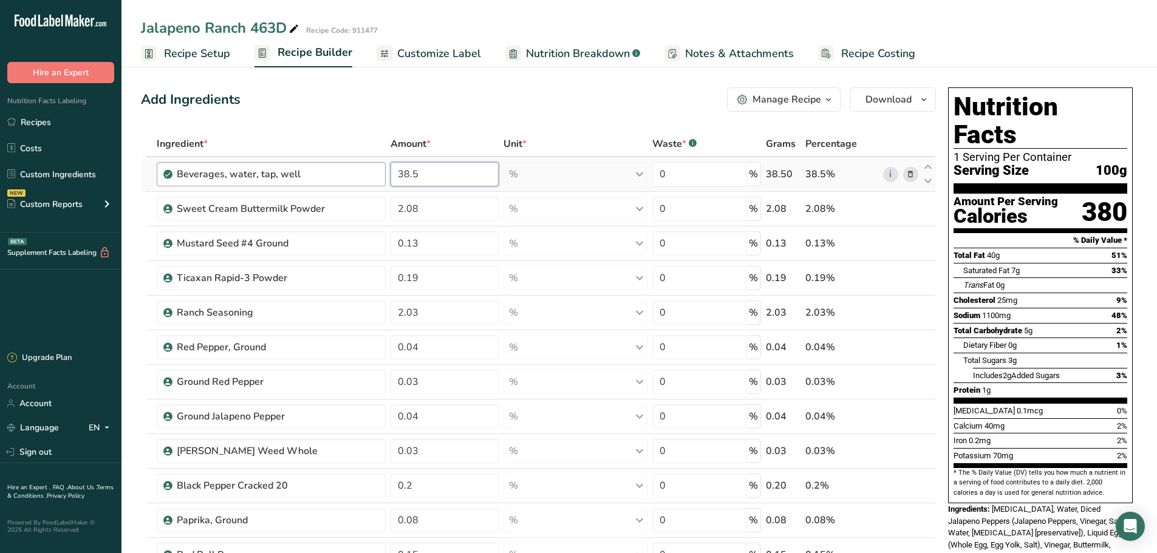
click at [369, 177] on tr "Beverages, water, tap, well 38.5 % Portions 1 fl oz 1 serving 8 fl oz 8 fl oz 1…" at bounding box center [539, 174] width 794 height 35
type input "38.4956"
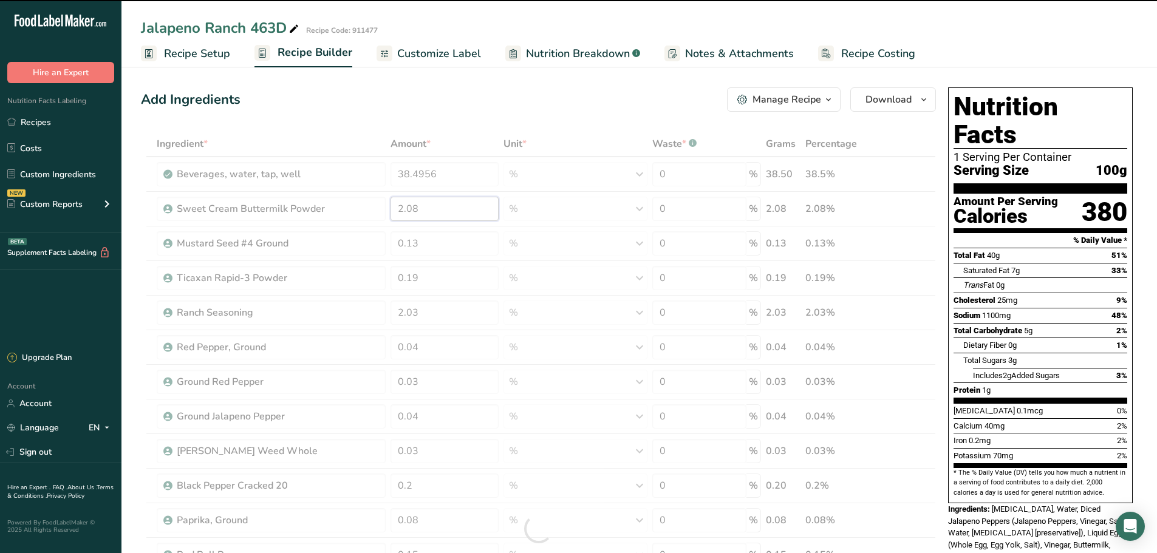
drag, startPoint x: 411, startPoint y: 210, endPoint x: 423, endPoint y: 207, distance: 13.1
click at [384, 216] on div "Ingredient * Amount * Unit * Waste * .a-a{fill:#347362;}.b-a{fill:#fff;} Grams …" at bounding box center [538, 529] width 795 height 796
click at [427, 203] on div at bounding box center [538, 529] width 795 height 796
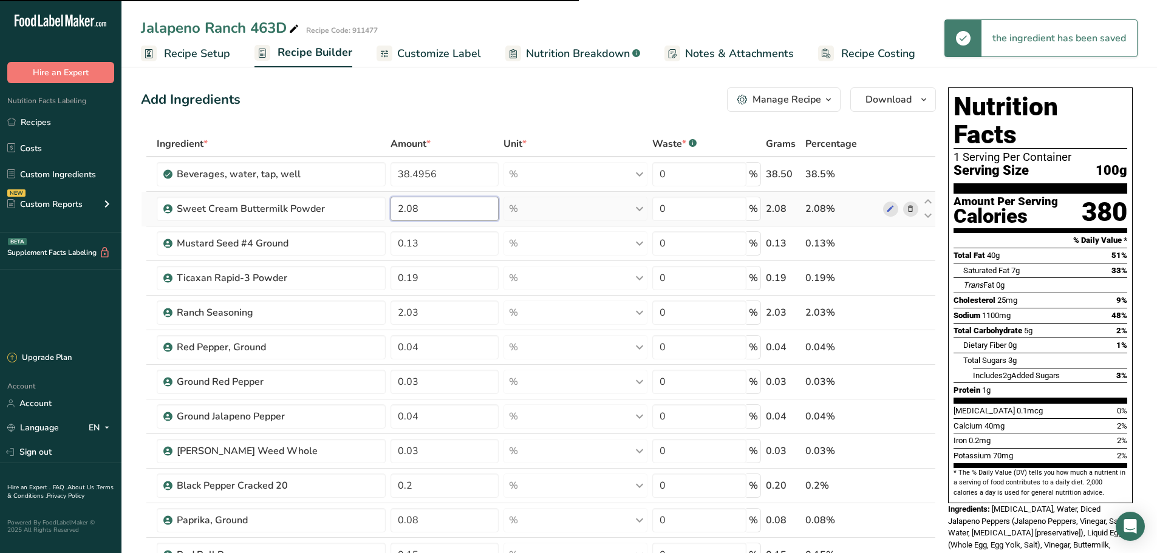
drag, startPoint x: 403, startPoint y: 214, endPoint x: 395, endPoint y: 205, distance: 12.1
click at [396, 214] on input "2.08" at bounding box center [445, 209] width 108 height 24
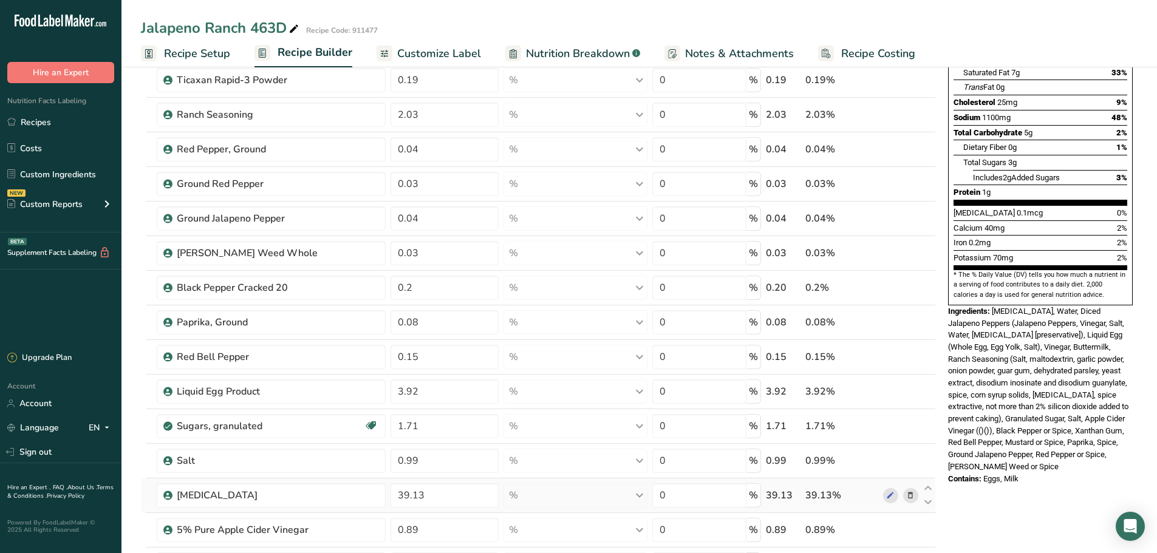
scroll to position [61, 0]
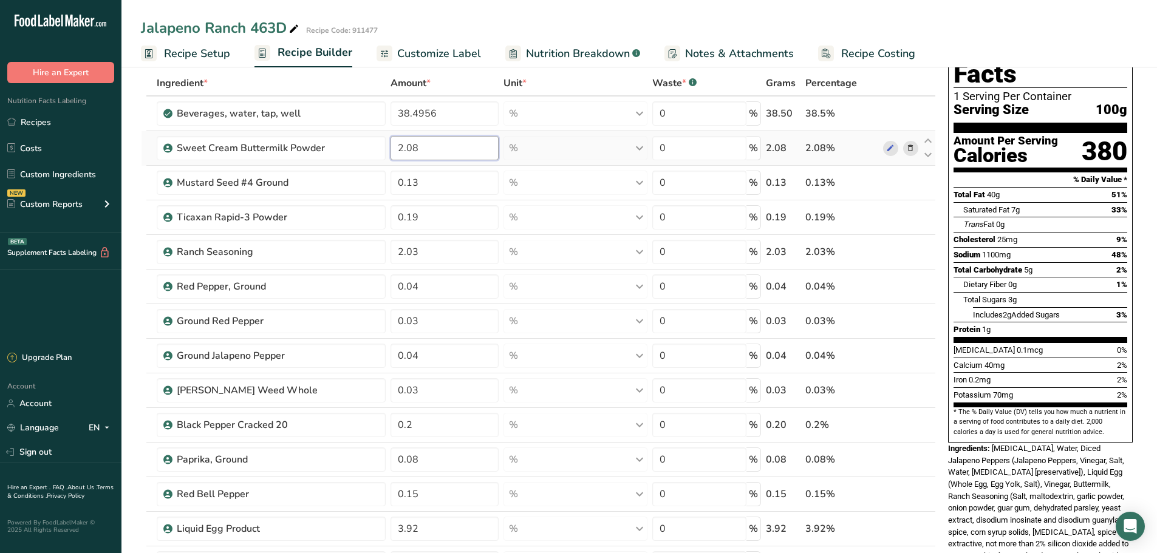
click at [444, 148] on input "2.08" at bounding box center [445, 148] width 108 height 24
type input "2.0831"
click at [478, 185] on div "Ingredient * Amount * Unit * Waste * .a-a{fill:#347362;}.b-a{fill:#fff;} Grams …" at bounding box center [538, 468] width 795 height 796
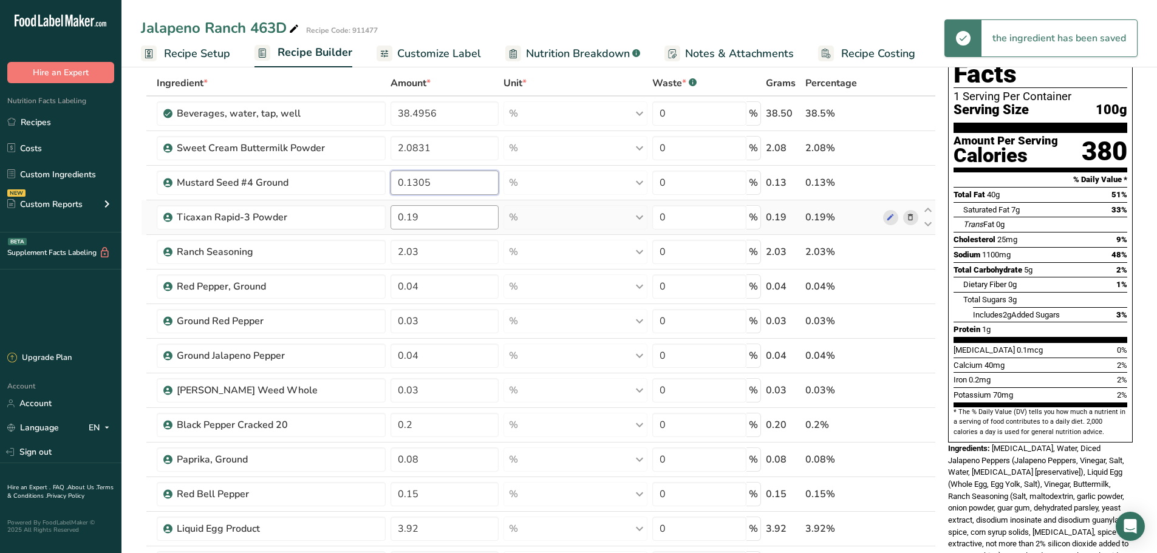
type input "0.1305"
click at [452, 213] on div "Ingredient * Amount * Unit * Waste * .a-a{fill:#347362;}.b-a{fill:#fff;} Grams …" at bounding box center [538, 468] width 795 height 796
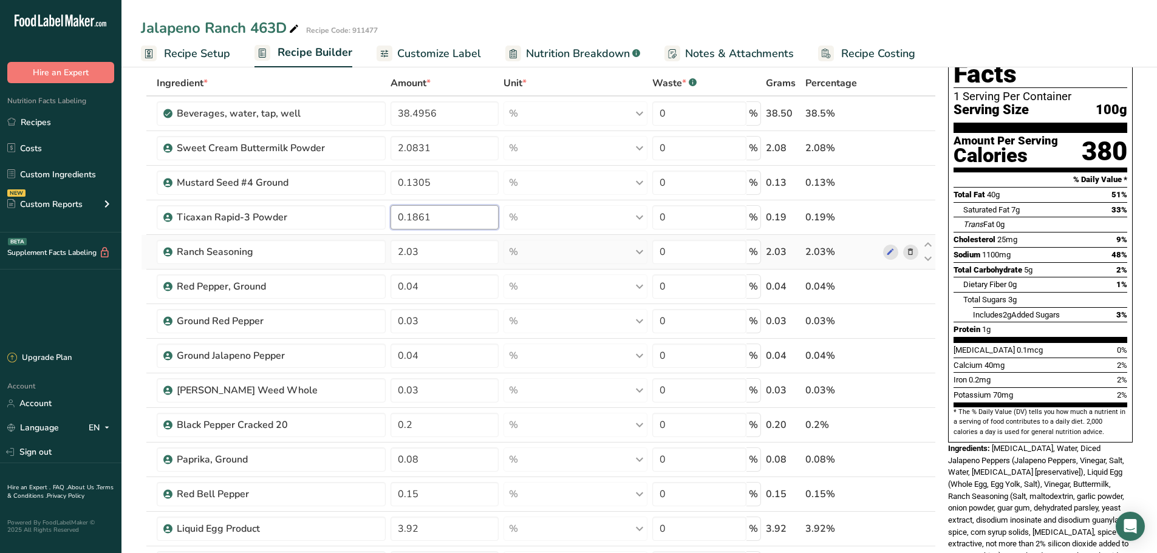
type input "0.1861"
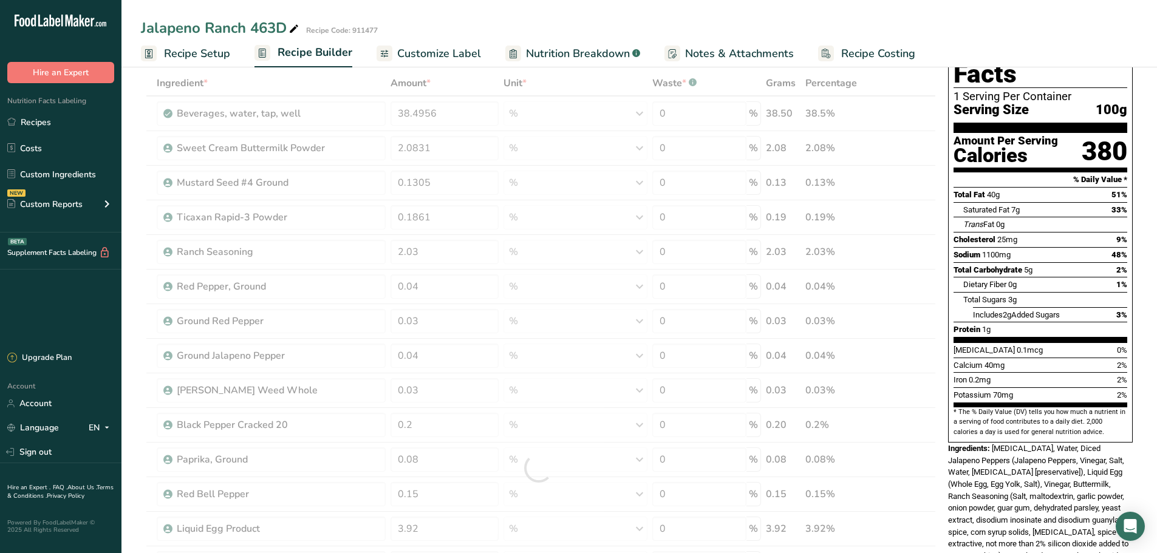
click at [433, 239] on div "Ingredient * Amount * Unit * Waste * .a-a{fill:#347362;}.b-a{fill:#fff;} Grams …" at bounding box center [538, 468] width 795 height 796
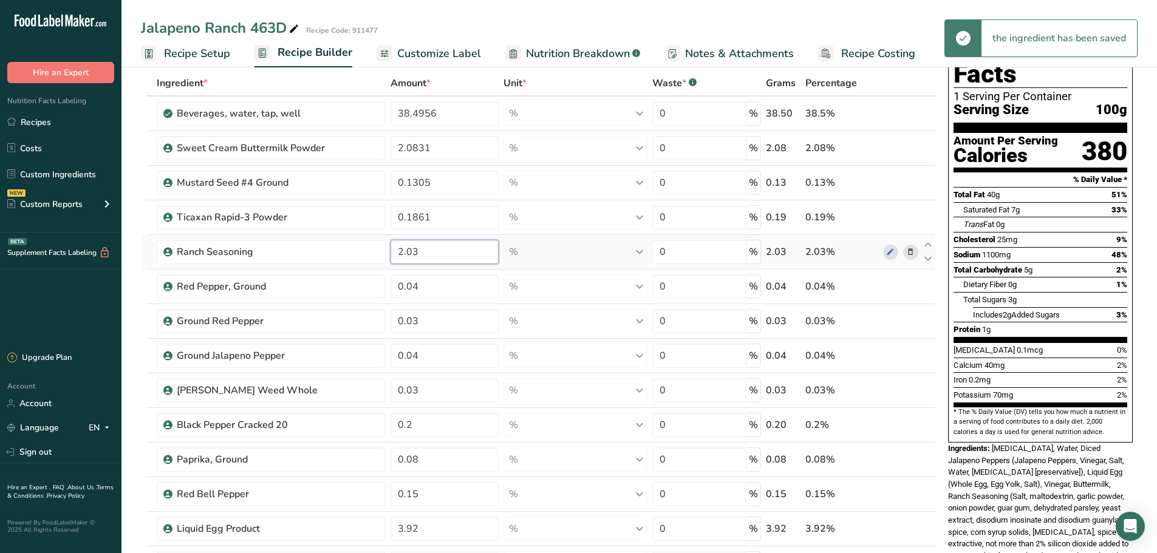
click at [435, 254] on input "2.03" at bounding box center [445, 252] width 108 height 24
type input "2.0331"
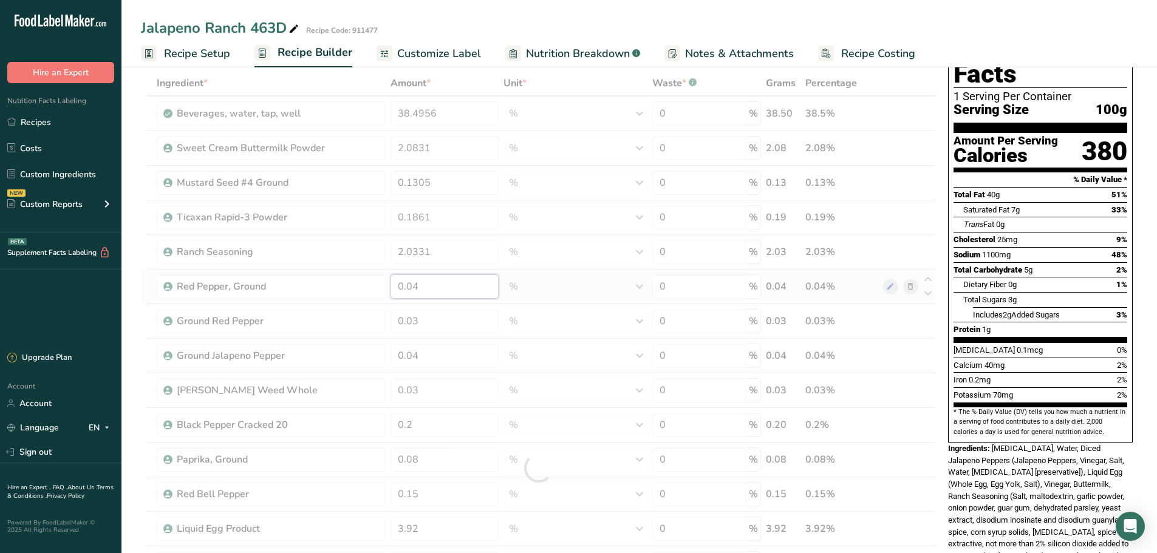
click at [426, 292] on div "Ingredient * Amount * Unit * Waste * .a-a{fill:#347362;}.b-a{fill:#fff;} Grams …" at bounding box center [538, 468] width 795 height 796
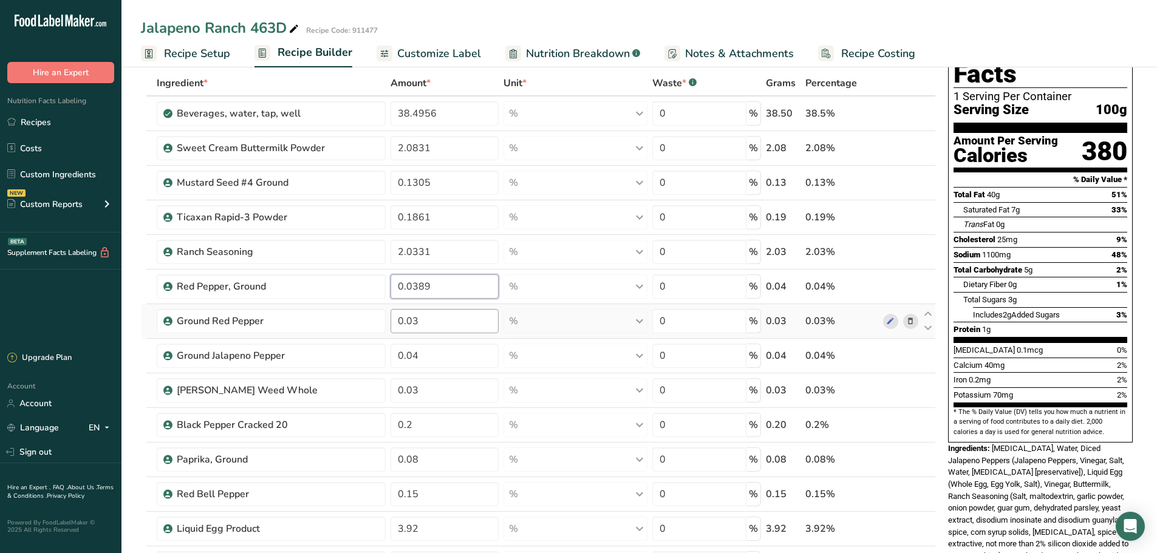
type input "0.0389"
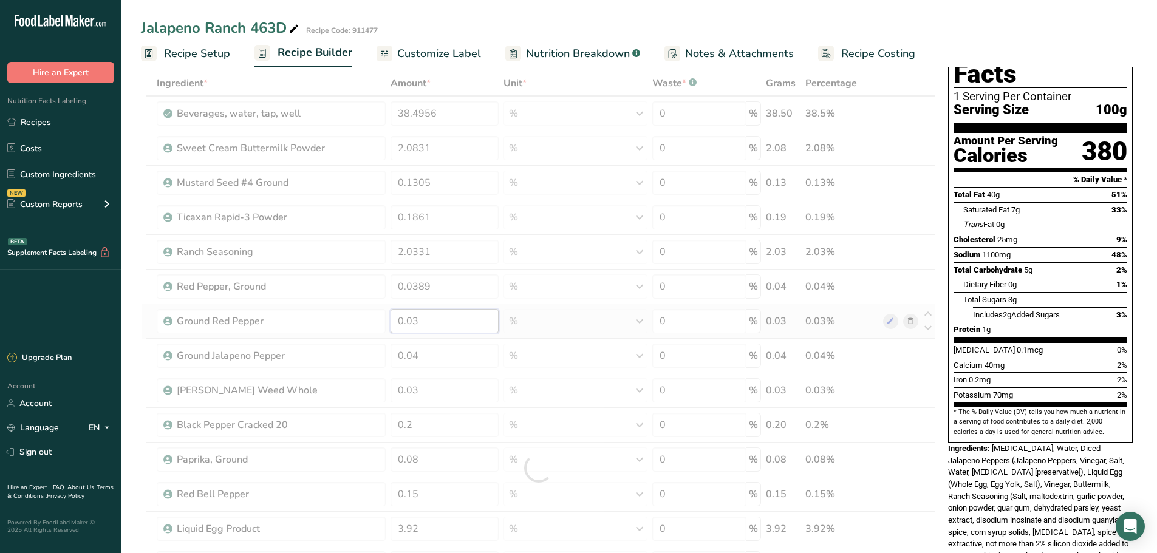
click at [440, 326] on div "Ingredient * Amount * Unit * Waste * .a-a{fill:#347362;}.b-a{fill:#fff;} Grams …" at bounding box center [538, 468] width 795 height 796
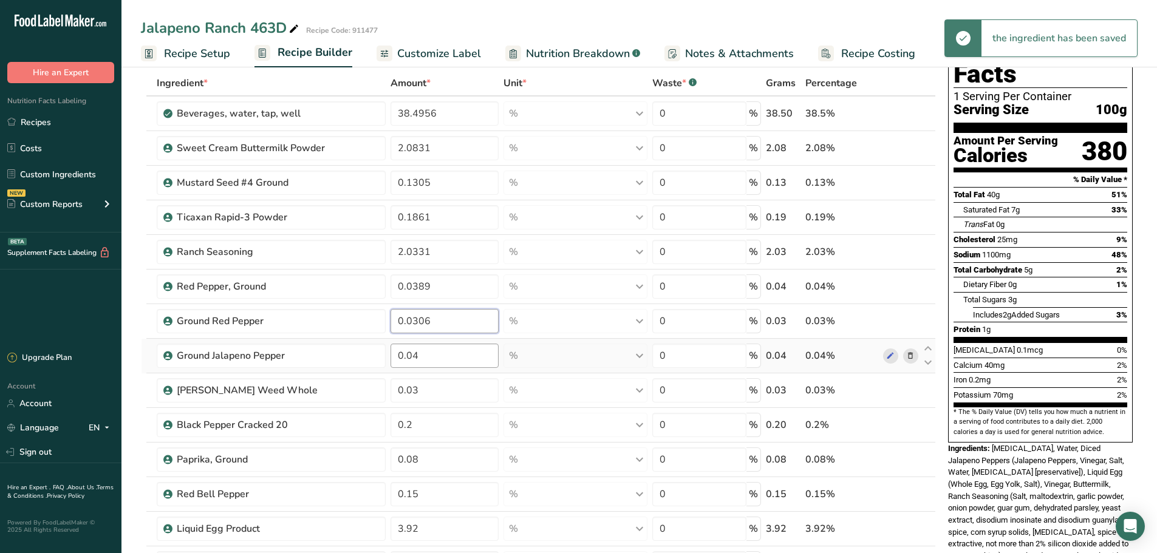
type input "0.0306"
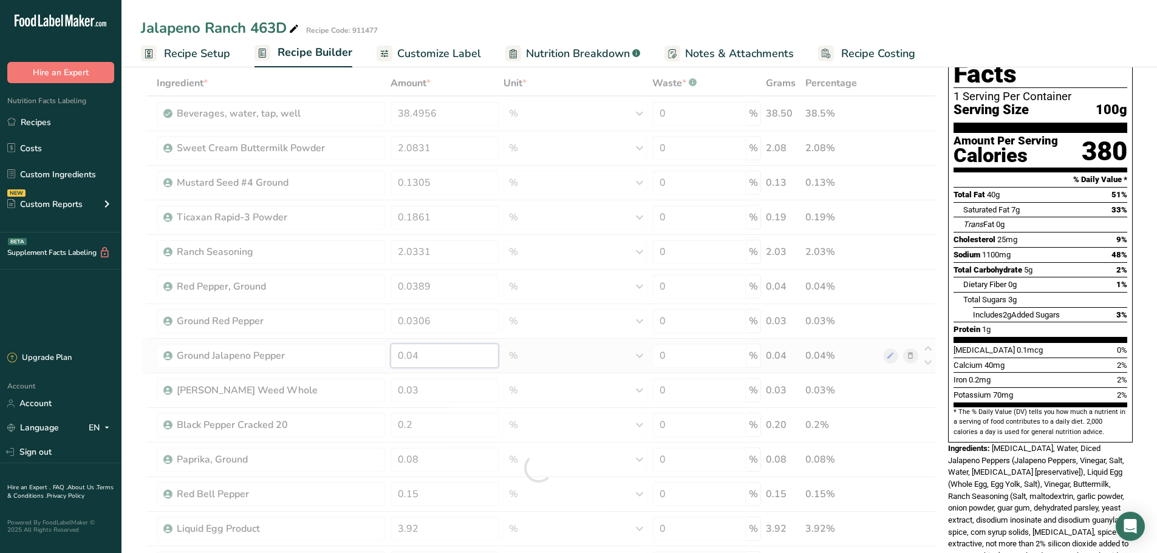
click at [418, 357] on div "Ingredient * Amount * Unit * Waste * .a-a{fill:#347362;}.b-a{fill:#fff;} Grams …" at bounding box center [538, 468] width 795 height 796
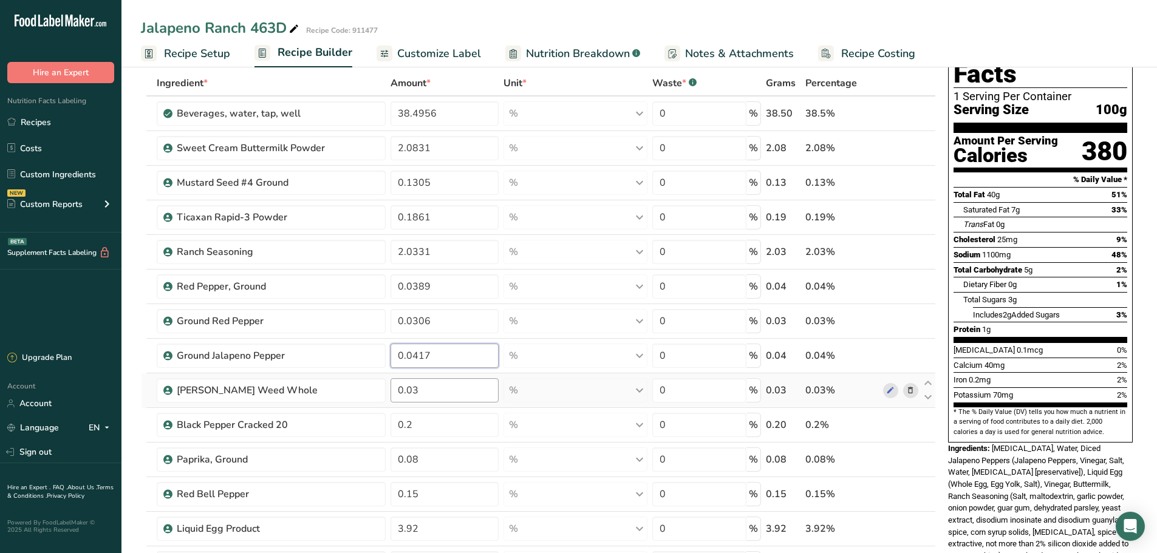
type input "0.0417"
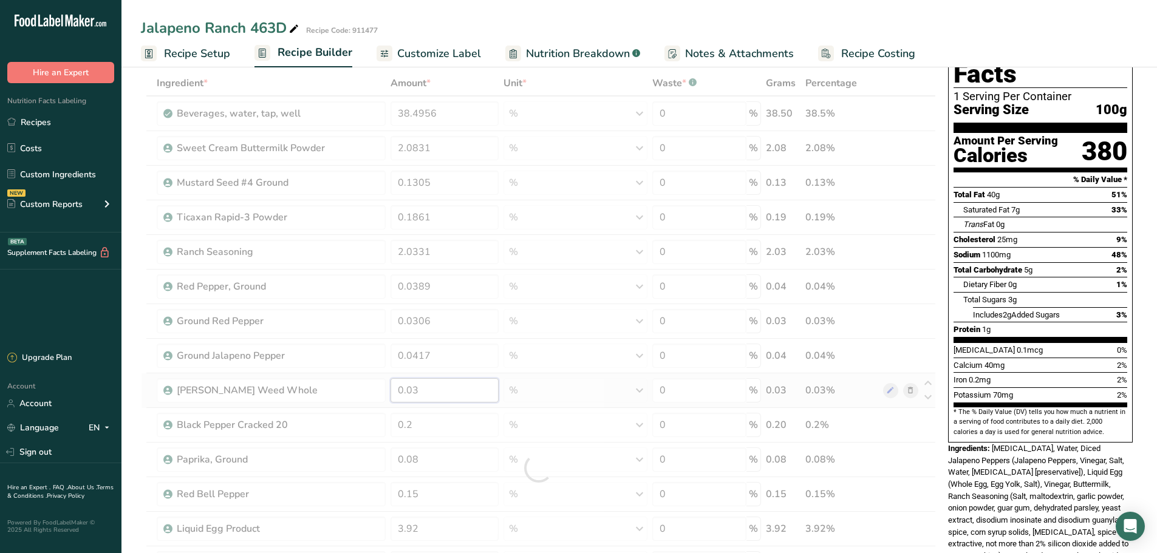
click at [465, 393] on div "Ingredient * Amount * Unit * Waste * .a-a{fill:#347362;}.b-a{fill:#fff;} Grams …" at bounding box center [538, 468] width 795 height 796
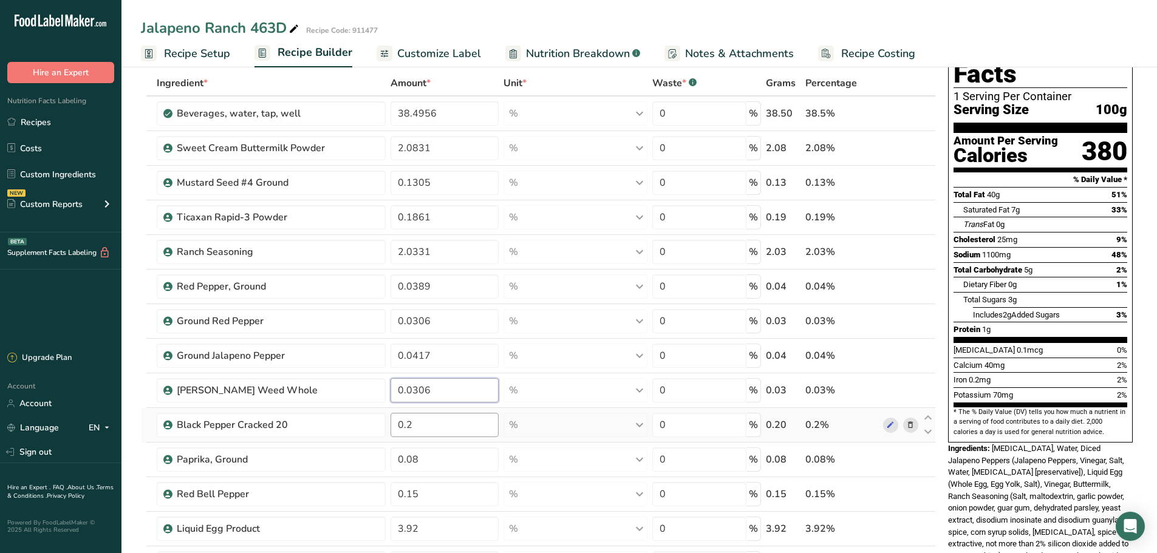
type input "0.0306"
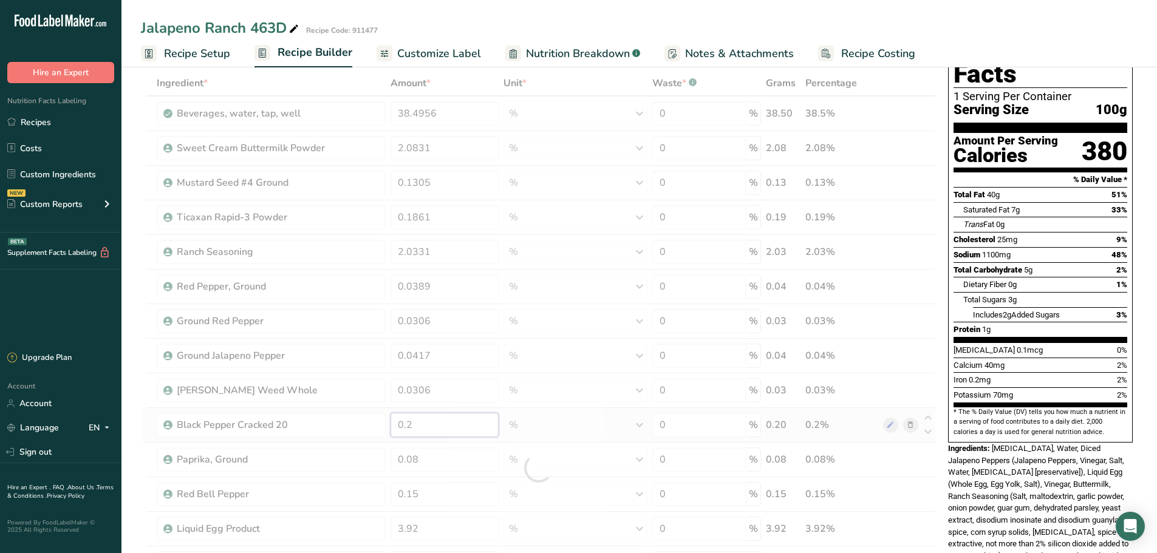
click at [443, 429] on div "Ingredient * Amount * Unit * Waste * .a-a{fill:#347362;}.b-a{fill:#fff;} Grams …" at bounding box center [538, 468] width 795 height 796
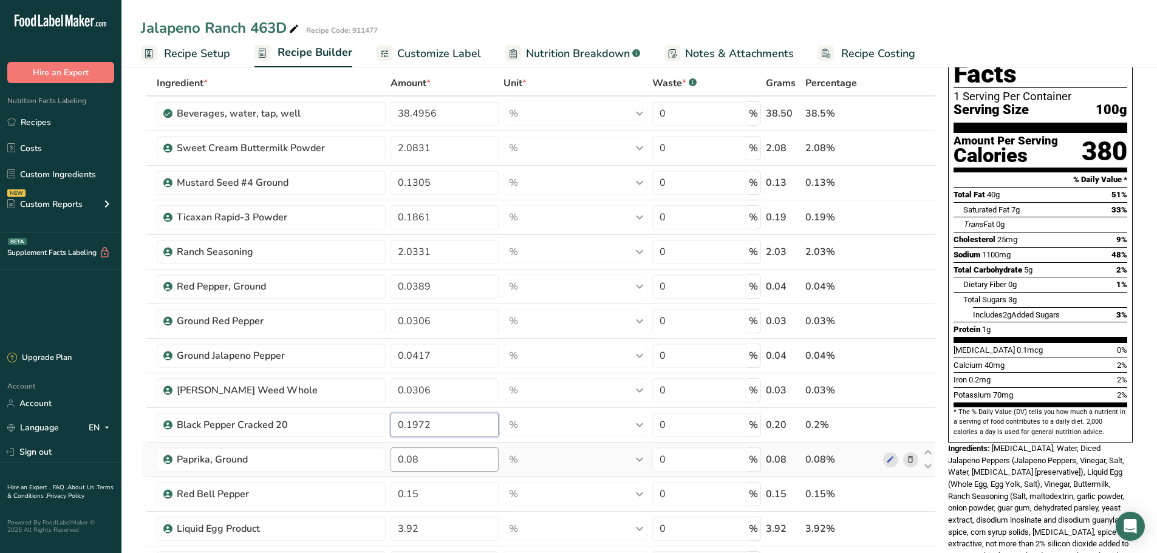
type input "0.1972"
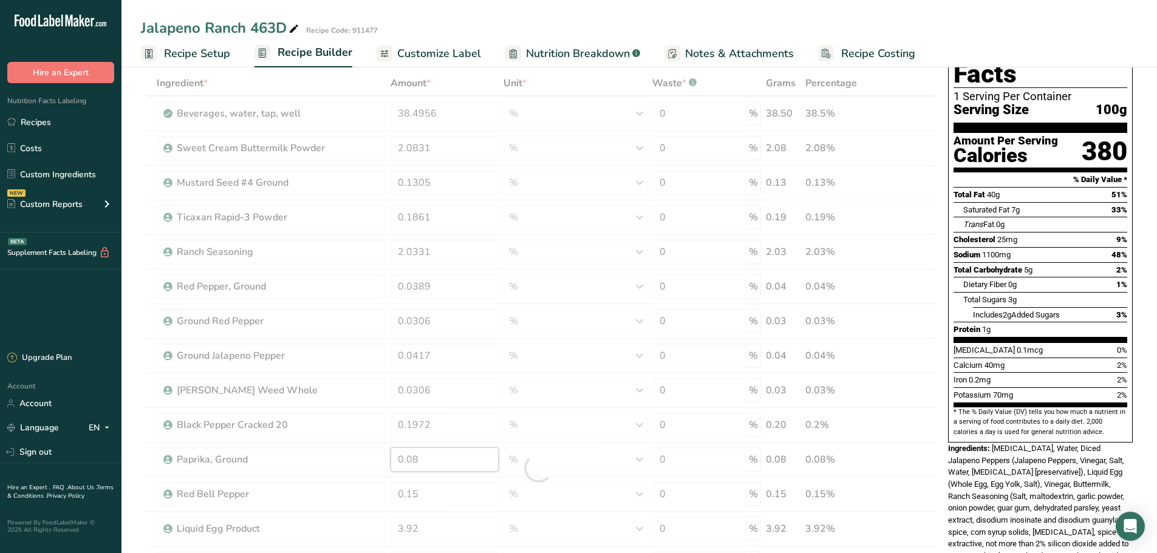
click at [426, 455] on div "Ingredient * Amount * Unit * Waste * .a-a{fill:#347362;}.b-a{fill:#fff;} Grams …" at bounding box center [538, 468] width 795 height 796
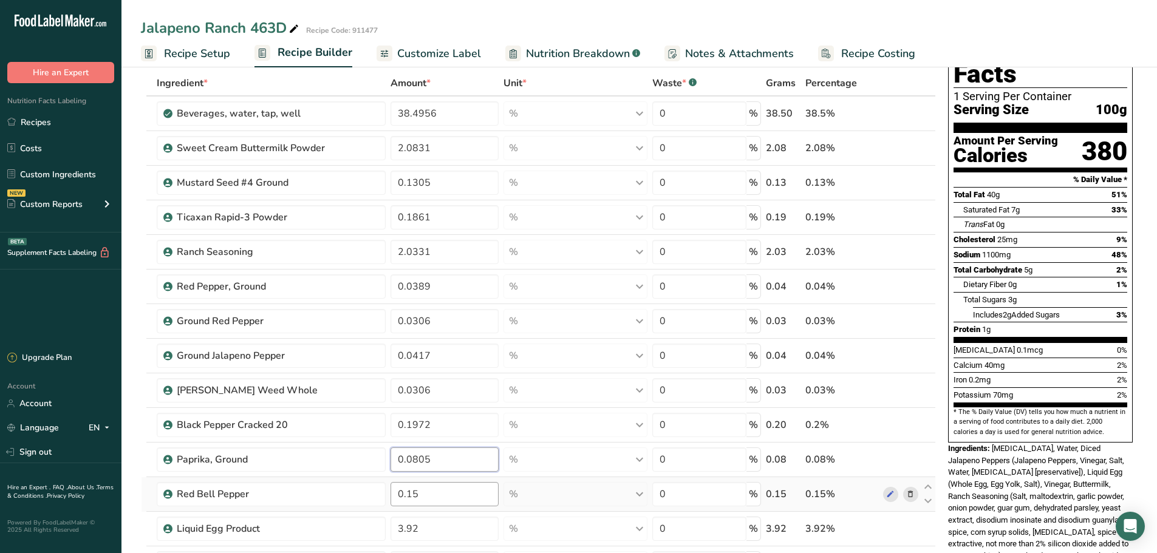
type input "0.0805"
click at [446, 499] on div "Ingredient * Amount * Unit * Waste * .a-a{fill:#347362;}.b-a{fill:#fff;} Grams …" at bounding box center [538, 468] width 795 height 796
type input "0.1472"
click at [442, 533] on div "Ingredient * Amount * Unit * Waste * .a-a{fill:#347362;}.b-a{fill:#fff;} Grams …" at bounding box center [538, 468] width 795 height 796
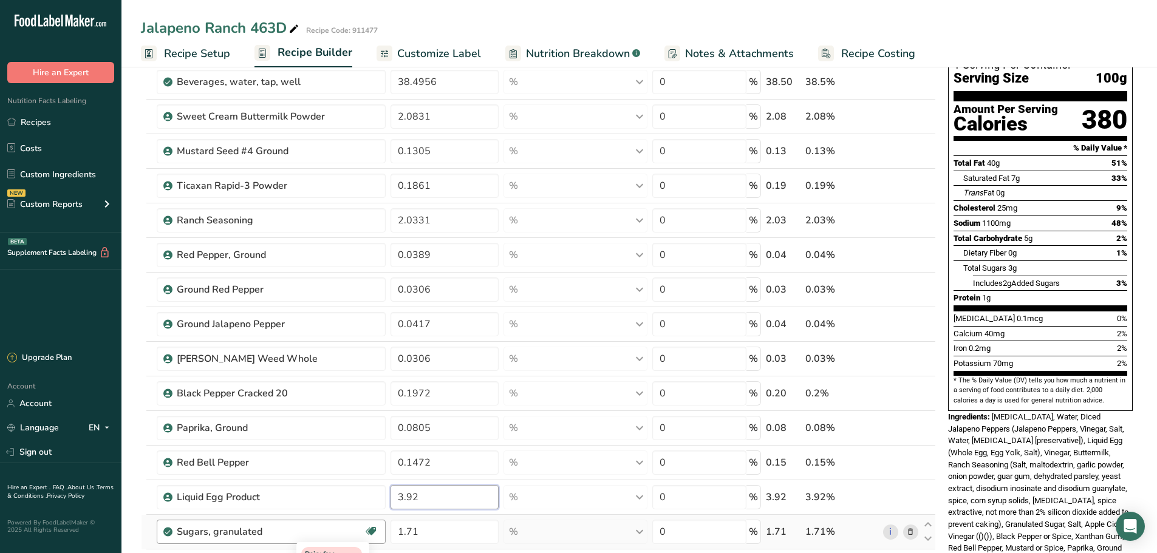
scroll to position [121, 0]
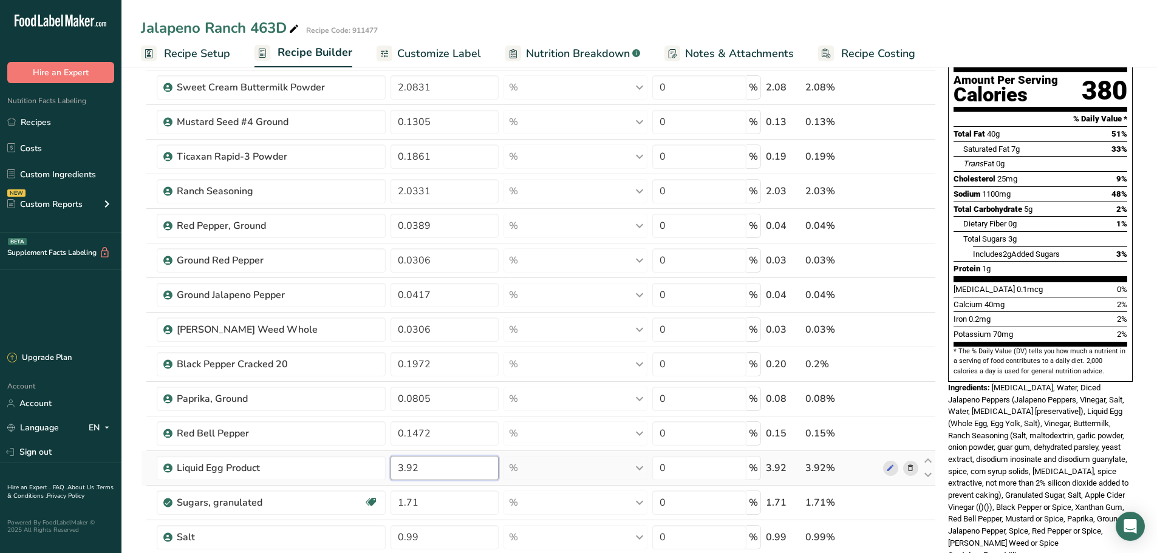
click at [426, 466] on input "3.92" at bounding box center [445, 468] width 108 height 24
type input "3.9162"
click at [435, 502] on div "Ingredient * Amount * Unit * Waste * .a-a{fill:#347362;}.b-a{fill:#fff;} Grams …" at bounding box center [538, 408] width 795 height 796
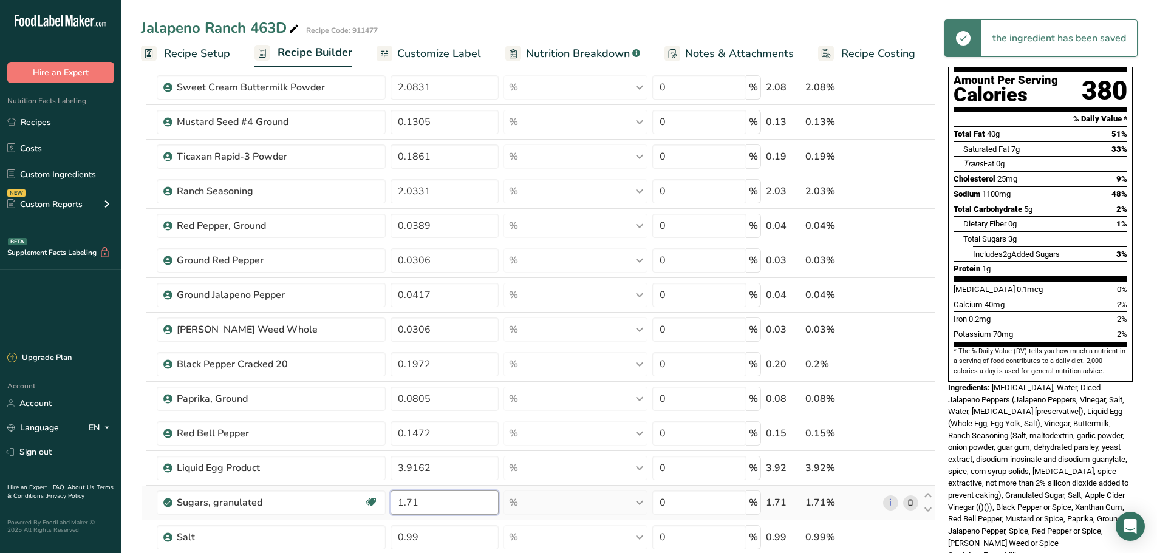
click at [440, 504] on input "1.71" at bounding box center [445, 503] width 108 height 24
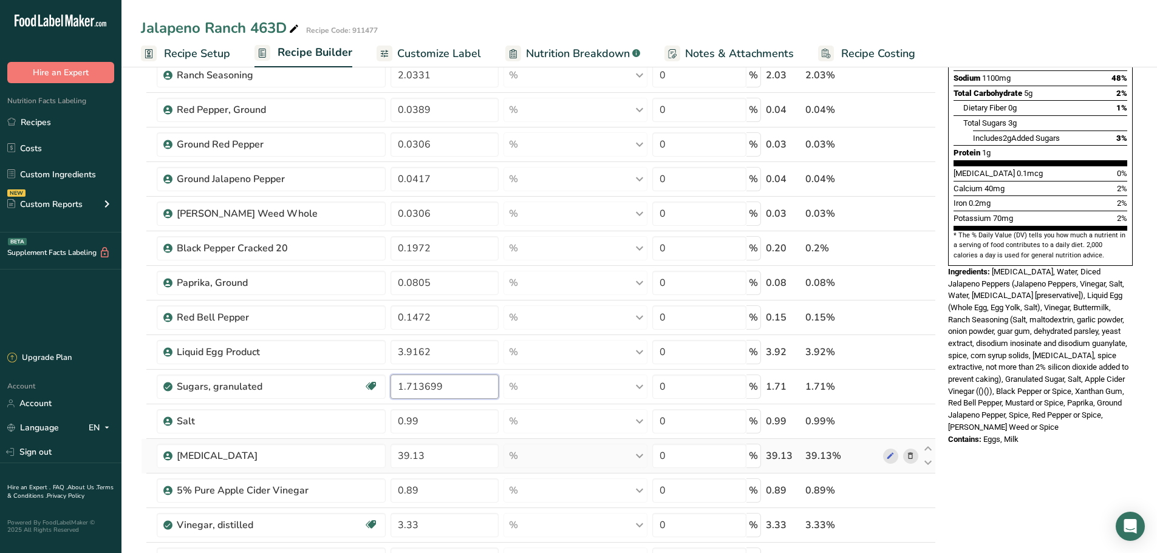
scroll to position [243, 0]
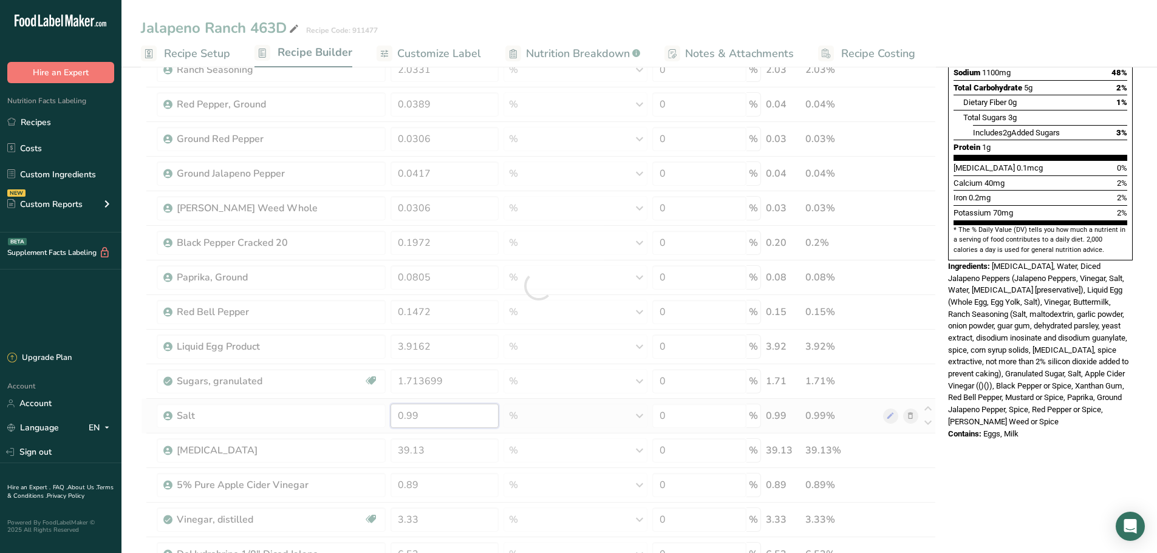
click at [428, 422] on div "Ingredient * Amount * Unit * Waste * .a-a{fill:#347362;}.b-a{fill:#fff;} Grams …" at bounding box center [538, 286] width 795 height 796
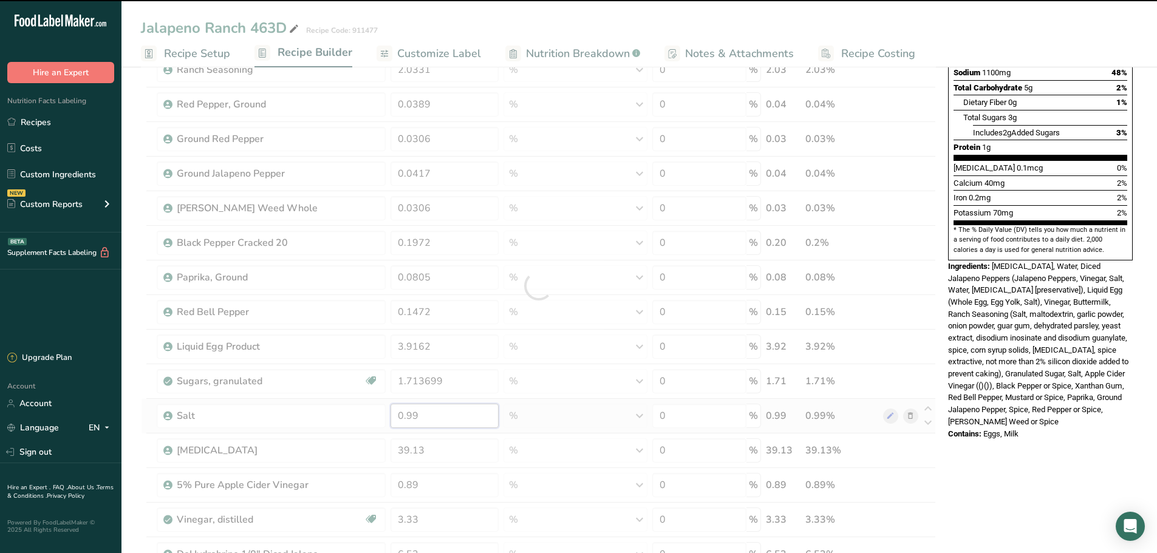
type input "1.7137"
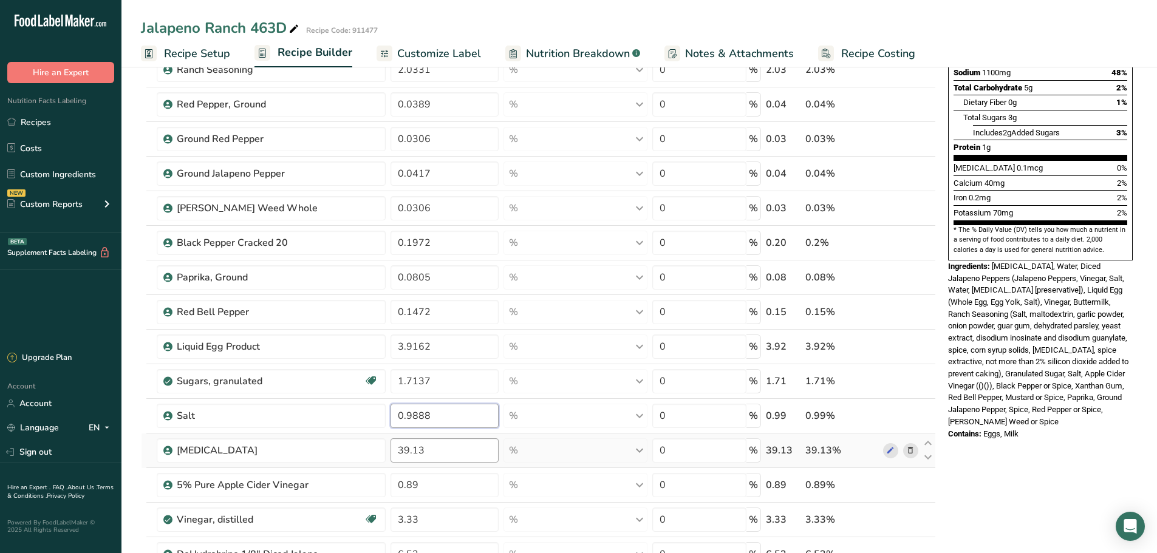
type input "0.9888"
click at [460, 449] on div "Ingredient * Amount * Unit * Waste * .a-a{fill:#347362;}.b-a{fill:#fff;} Grams …" at bounding box center [538, 286] width 795 height 796
type input "39.1345"
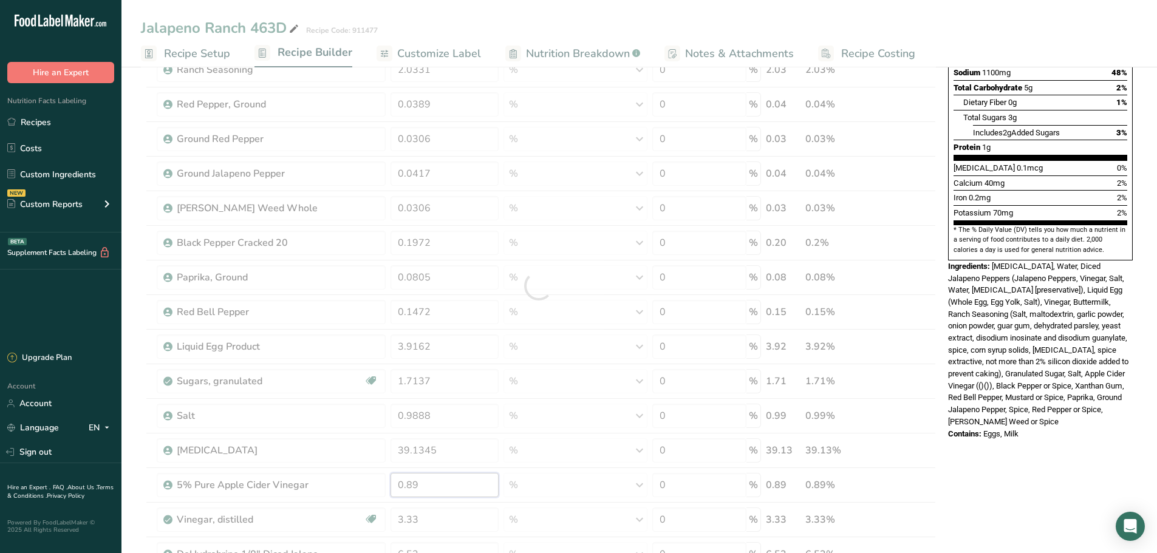
click at [430, 491] on div "Ingredient * Amount * Unit * Waste * .a-a{fill:#347362;}.b-a{fill:#fff;} Grams …" at bounding box center [538, 286] width 795 height 796
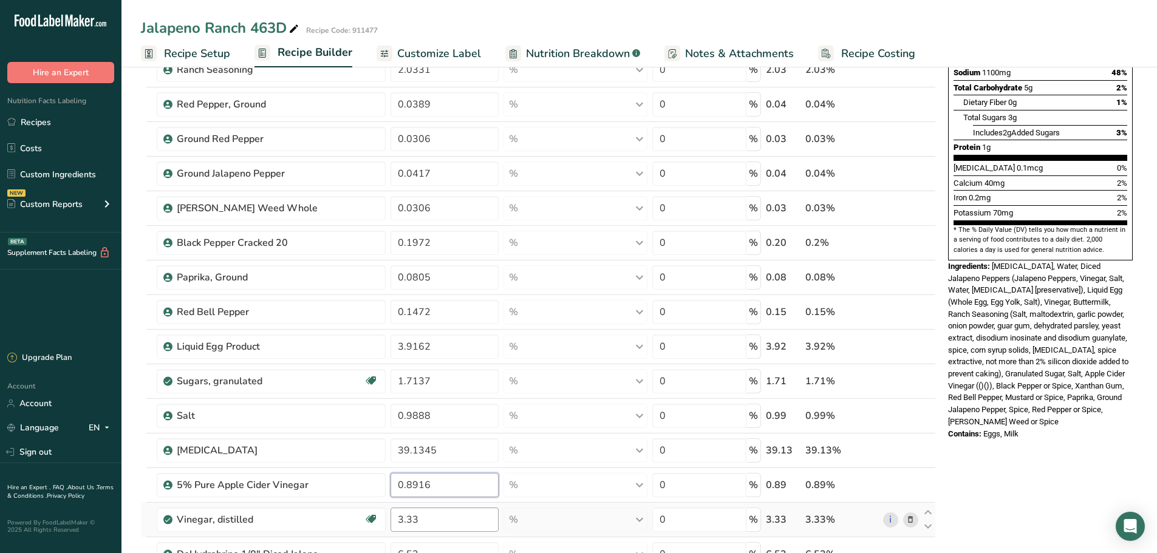
type input "0.8916"
click at [446, 521] on div "Ingredient * Amount * Unit * Waste * .a-a{fill:#347362;}.b-a{fill:#fff;} Grams …" at bounding box center [538, 286] width 795 height 796
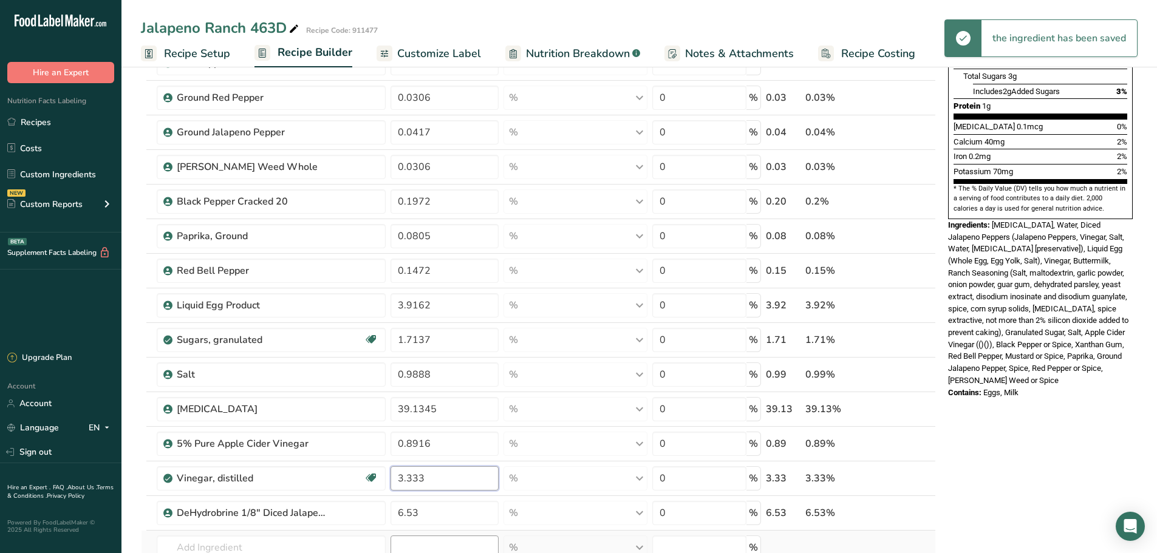
scroll to position [364, 0]
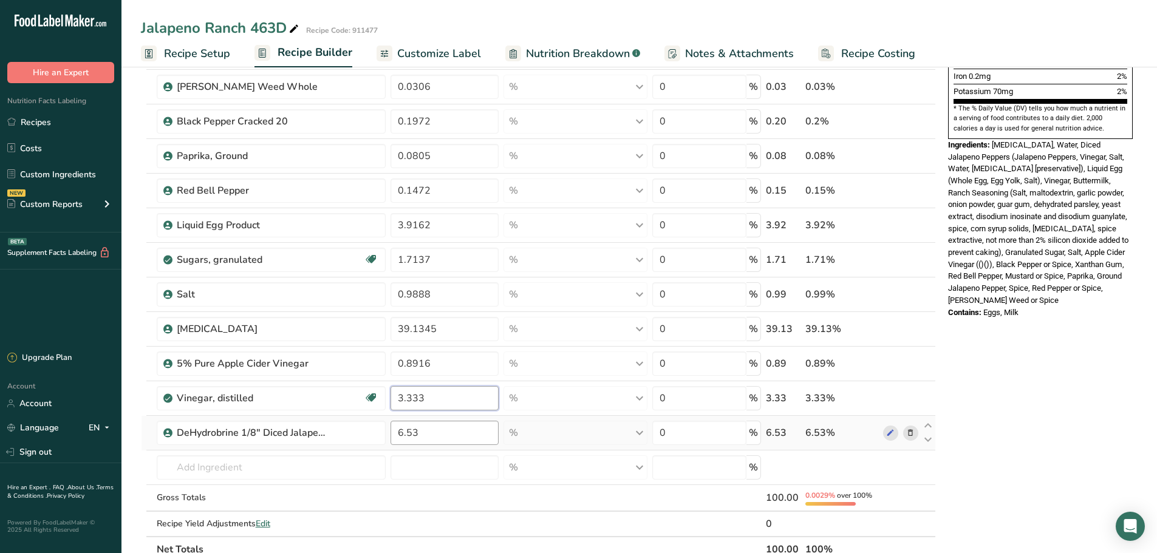
type input "3.333"
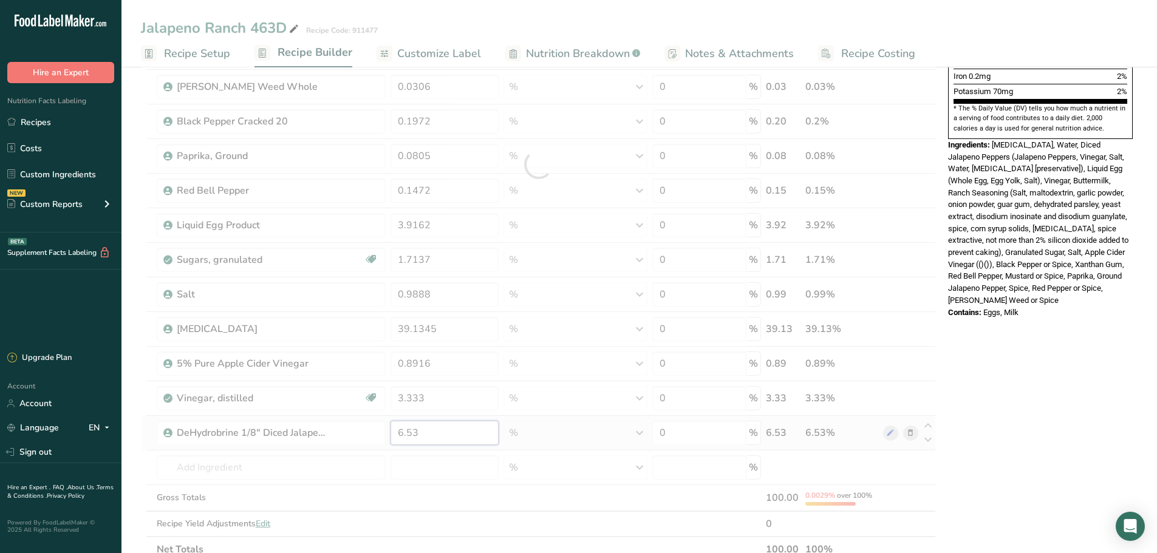
click at [442, 435] on div "Ingredient * Amount * Unit * Waste * .a-a{fill:#347362;}.b-a{fill:#fff;} Grams …" at bounding box center [538, 165] width 795 height 796
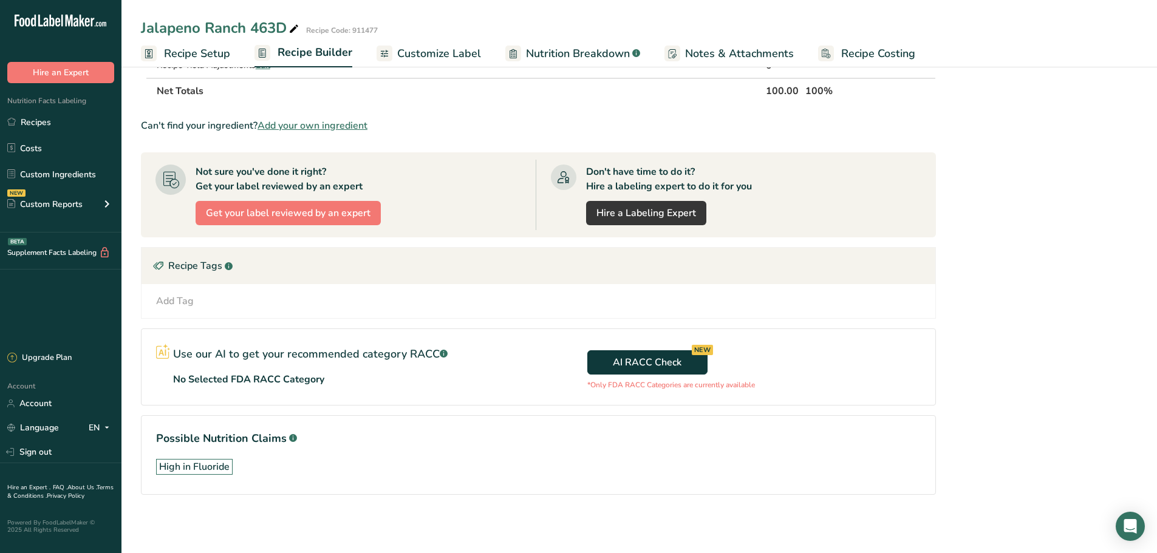
scroll to position [459, 0]
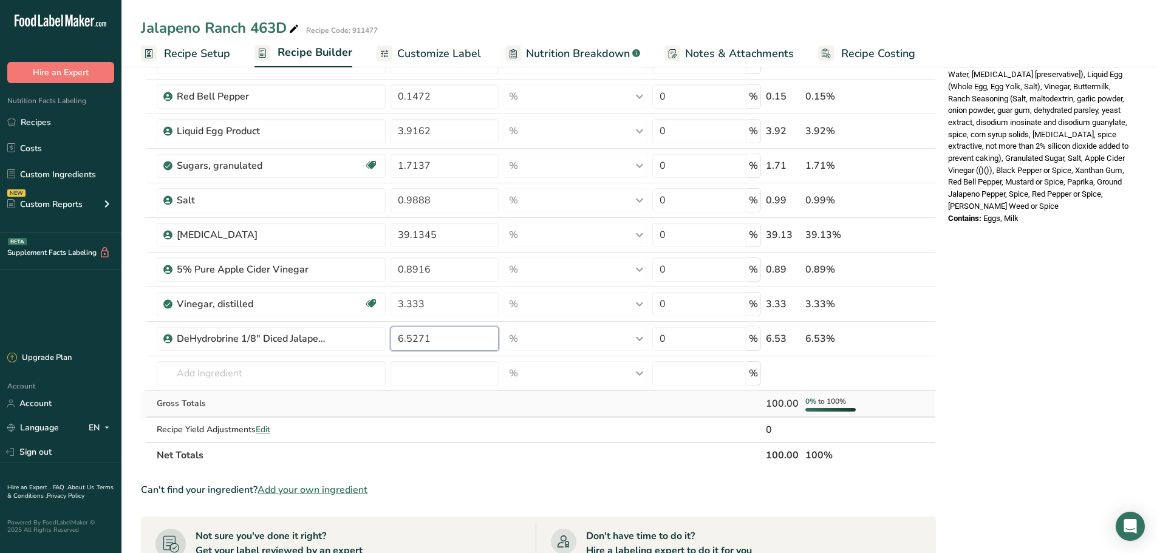
type input "6.5271"
click at [430, 408] on div "Ingredient * Amount * Unit * Waste * .a-a{fill:#347362;}.b-a{fill:#fff;} Grams …" at bounding box center [538, 71] width 795 height 796
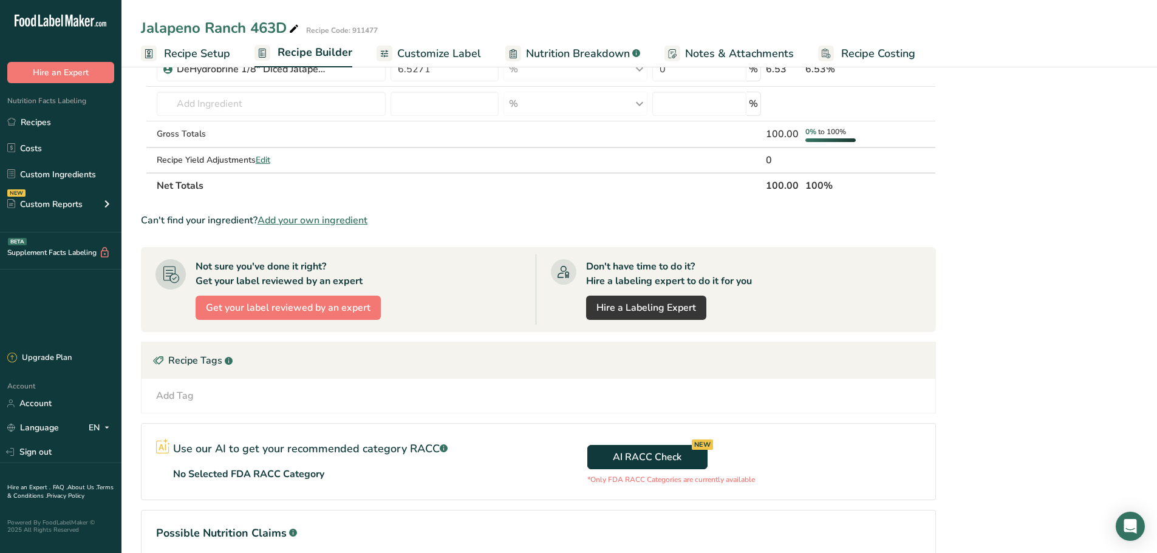
scroll to position [729, 0]
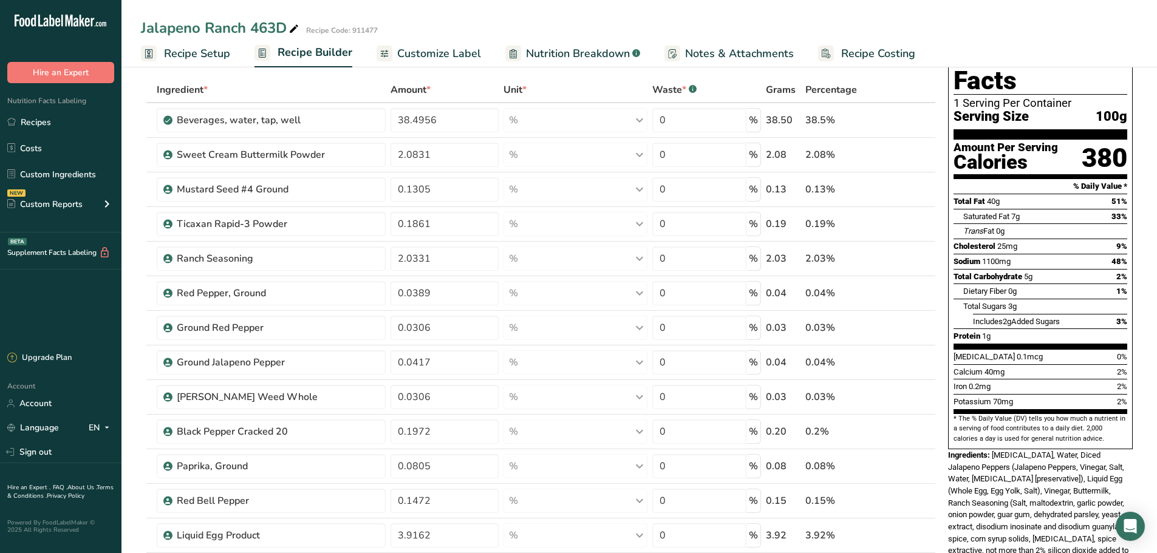
scroll to position [0, 0]
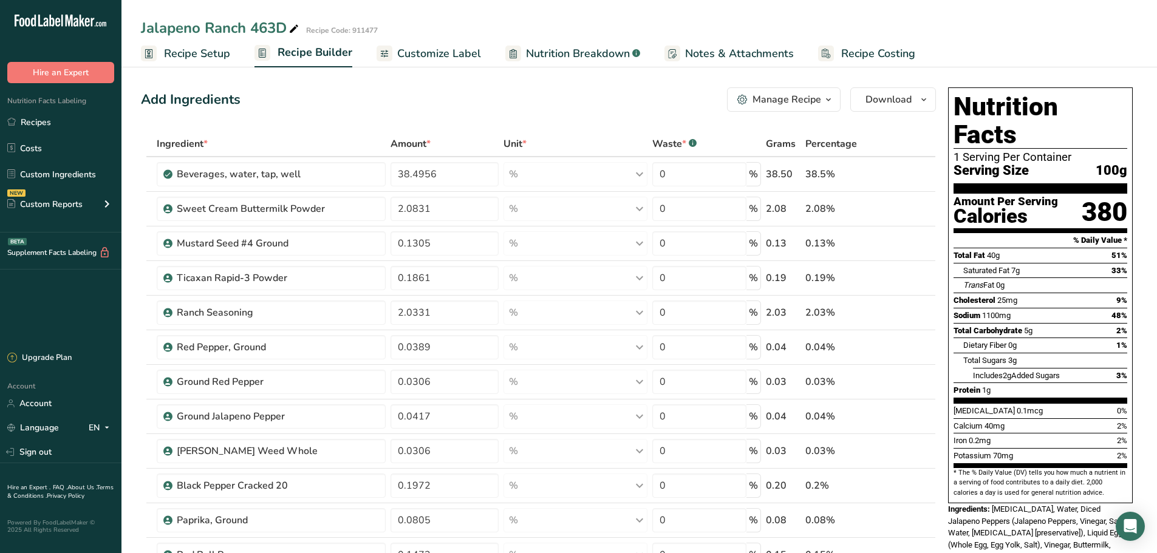
drag, startPoint x: 37, startPoint y: 118, endPoint x: 256, endPoint y: 106, distance: 219.0
click at [37, 119] on link "Recipes" at bounding box center [60, 122] width 121 height 23
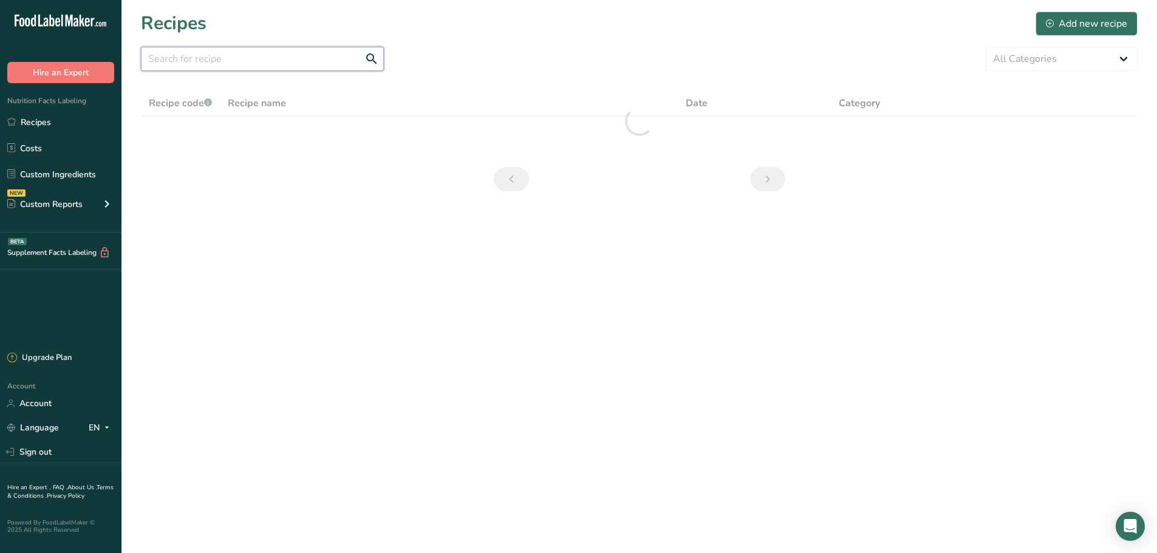
click at [199, 53] on input "text" at bounding box center [262, 59] width 243 height 24
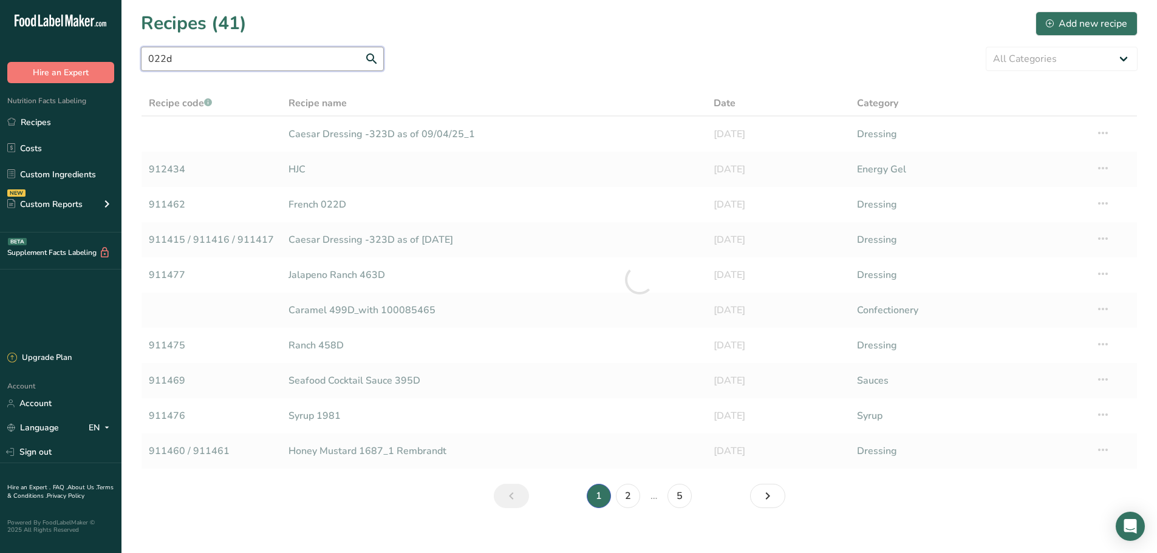
type input "022d"
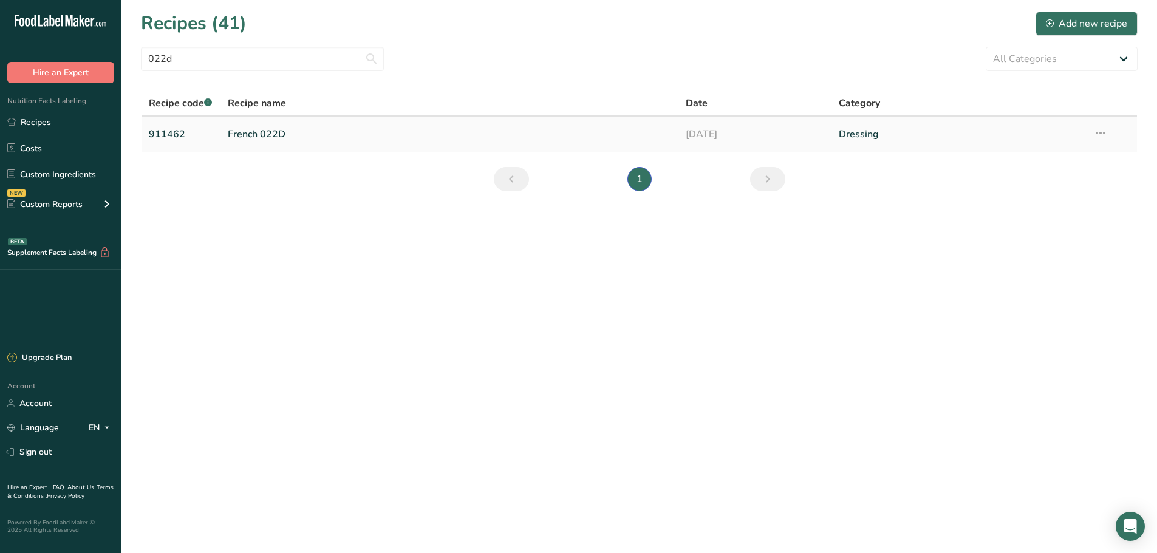
click at [268, 145] on link "French 022D" at bounding box center [450, 134] width 444 height 26
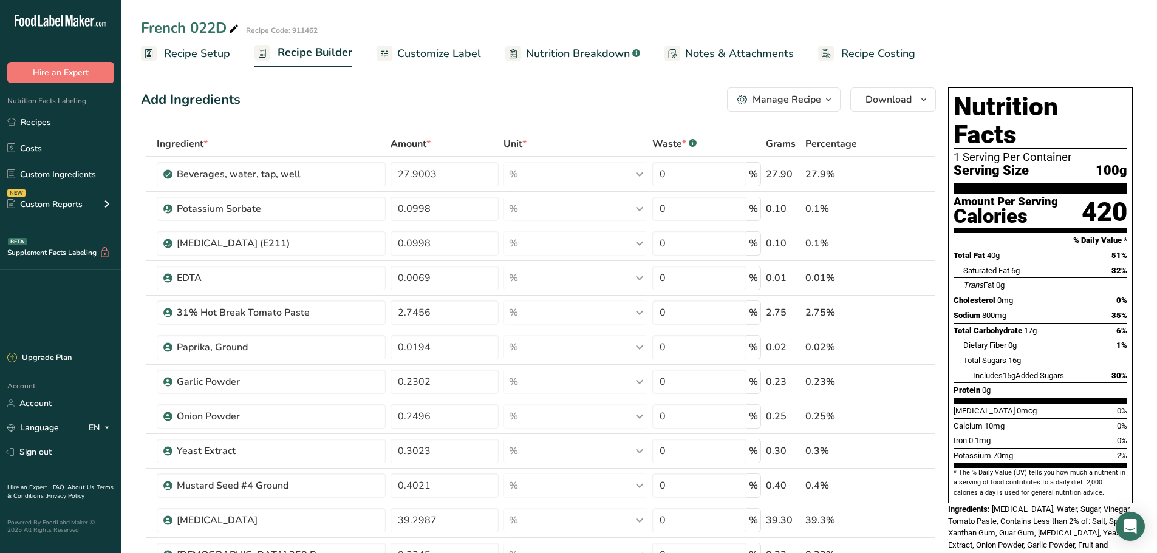
drag, startPoint x: 552, startPoint y: 49, endPoint x: 615, endPoint y: 52, distance: 63.2
click at [552, 49] on span "Nutrition Breakdown" at bounding box center [578, 54] width 104 height 16
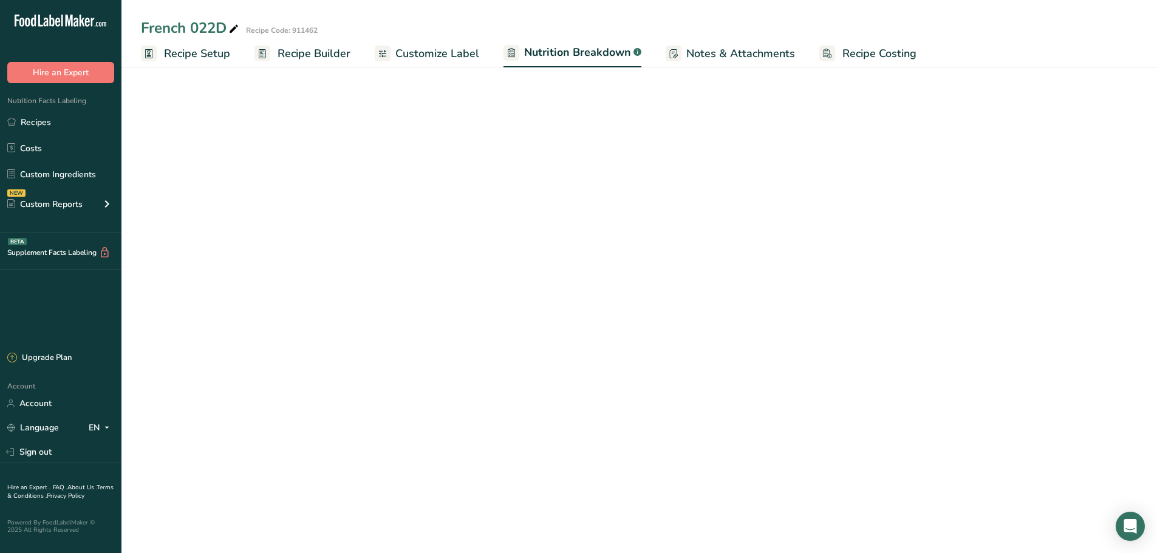
select select "Calories"
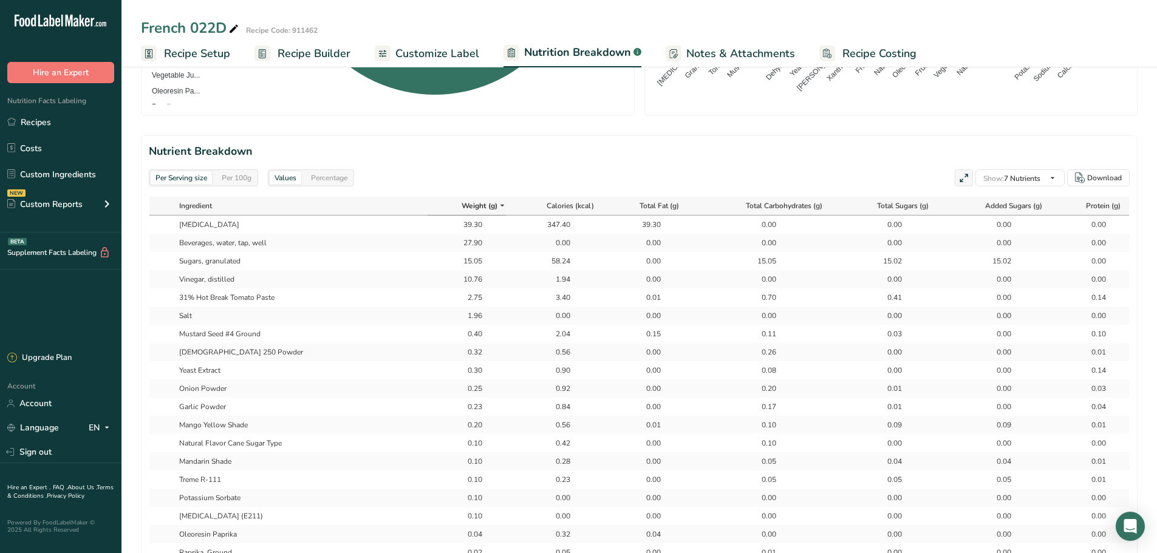
scroll to position [486, 0]
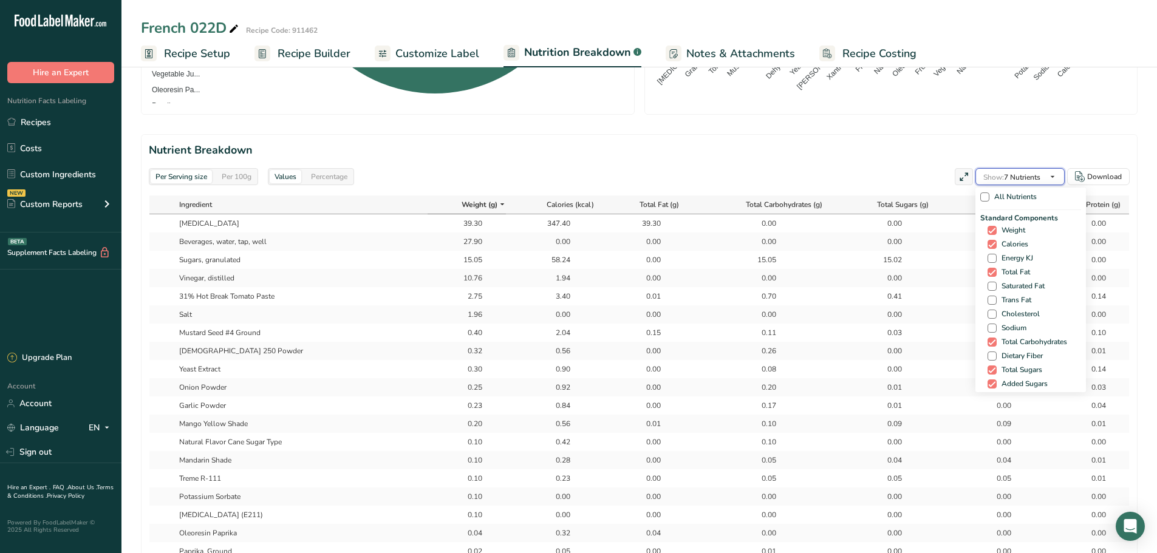
click at [1017, 174] on span "Show: 7 Nutrients" at bounding box center [1011, 177] width 57 height 10
click at [1003, 247] on span "Calories" at bounding box center [1013, 244] width 32 height 9
click at [996, 247] on input "Calories" at bounding box center [992, 245] width 8 height 8
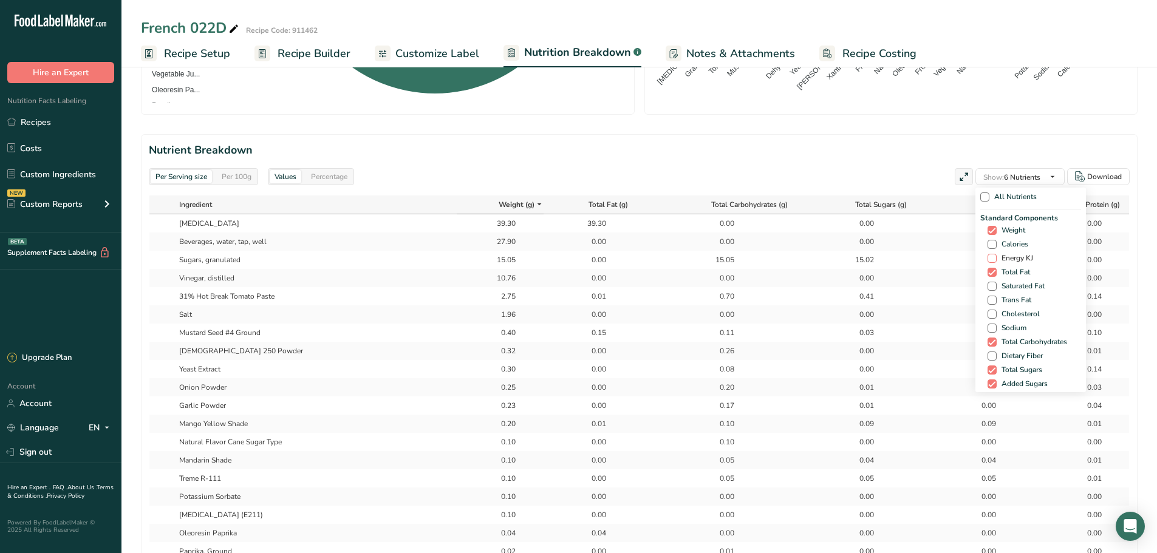
drag, startPoint x: 1003, startPoint y: 244, endPoint x: 1005, endPoint y: 255, distance: 11.7
click at [1003, 243] on span "Calories" at bounding box center [1013, 244] width 32 height 9
click at [996, 243] on input "Calories" at bounding box center [992, 245] width 8 height 8
checkbox input "true"
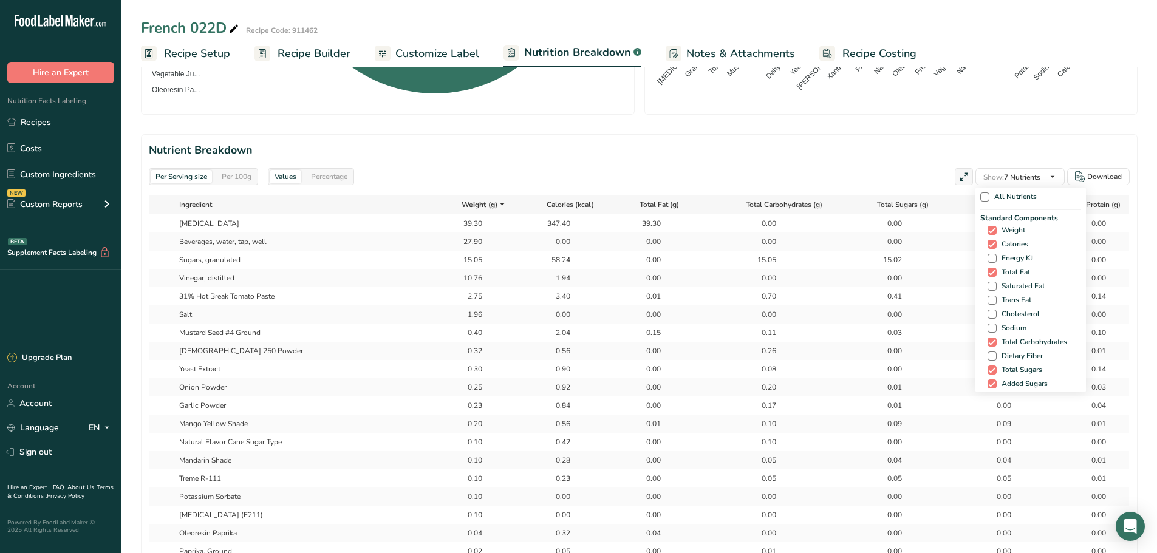
click at [1005, 264] on div "Standard Components Weight Calories Energy KJ Total Fat Saturated Fat Trans Fat…" at bounding box center [1030, 309] width 101 height 193
click at [1005, 259] on span "Energy KJ" at bounding box center [1015, 258] width 36 height 9
click at [996, 259] on input "Energy KJ" at bounding box center [992, 258] width 8 height 8
checkbox input "true"
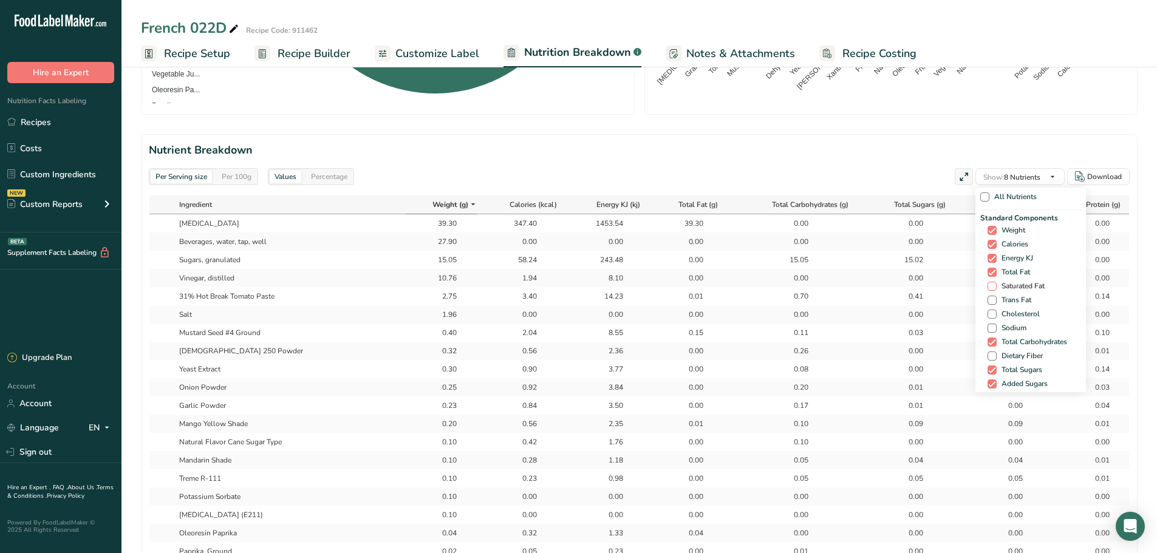
click at [1002, 287] on span "Saturated Fat" at bounding box center [1021, 286] width 48 height 9
click at [996, 287] on input "Saturated Fat" at bounding box center [992, 286] width 8 height 8
checkbox input "true"
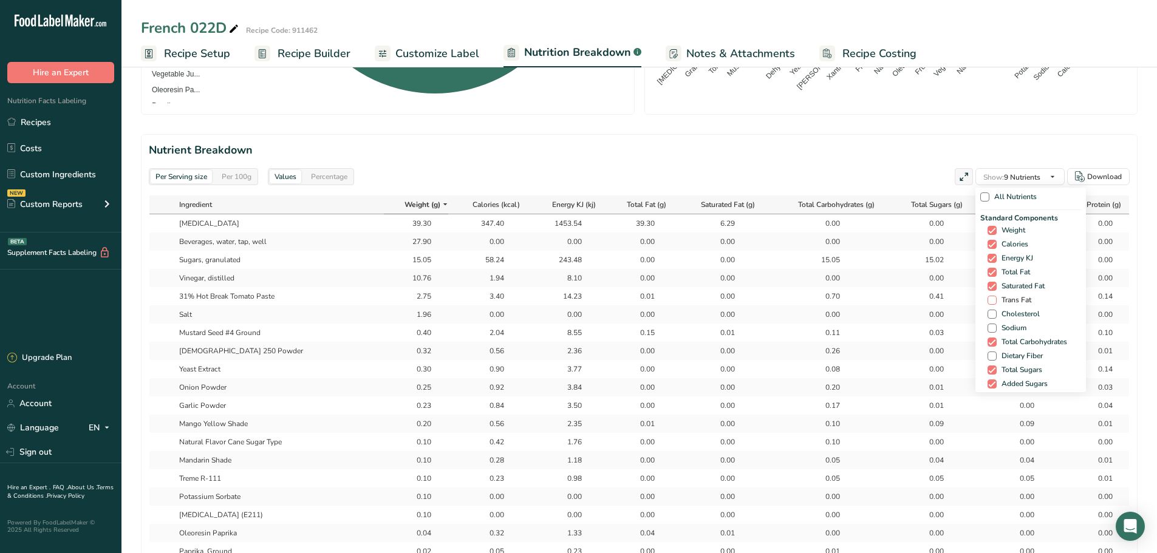
click at [1002, 304] on span "Trans Fat" at bounding box center [1014, 300] width 35 height 9
click at [996, 304] on input "Trans Fat" at bounding box center [992, 300] width 8 height 8
checkbox input "true"
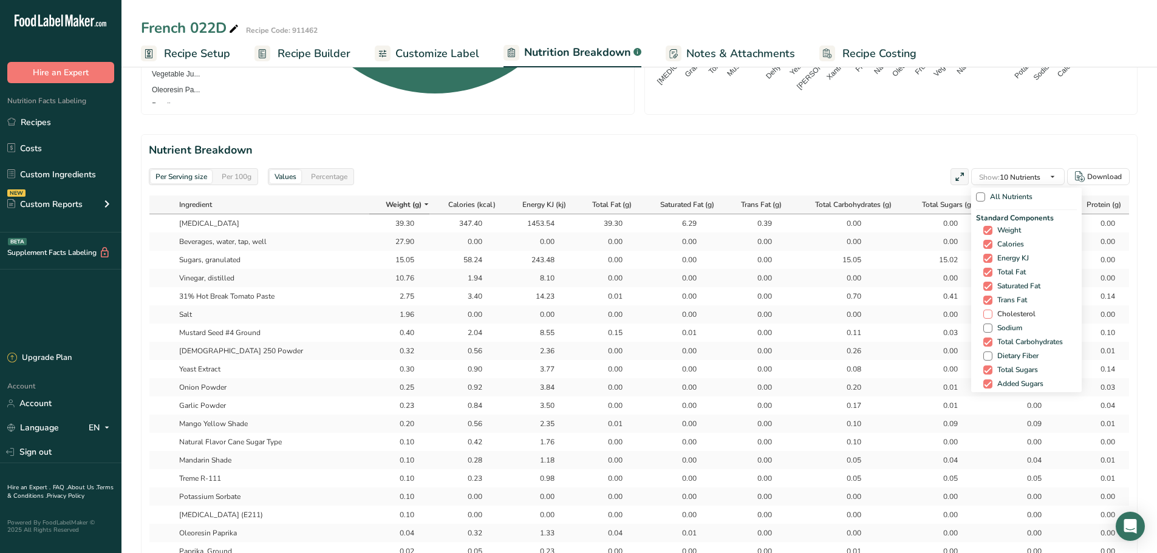
click at [1004, 315] on span "Cholesterol" at bounding box center [1013, 314] width 43 height 9
click at [991, 315] on input "Cholesterol" at bounding box center [987, 314] width 8 height 8
checkbox input "true"
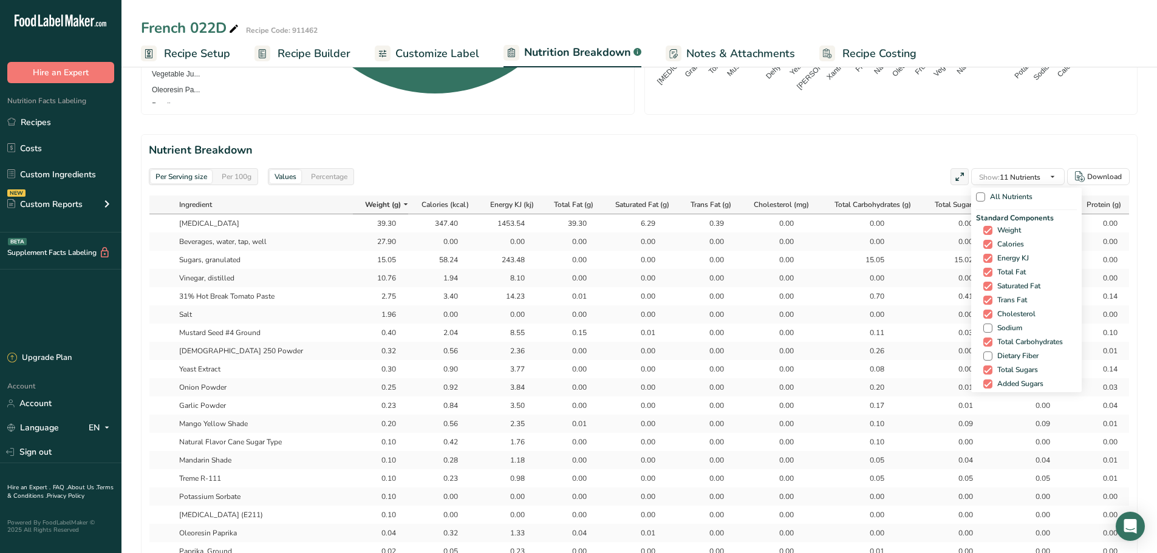
click at [1006, 329] on span "Sodium" at bounding box center [1007, 328] width 30 height 9
click at [991, 329] on input "Sodium" at bounding box center [987, 328] width 8 height 8
checkbox input "true"
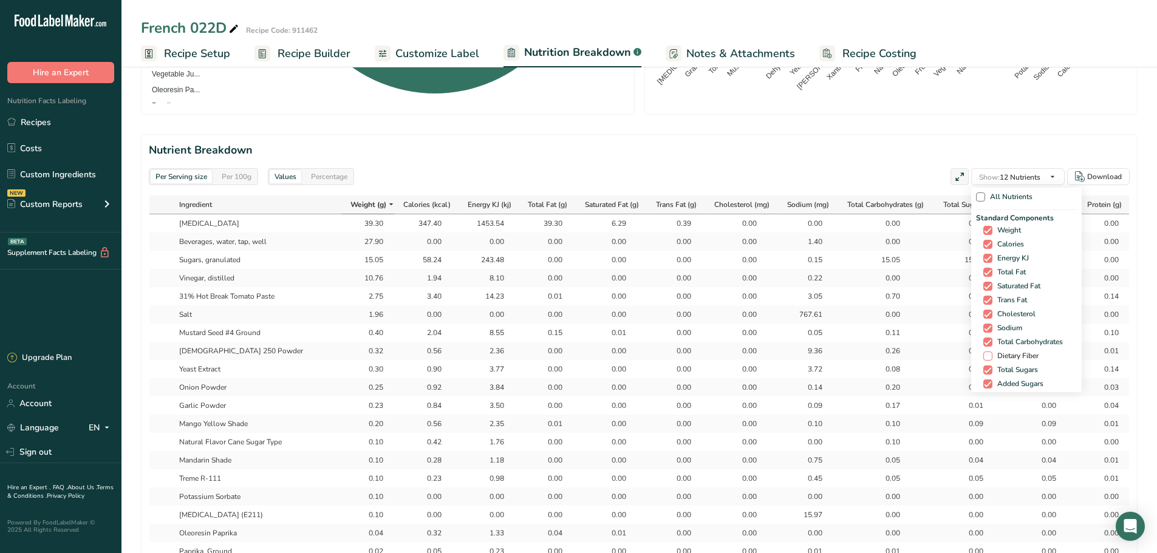
click at [998, 359] on span "Dietary Fiber" at bounding box center [1015, 356] width 46 height 9
click at [991, 359] on input "Dietary Fiber" at bounding box center [987, 356] width 8 height 8
checkbox input "true"
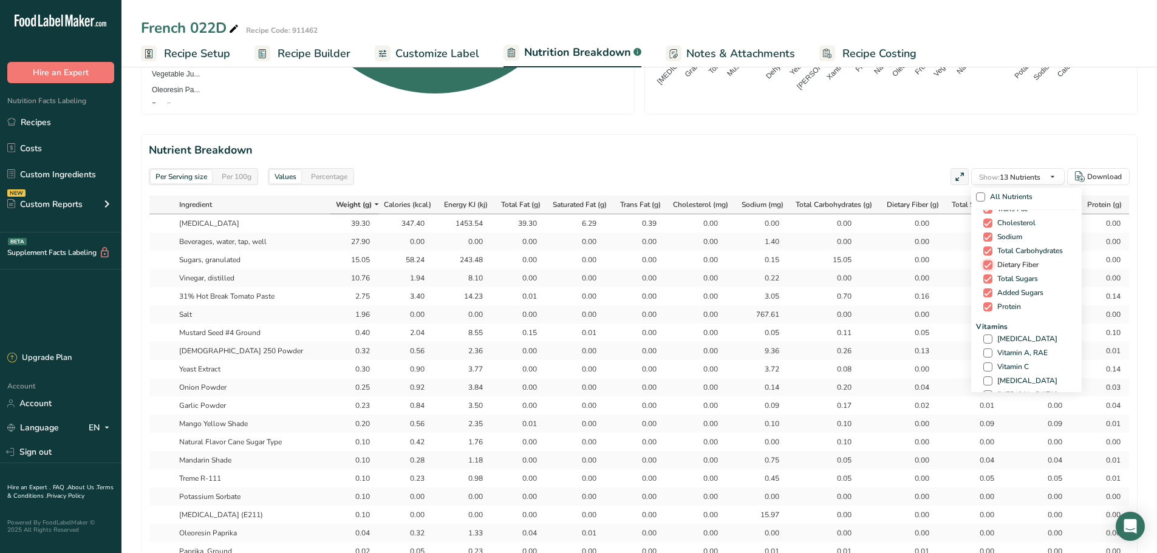
scroll to position [182, 0]
click at [1010, 250] on span "[MEDICAL_DATA]" at bounding box center [1024, 248] width 65 height 9
click at [991, 250] on input "[MEDICAL_DATA]" at bounding box center [987, 248] width 8 height 8
checkbox input "true"
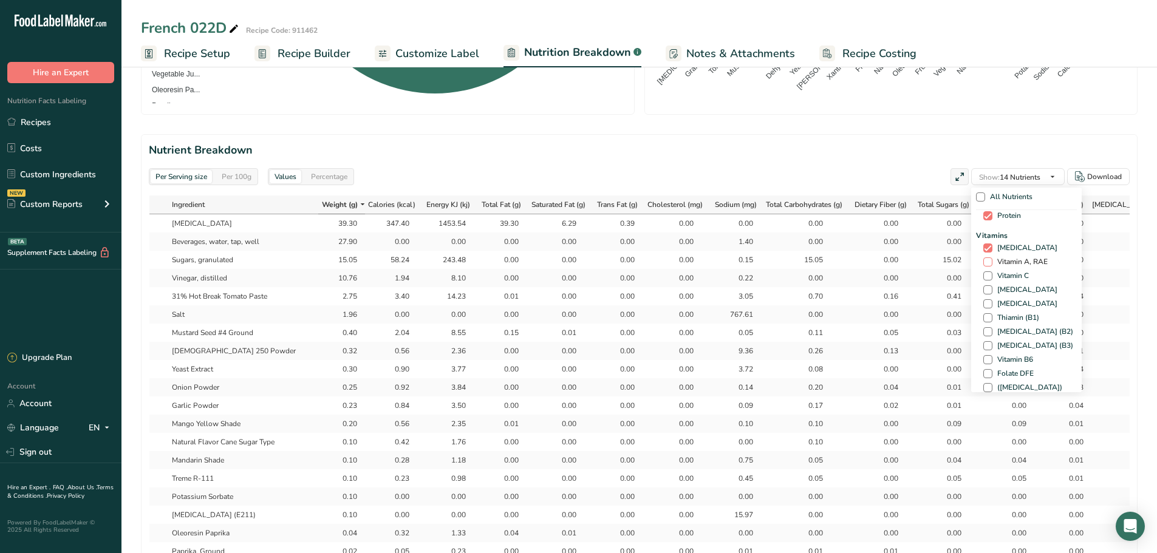
click at [1008, 264] on span "Vitamin A, RAE" at bounding box center [1019, 262] width 55 height 9
click at [991, 264] on input "Vitamin A, RAE" at bounding box center [987, 262] width 8 height 8
checkbox input "true"
click at [1007, 273] on span "Vitamin C" at bounding box center [1010, 276] width 36 height 9
click at [991, 273] on input "Vitamin C" at bounding box center [987, 276] width 8 height 8
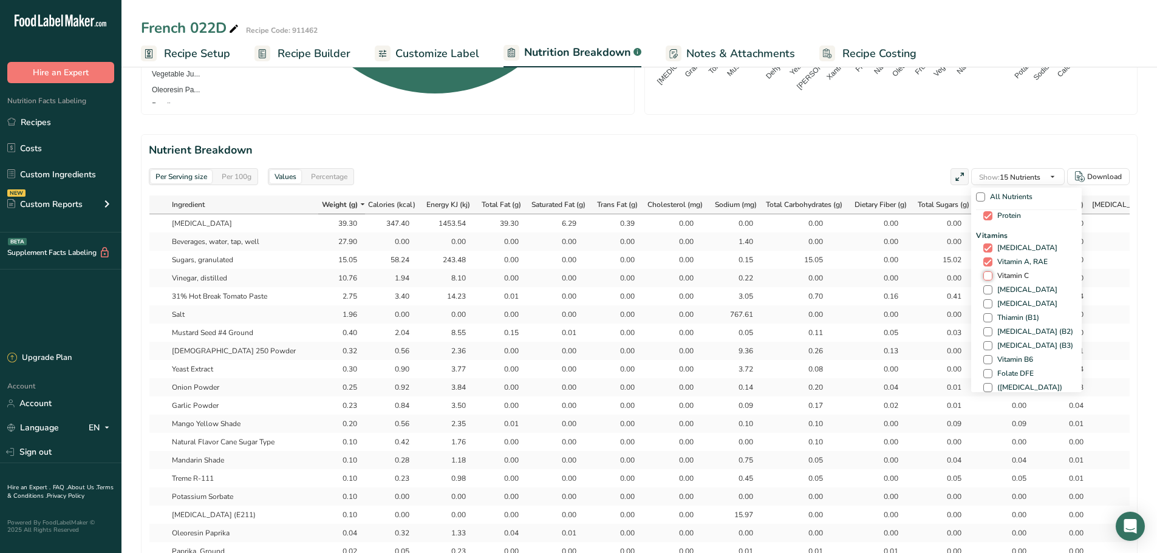
checkbox input "true"
click at [997, 257] on span "Calcium" at bounding box center [1008, 260] width 32 height 9
click at [991, 257] on input "Calcium" at bounding box center [987, 261] width 8 height 8
checkbox input "true"
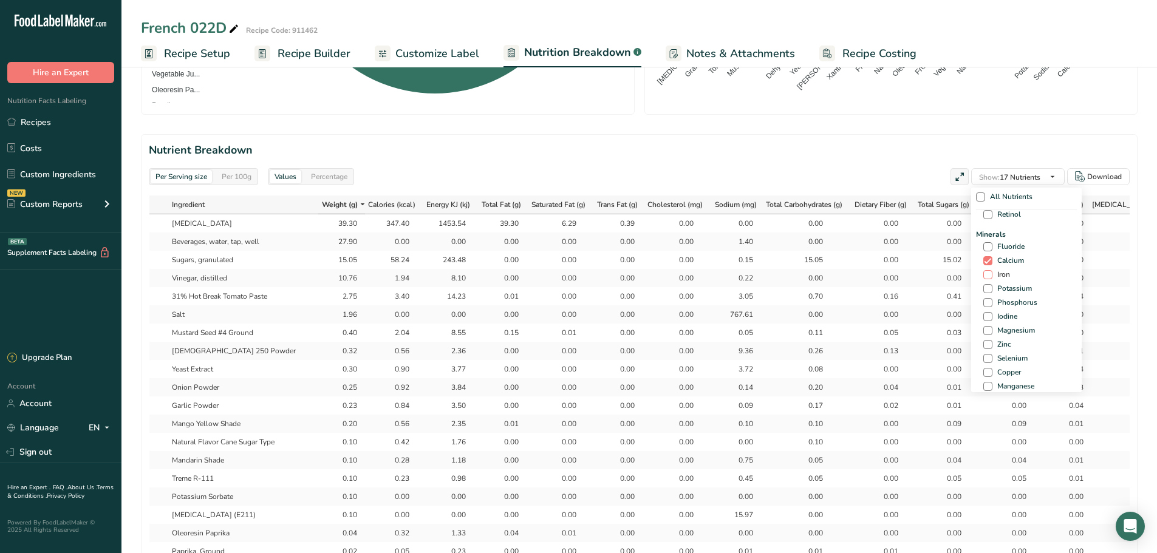
click at [992, 277] on span "Iron" at bounding box center [1001, 274] width 18 height 9
click at [991, 277] on input "Iron" at bounding box center [987, 275] width 8 height 8
checkbox input "true"
click at [997, 289] on span "Potassium" at bounding box center [1011, 288] width 39 height 9
click at [991, 289] on input "Potassium" at bounding box center [987, 289] width 8 height 8
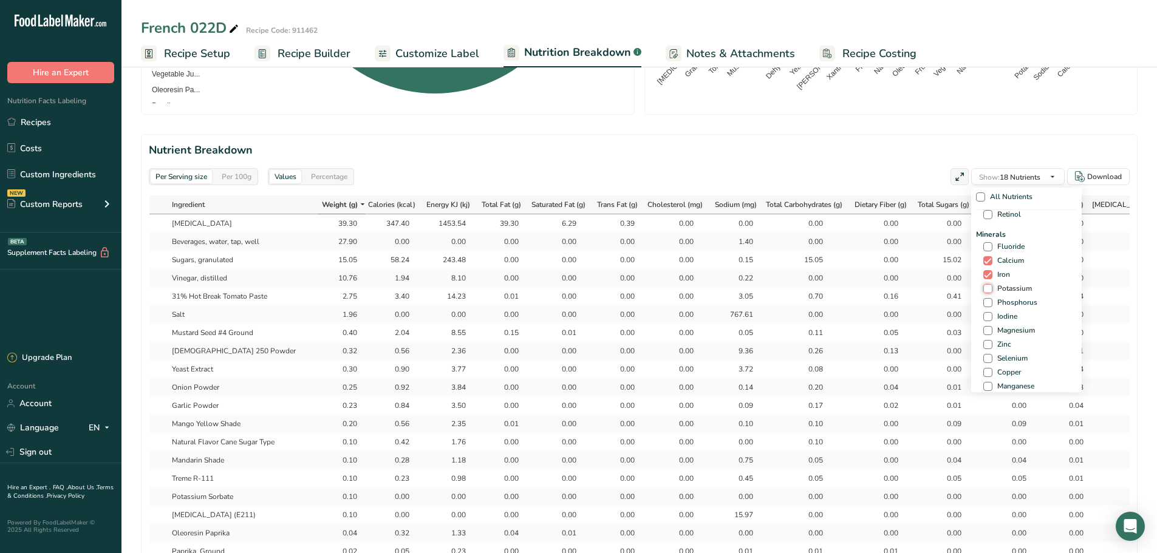
checkbox input "true"
drag, startPoint x: 991, startPoint y: 277, endPoint x: 991, endPoint y: 292, distance: 14.6
click at [992, 278] on span "Calories from Fat" at bounding box center [1022, 278] width 61 height 9
click at [991, 278] on input "Calories from Fat" at bounding box center [987, 279] width 8 height 8
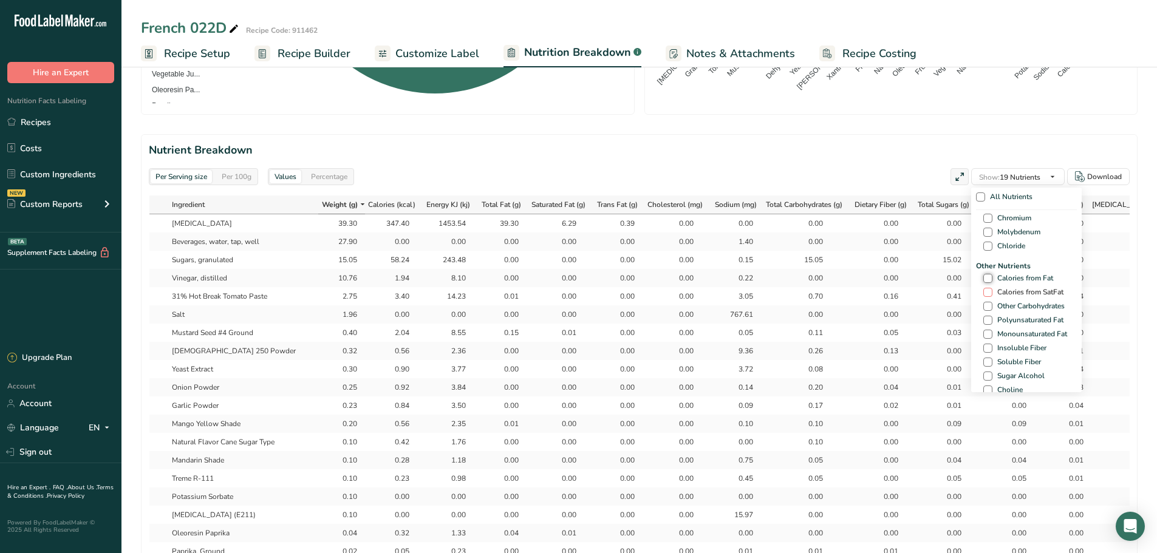
checkbox input "true"
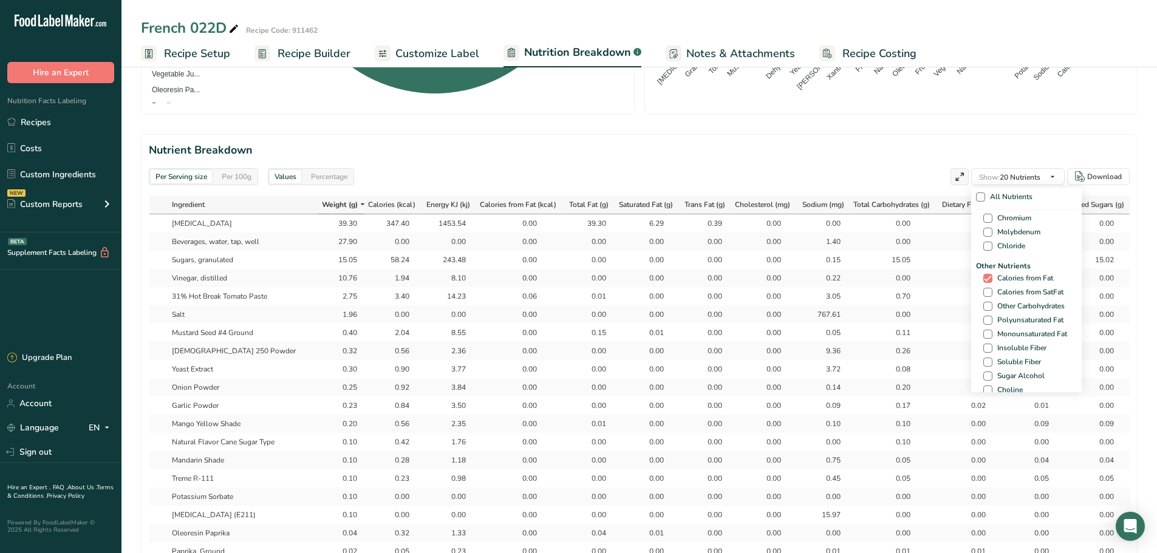
click at [992, 296] on span "Calories from SatFat" at bounding box center [1027, 292] width 71 height 9
click at [991, 296] on input "Calories from SatFat" at bounding box center [987, 293] width 8 height 8
checkbox input "true"
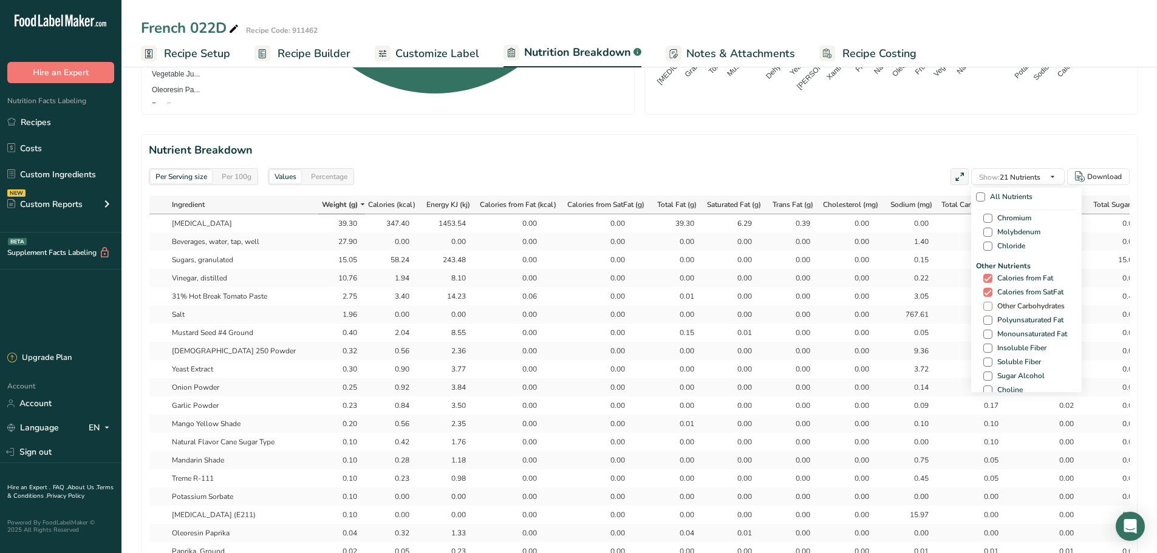
click at [992, 307] on span "Other Carbohydrates" at bounding box center [1028, 306] width 72 height 9
click at [991, 307] on input "Other Carbohydrates" at bounding box center [987, 306] width 8 height 8
checkbox input "true"
click at [989, 326] on div "Other Nutrients Calories from Fat Calories from SatFat Other Carbohydrates Poly…" at bounding box center [1026, 420] width 101 height 318
click at [986, 318] on span at bounding box center [987, 320] width 9 height 9
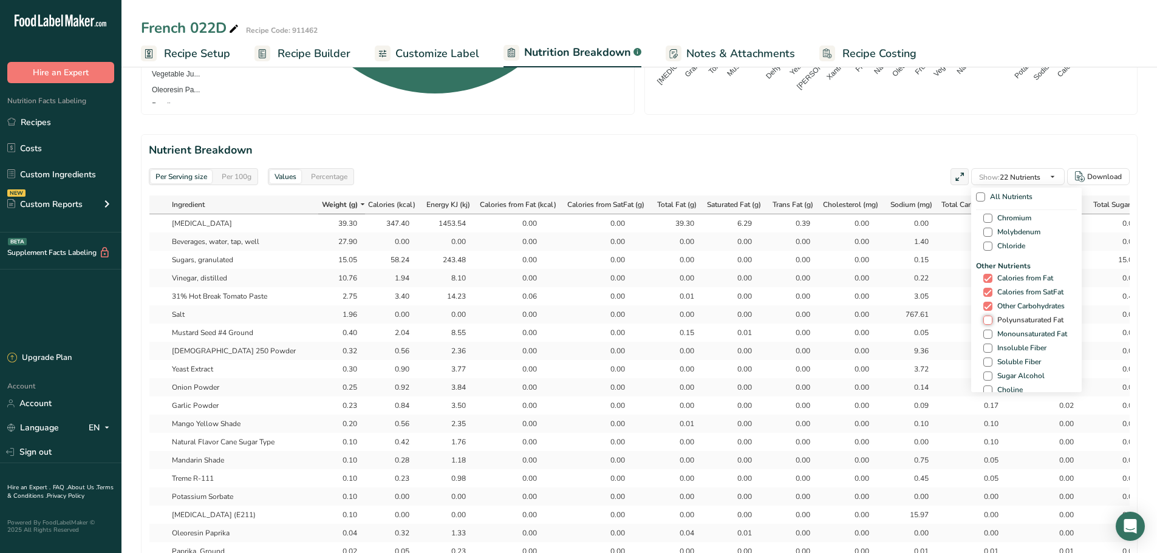
click at [986, 318] on input "Polyunsaturated Fat" at bounding box center [987, 320] width 8 height 8
checkbox input "true"
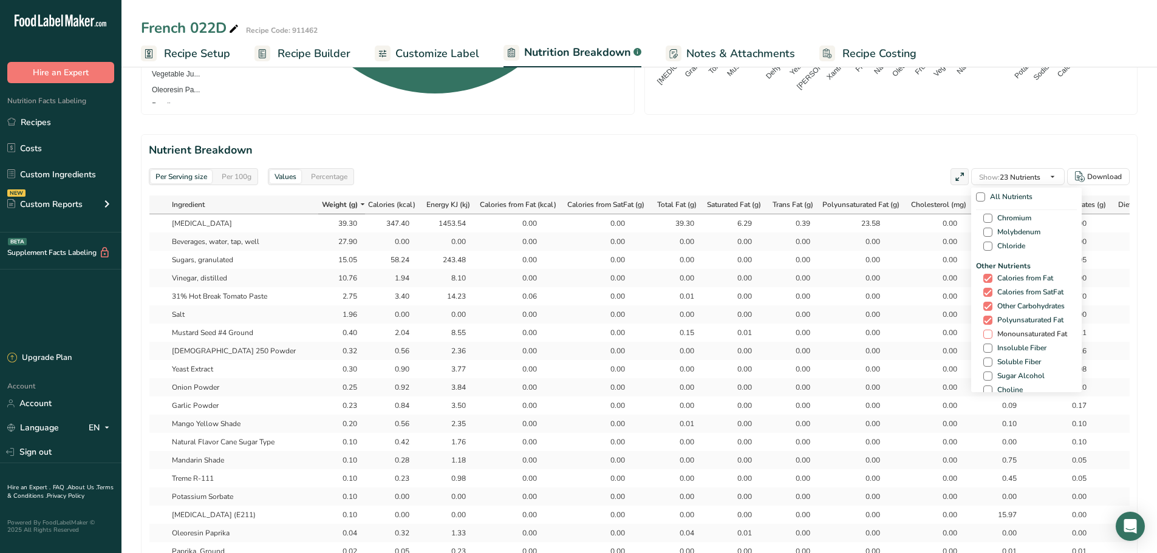
click at [985, 334] on span at bounding box center [987, 334] width 9 height 9
click at [985, 334] on input "Monounsaturated Fat" at bounding box center [987, 334] width 8 height 8
checkbox input "true"
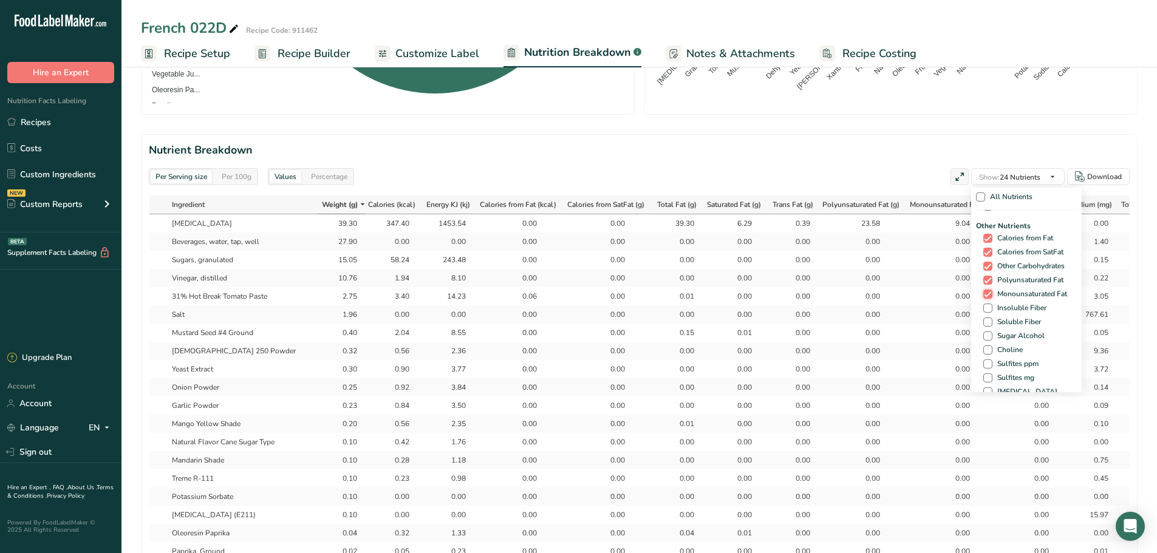
scroll to position [729, 0]
click at [985, 335] on span at bounding box center [987, 338] width 9 height 9
click at [985, 335] on input "Water" at bounding box center [987, 339] width 8 height 8
checkbox input "true"
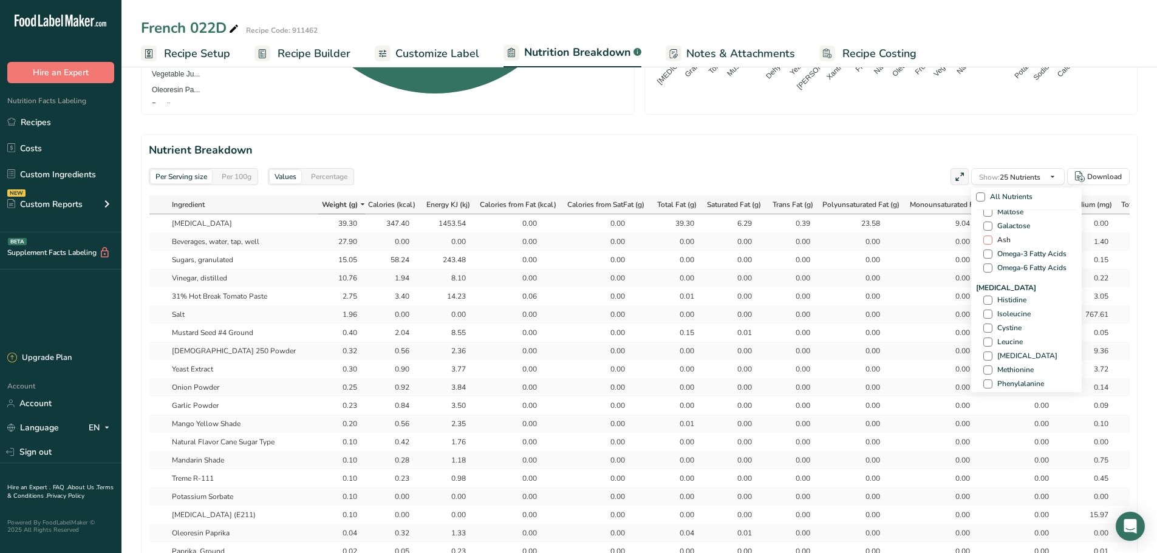
click at [984, 240] on span at bounding box center [987, 240] width 9 height 9
click at [984, 240] on input "Ash" at bounding box center [987, 240] width 8 height 8
checkbox input "true"
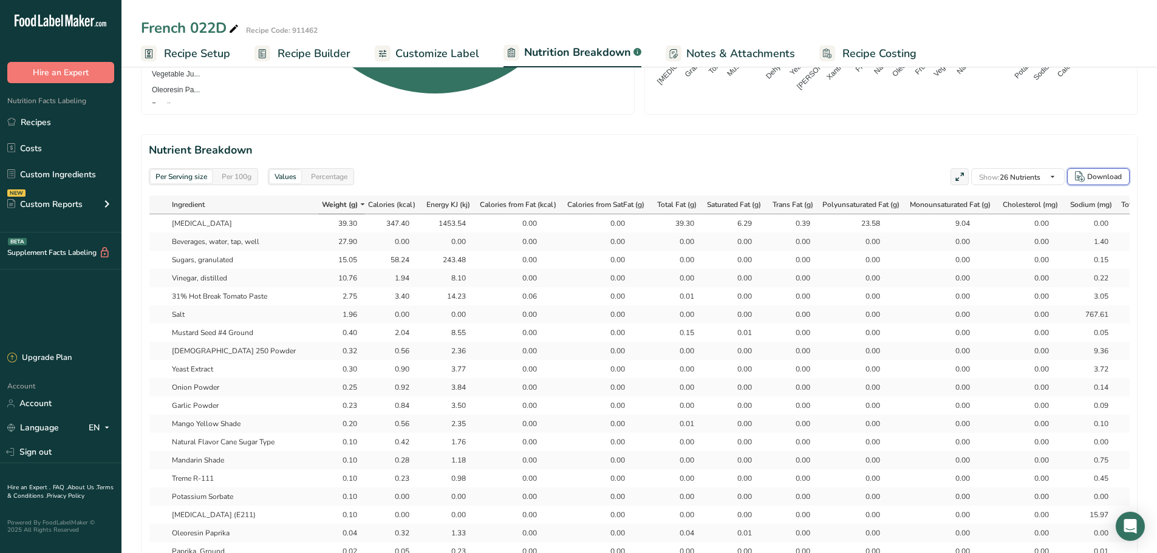
click at [1083, 175] on icon "button" at bounding box center [1080, 176] width 10 height 11
click at [460, 53] on span "Customize Label" at bounding box center [437, 54] width 84 height 16
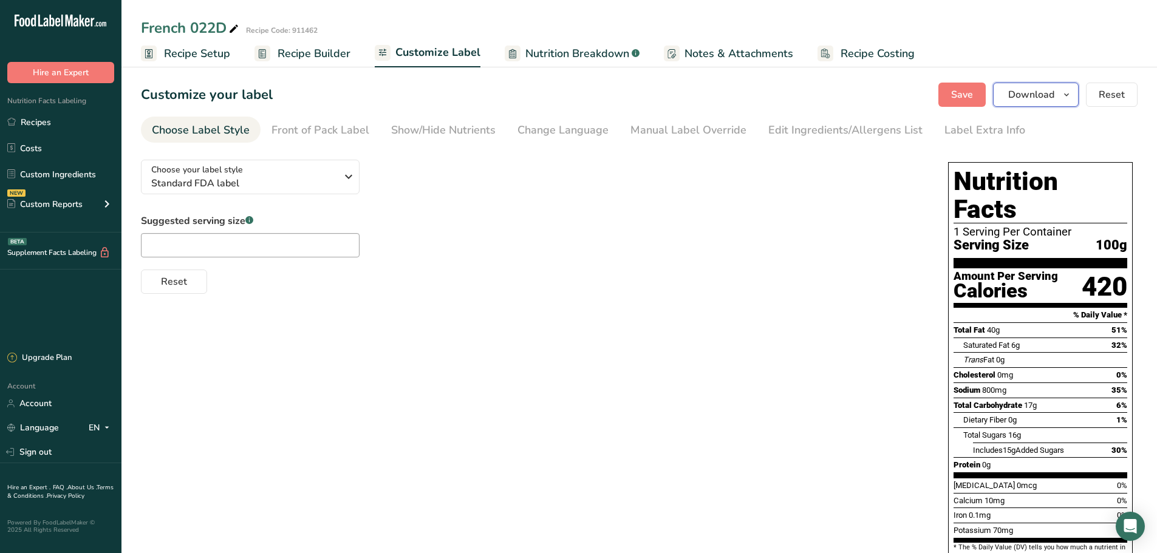
click at [1074, 93] on span "button" at bounding box center [1066, 94] width 15 height 15
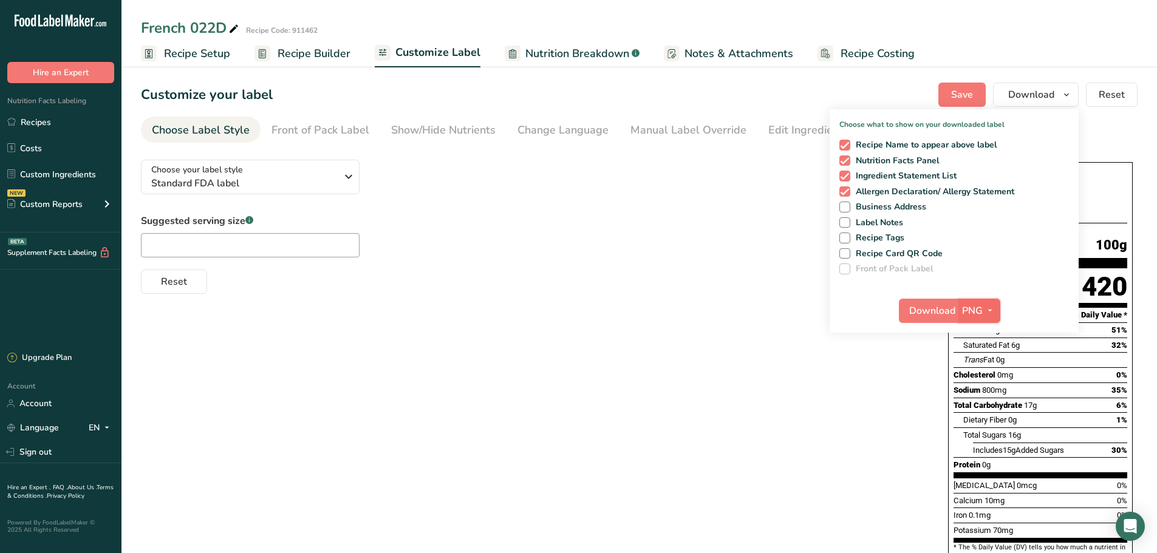
click at [982, 310] on span "PNG" at bounding box center [972, 311] width 21 height 15
click at [984, 391] on link "PDF" at bounding box center [980, 396] width 39 height 20
click at [937, 312] on span "Download" at bounding box center [933, 311] width 46 height 15
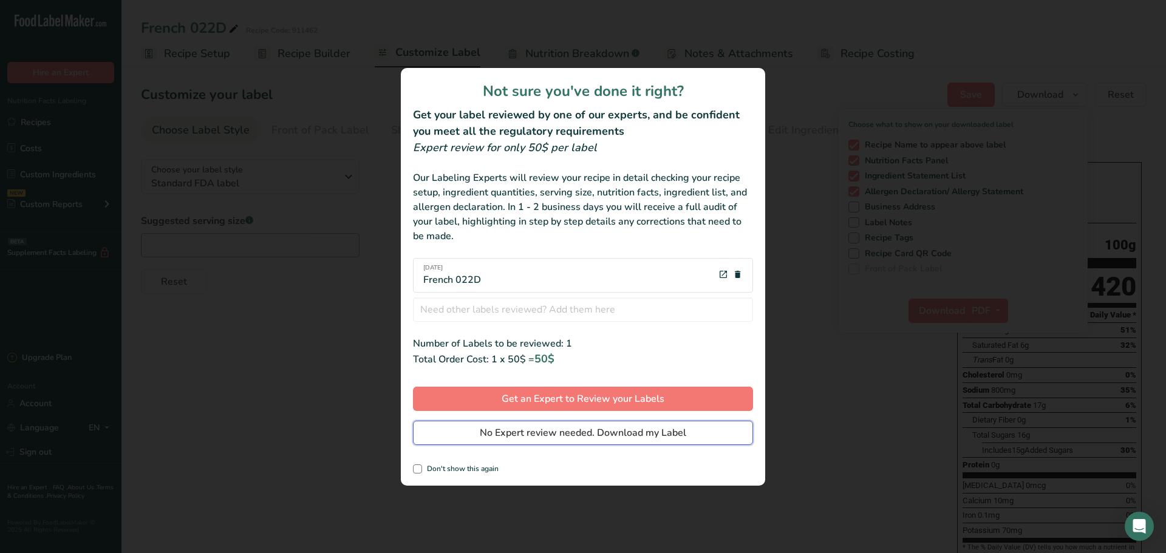
click at [482, 432] on span "No Expert review needed. Download my Label" at bounding box center [583, 433] width 207 height 15
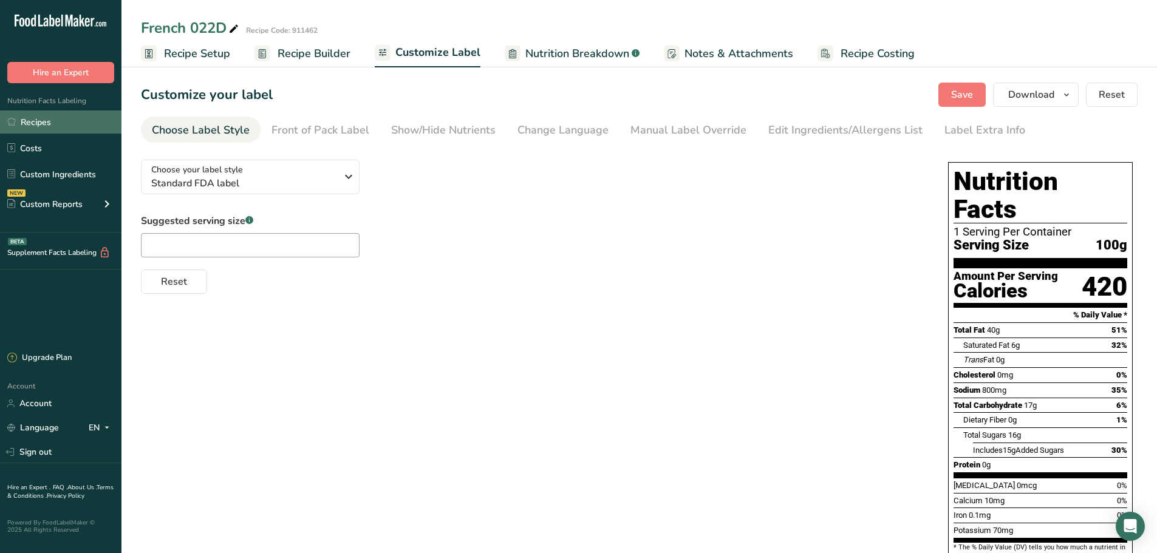
click at [27, 120] on link "Recipes" at bounding box center [60, 122] width 121 height 23
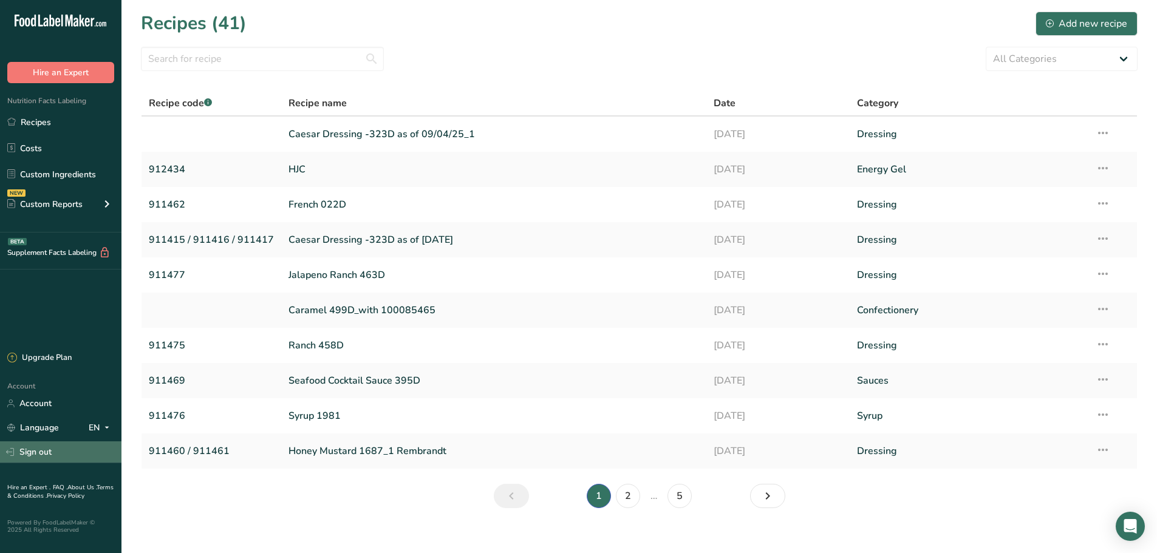
click at [49, 446] on link "Sign out" at bounding box center [60, 452] width 121 height 21
